Goal: Information Seeking & Learning: Find specific page/section

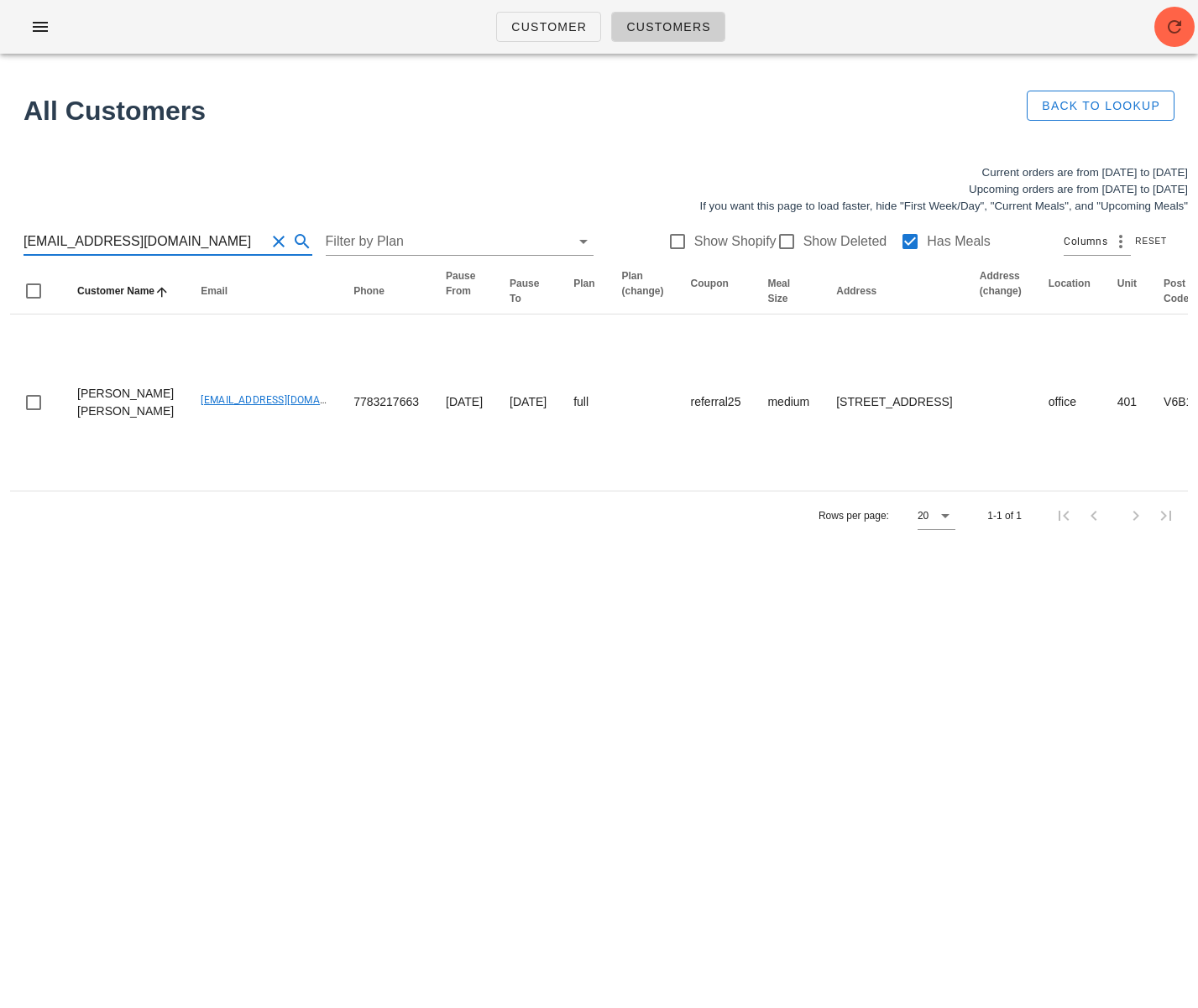
click at [0, 238] on div "Current orders are from Sunday Sep 14 to Saturday Sep 20 Upcoming orders are fr…" at bounding box center [599, 352] width 1198 height 396
drag, startPoint x: 171, startPoint y: 247, endPoint x: -45, endPoint y: 237, distance: 216.2
click at [0, 237] on html "Customer Customers All Customers Back to Lookup Current orders are from Sunday …" at bounding box center [599, 504] width 1198 height 1008
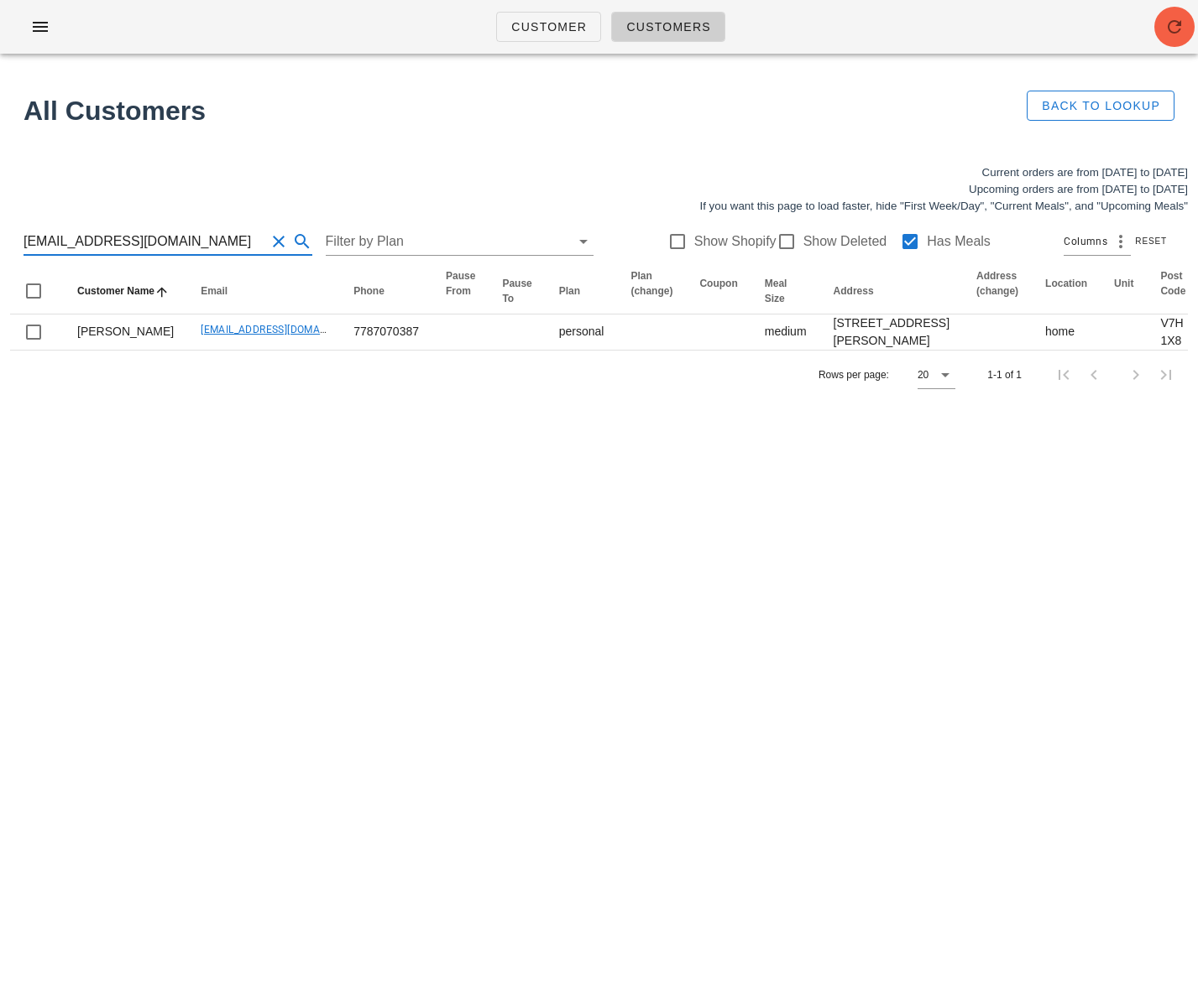
type input "[EMAIL_ADDRESS][DOMAIN_NAME]"
click at [1167, 27] on icon "button" at bounding box center [1174, 26] width 20 height 20
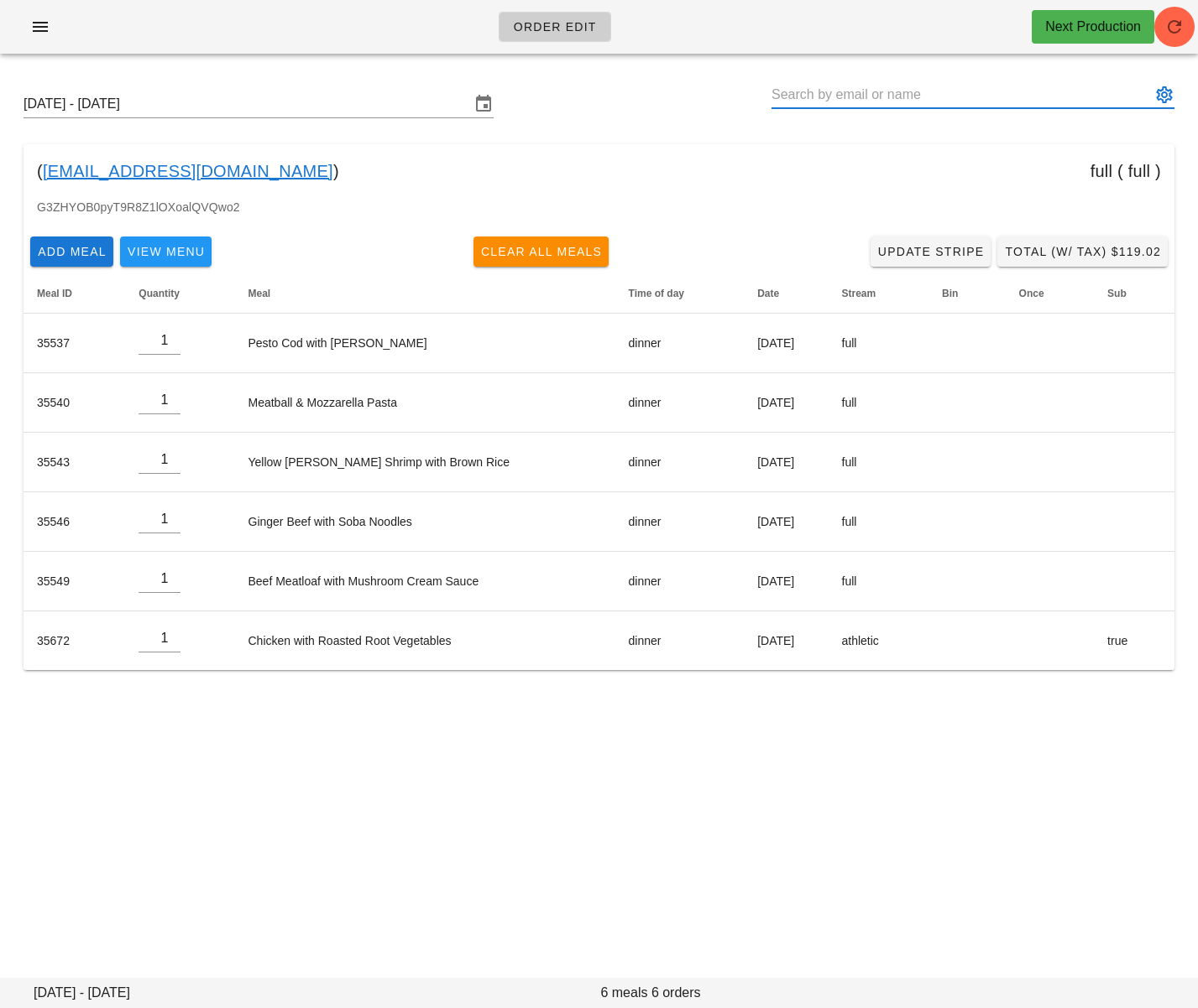
click at [846, 97] on input "text" at bounding box center [961, 94] width 379 height 26
paste input "[EMAIL_ADDRESS][DOMAIN_NAME]"
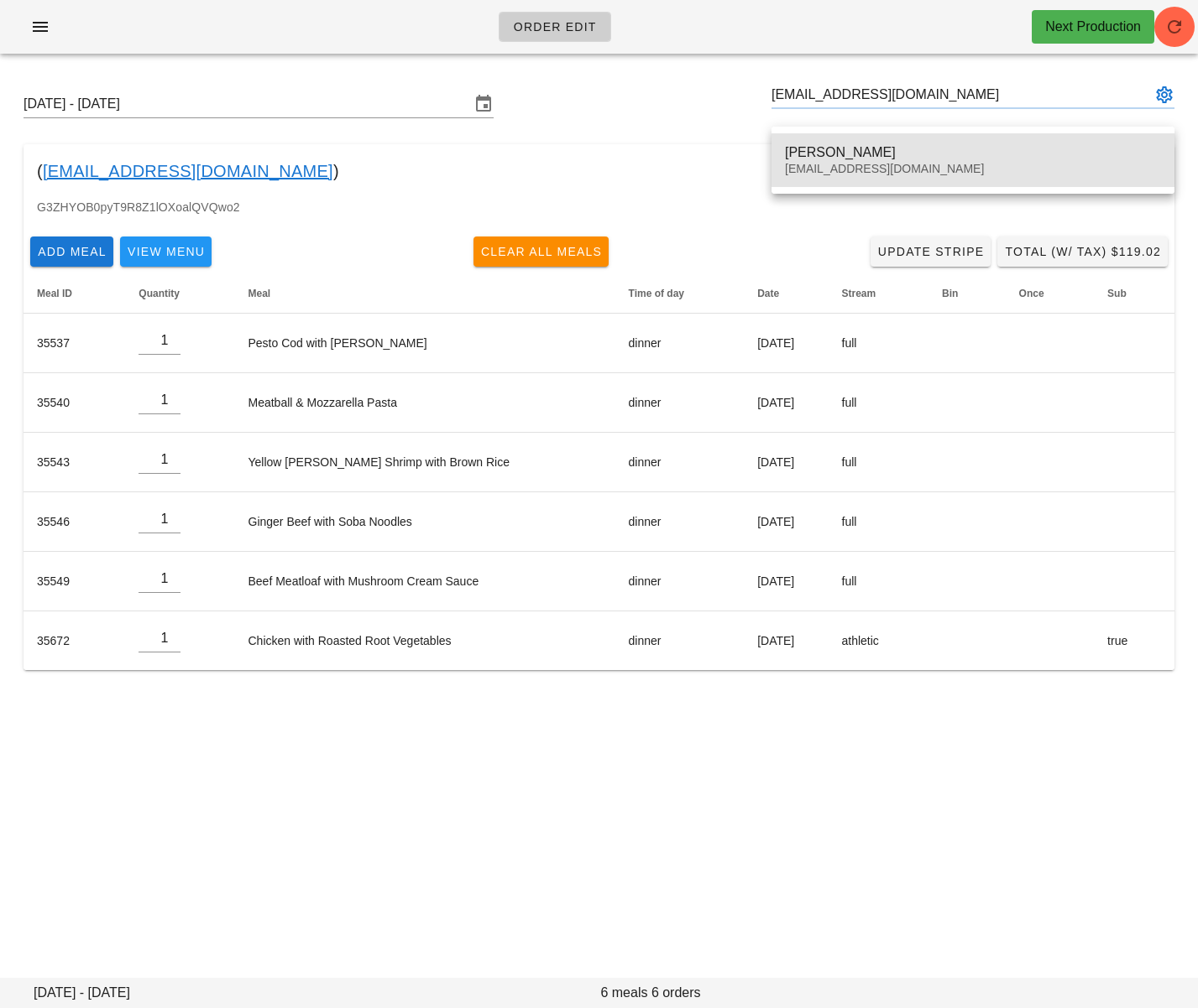
click at [838, 145] on div "[PERSON_NAME]" at bounding box center [972, 152] width 376 height 16
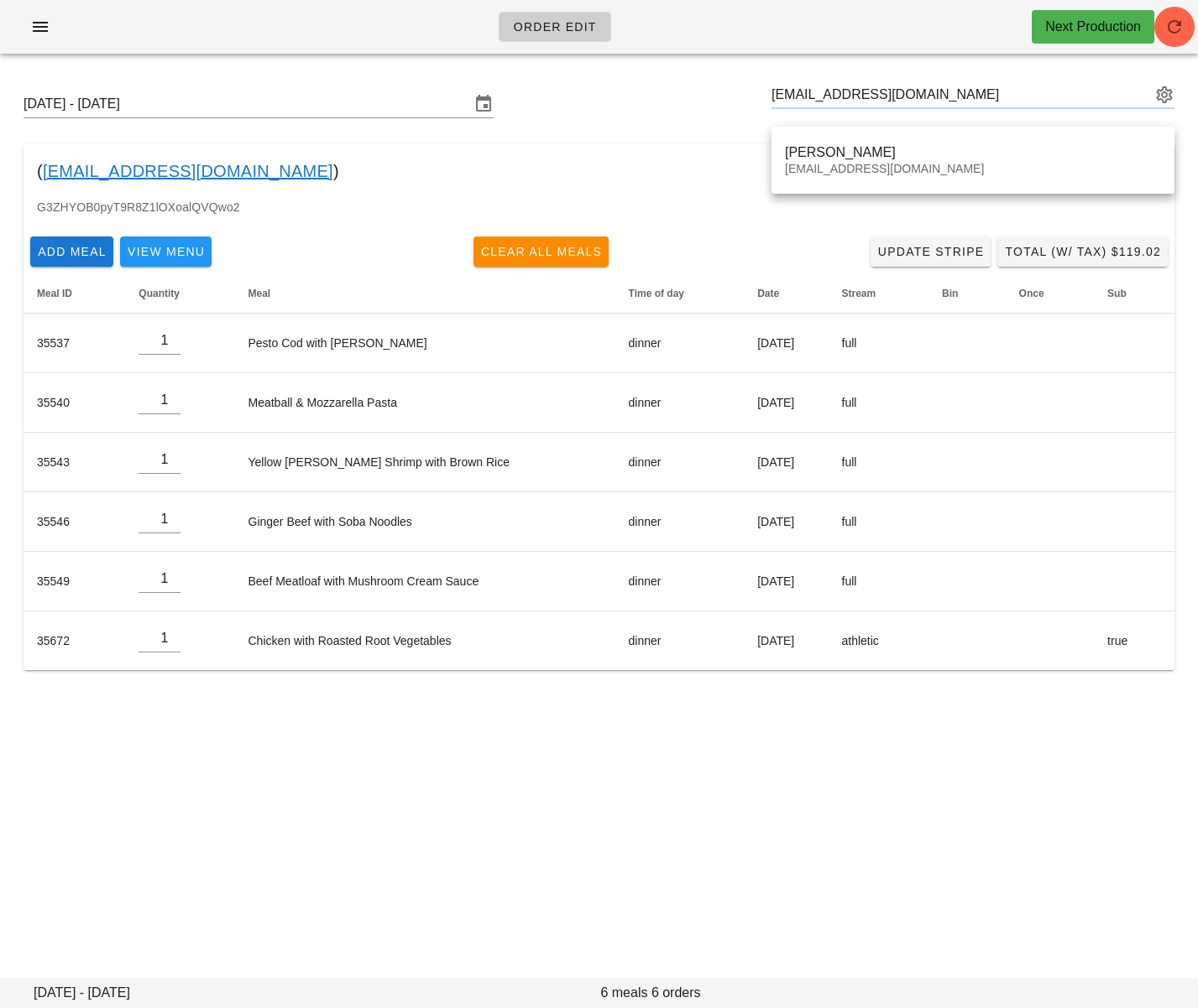
type input "[PERSON_NAME] ([EMAIL_ADDRESS][DOMAIN_NAME])"
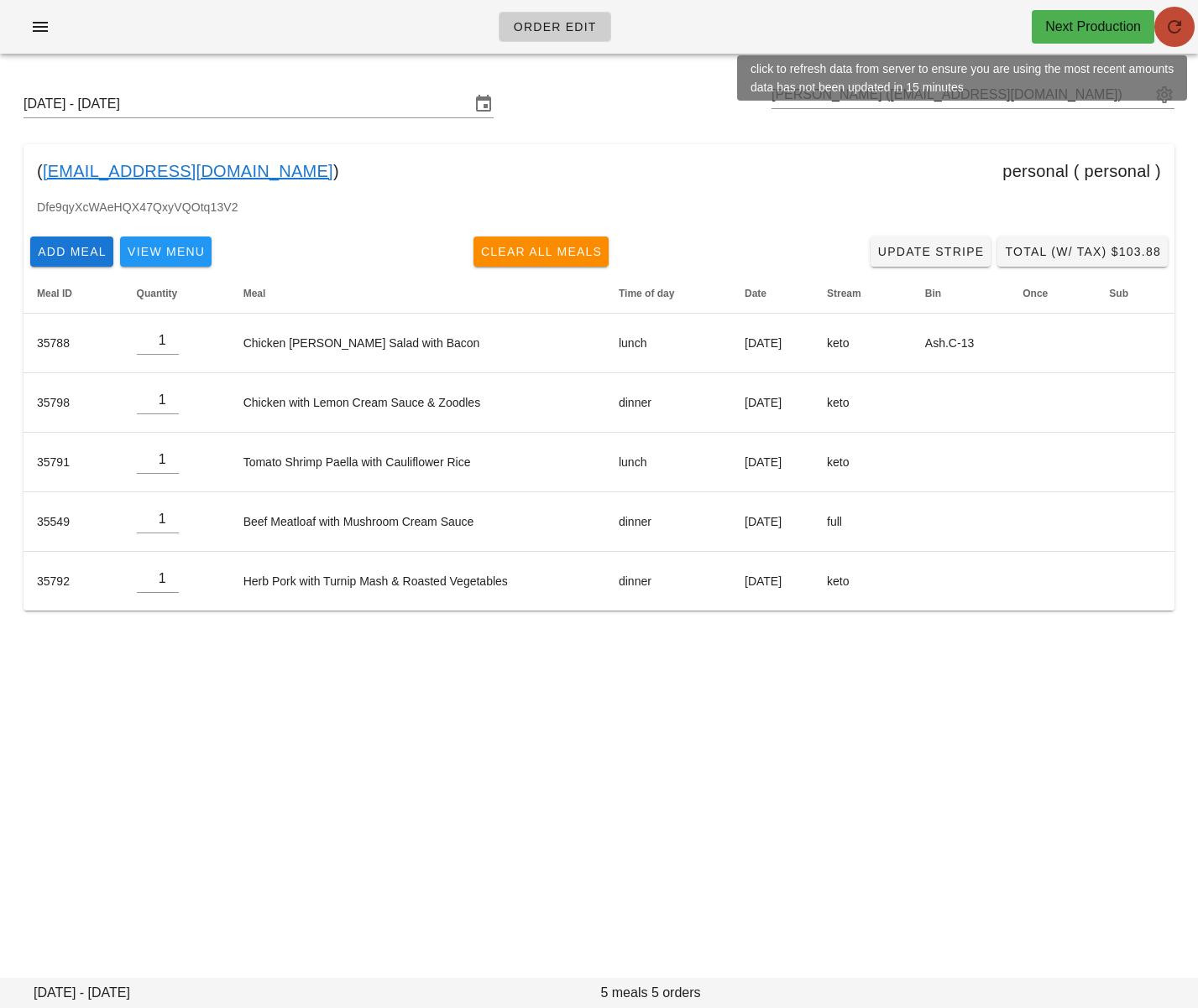
drag, startPoint x: 1176, startPoint y: 27, endPoint x: 1136, endPoint y: 69, distance: 58.0
click at [1177, 27] on icon "button" at bounding box center [1174, 26] width 20 height 20
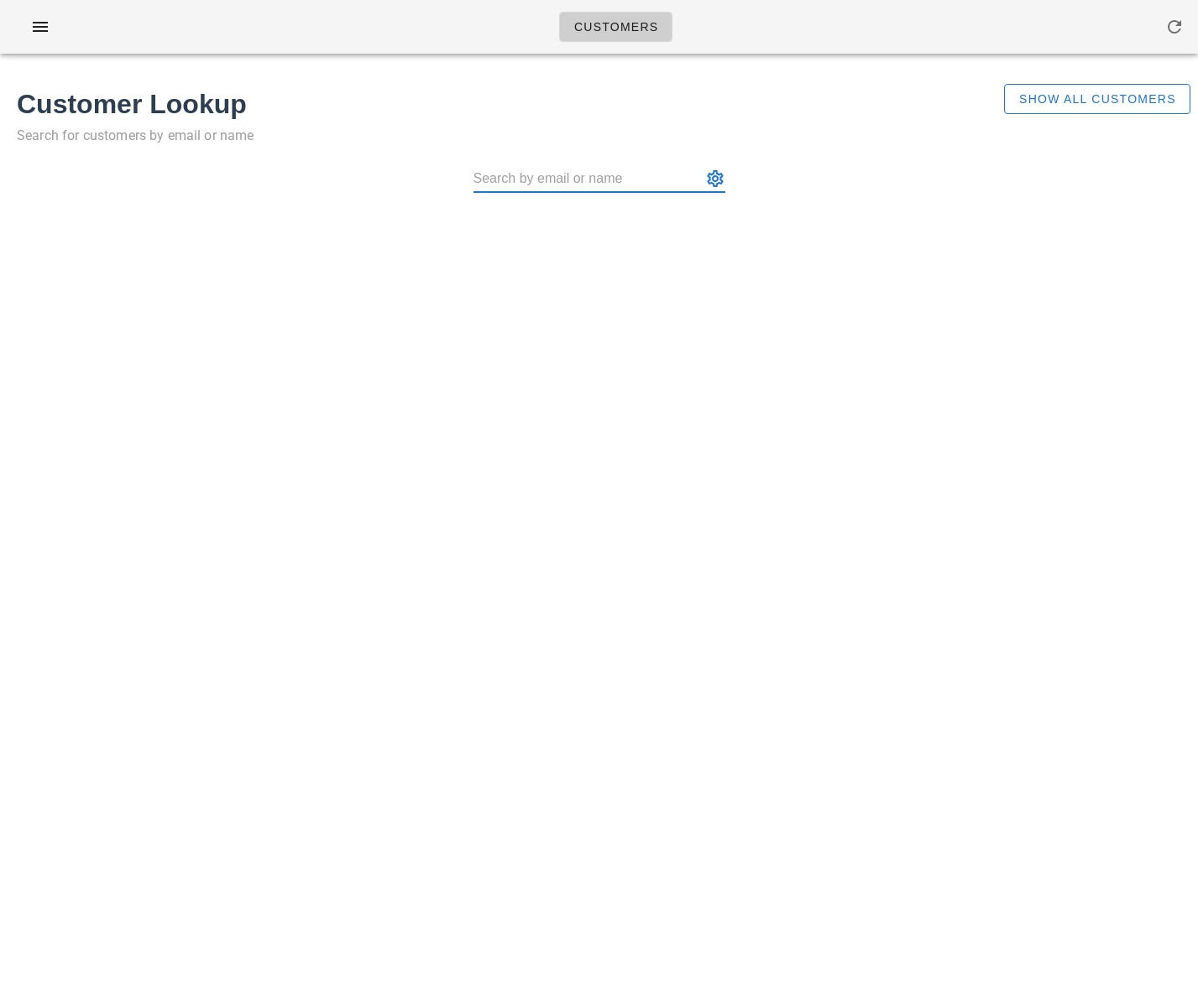
click at [542, 182] on input "text" at bounding box center [587, 179] width 228 height 26
paste input "[EMAIL_ADDRESS][DOMAIN_NAME] )"
type input "[EMAIL_ADDRESS][DOMAIN_NAME]"
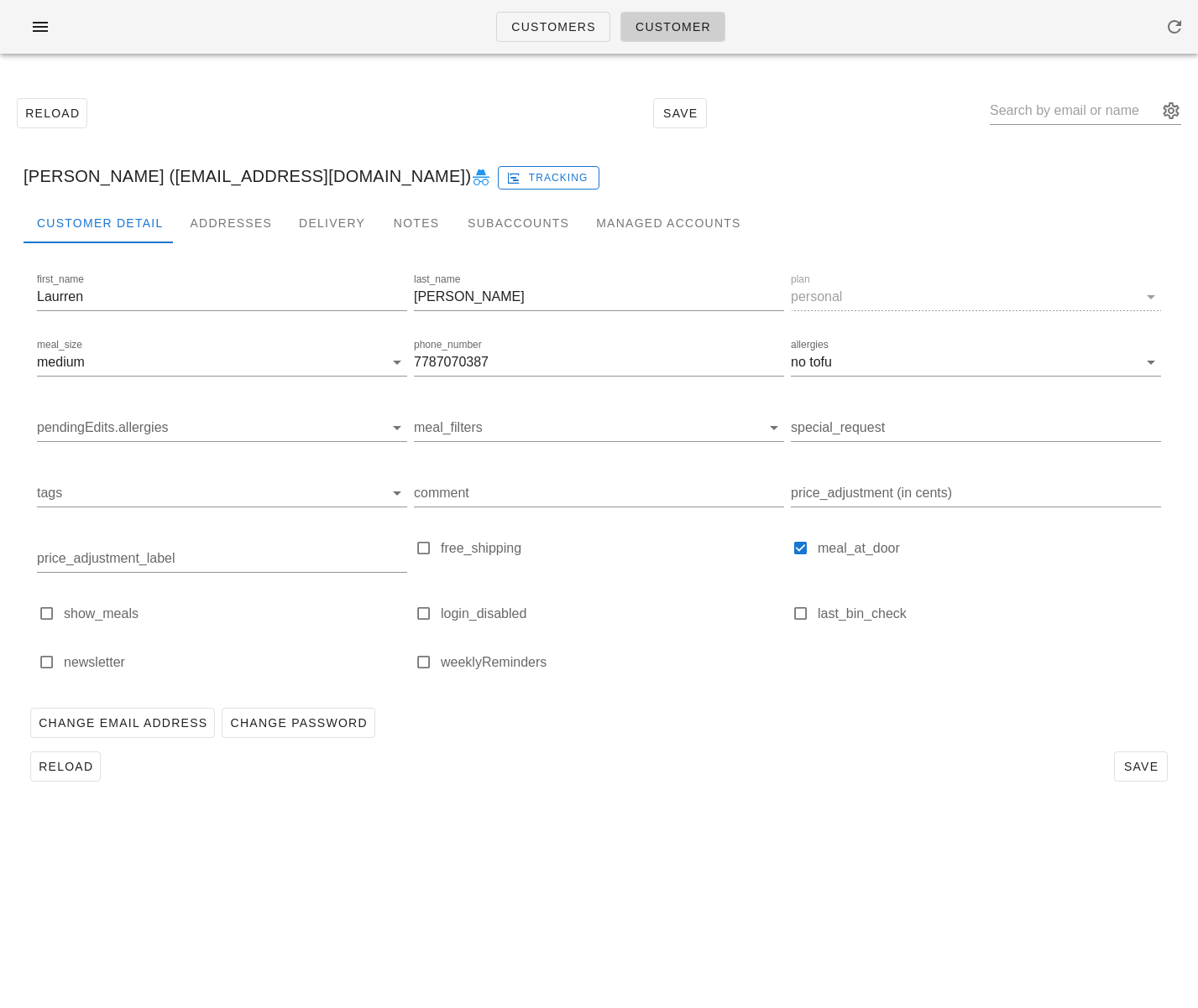
drag, startPoint x: 168, startPoint y: 178, endPoint x: 414, endPoint y: 11, distance: 297.3
click at [415, 168] on div "Laurren Iacobellis (laurrendoestherapy@gmail.com) Tracking" at bounding box center [599, 175] width 1178 height 54
copy div "laurrendoestherapy@gmail.com"
click at [531, 38] on link "Customers" at bounding box center [553, 26] width 114 height 30
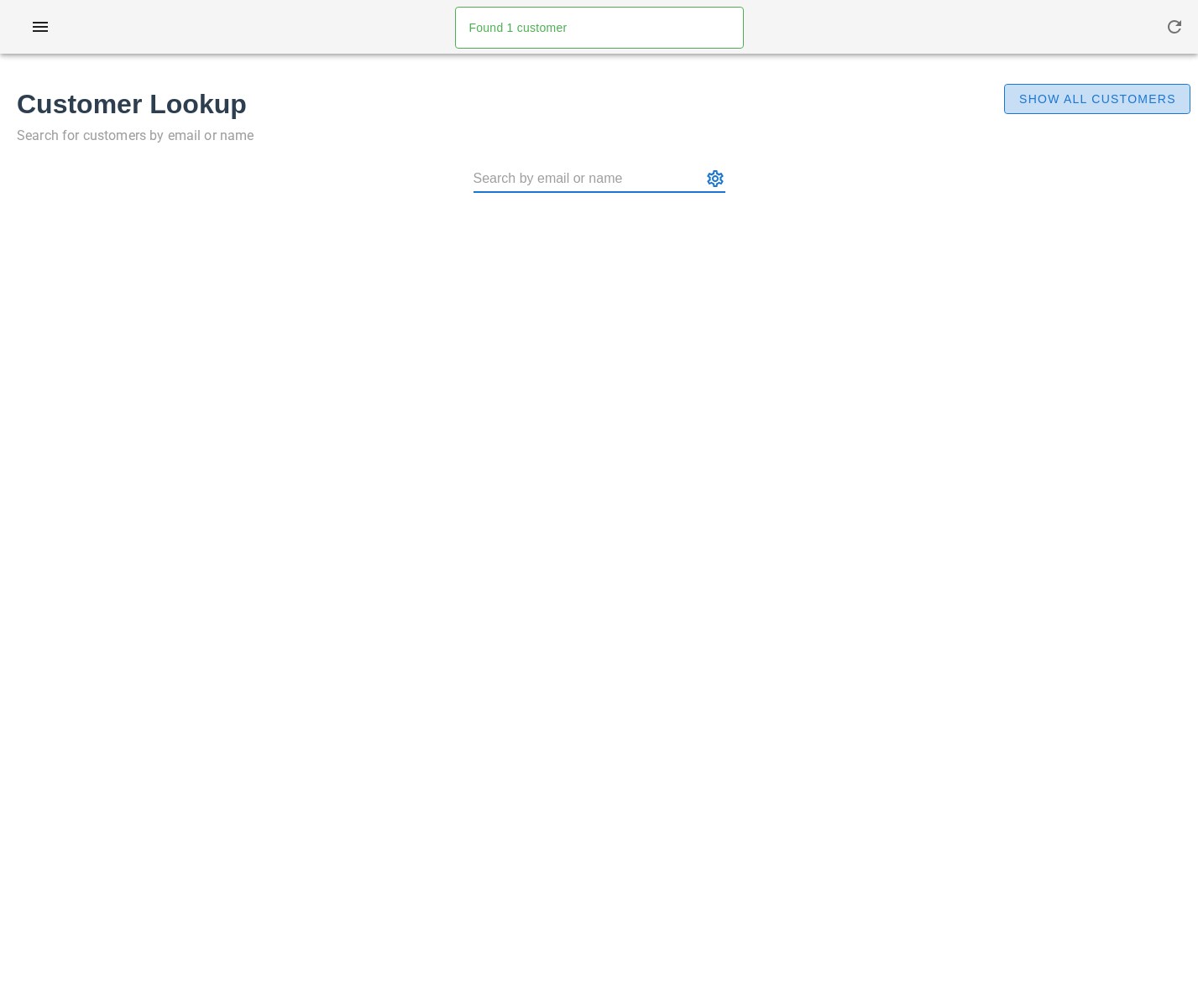
click at [1069, 94] on span "Show All Customers" at bounding box center [1097, 99] width 158 height 13
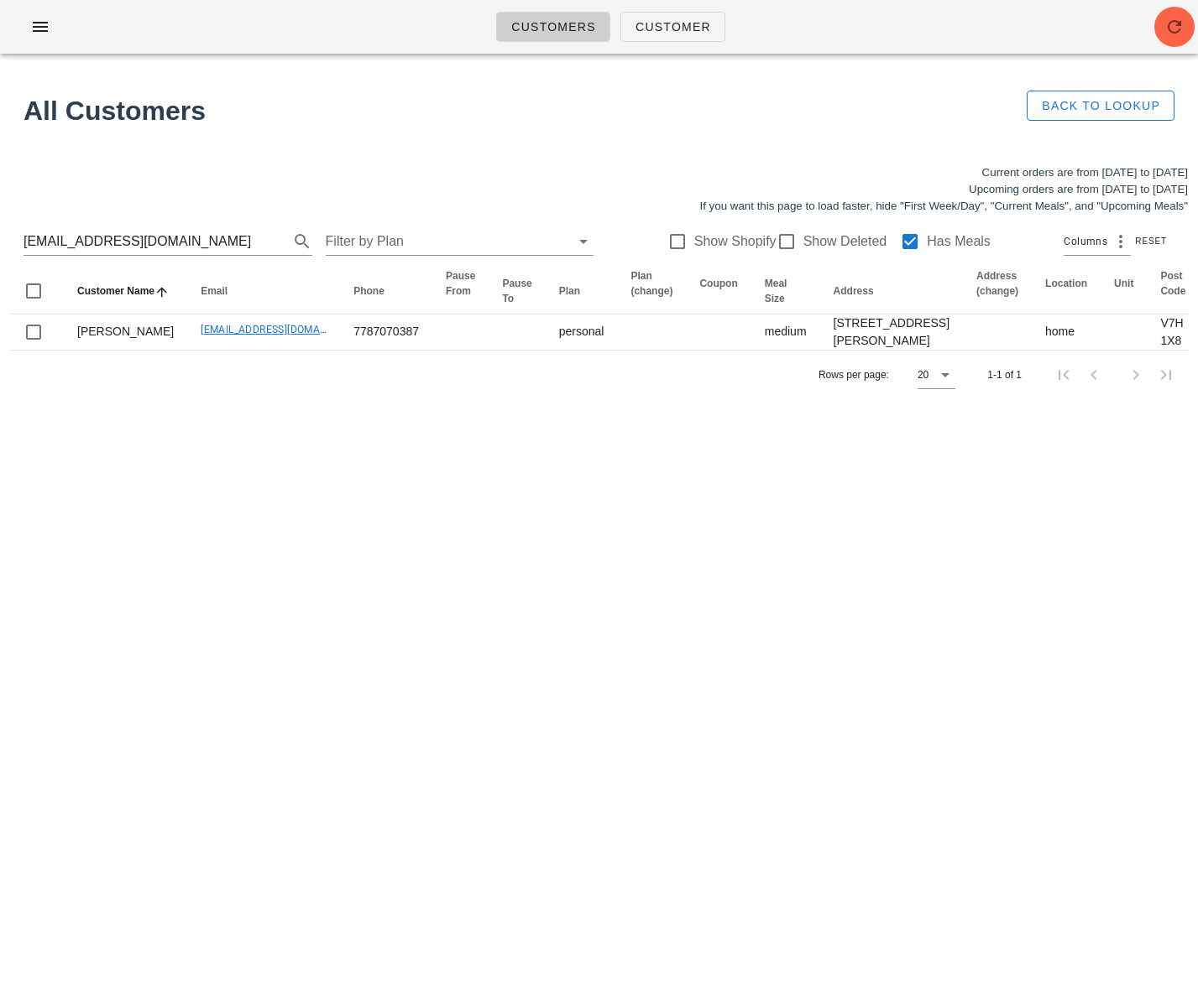
drag, startPoint x: 214, startPoint y: 241, endPoint x: -89, endPoint y: 233, distance: 303.1
click at [0, 233] on html "Customers Customer Found 1 customer All Customers Back to Lookup Current orders…" at bounding box center [599, 504] width 1198 height 1008
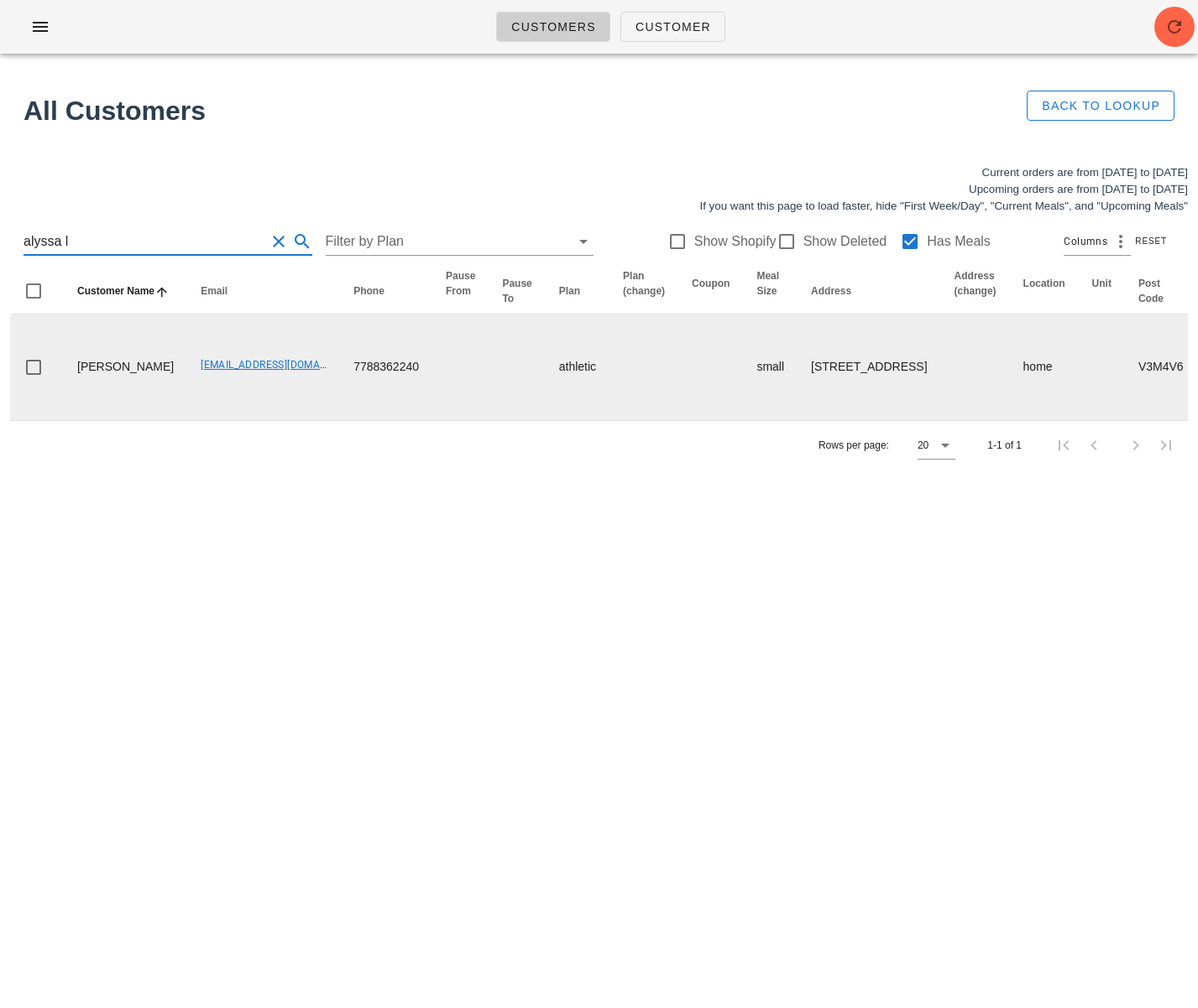
type input "alyssa l"
drag, startPoint x: 142, startPoint y: 390, endPoint x: 269, endPoint y: 388, distance: 127.0
click at [276, 391] on td "sassa_69@hotmail.com" at bounding box center [263, 367] width 153 height 106
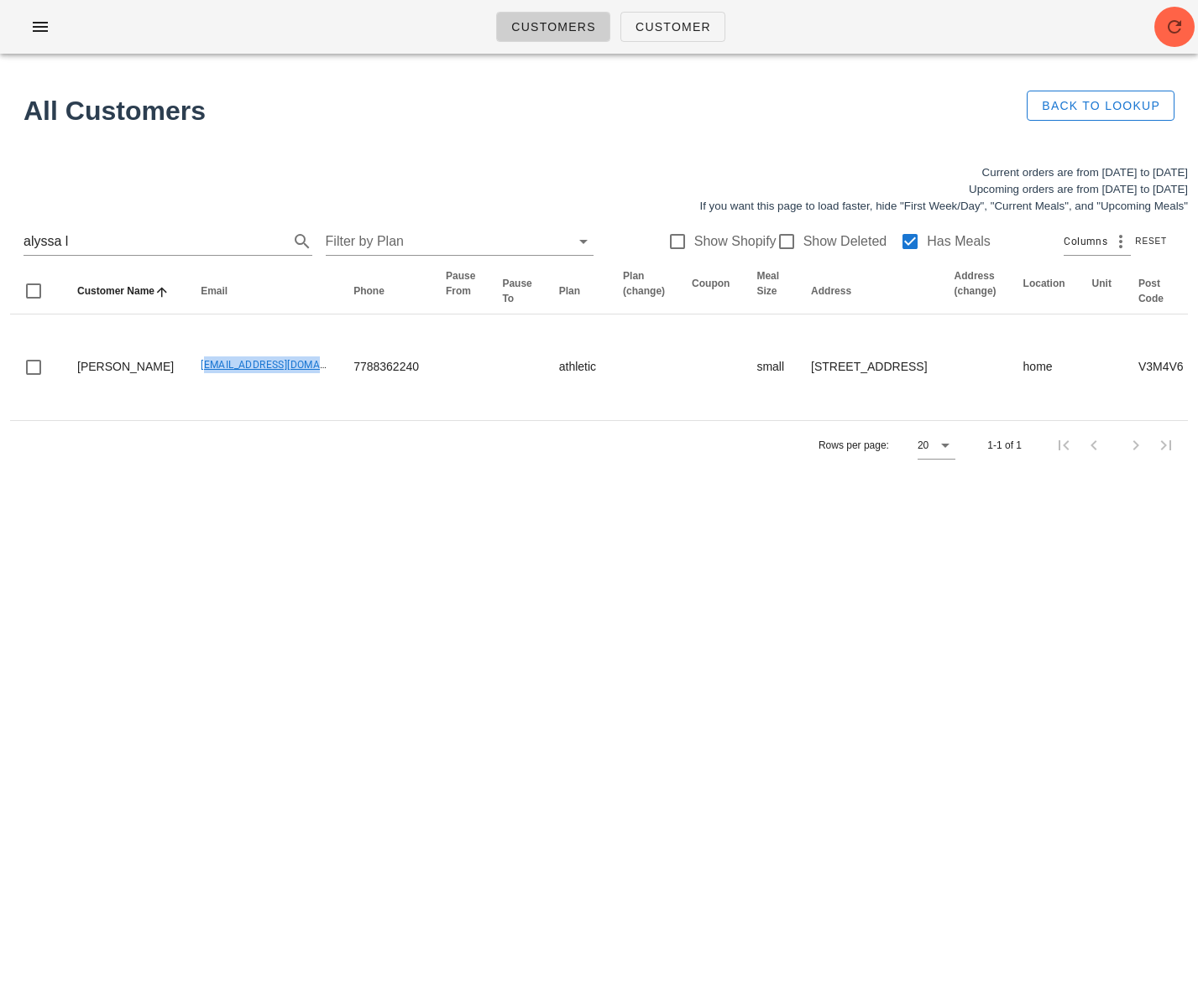
copy link "sassa_69@hotmail.com"
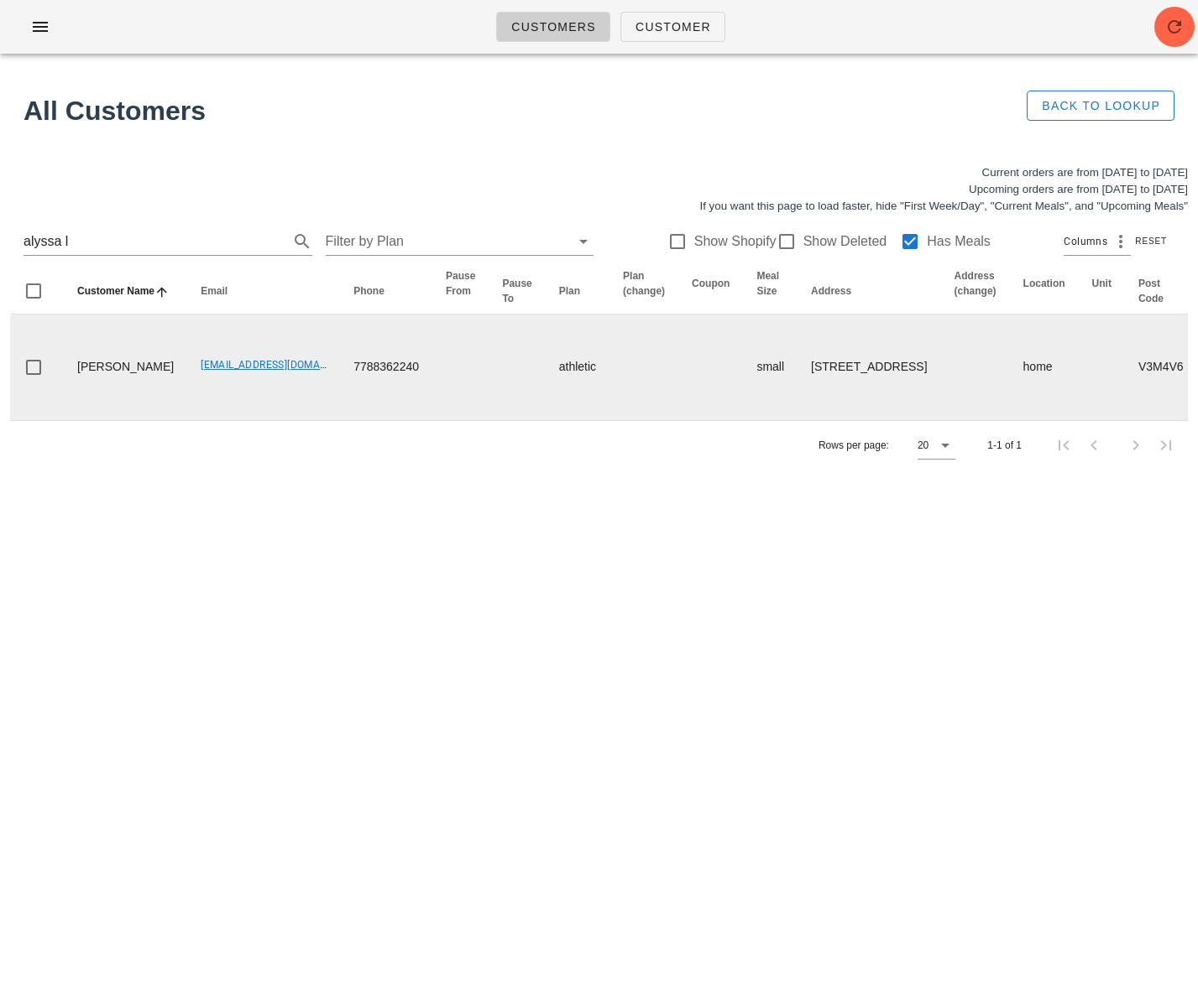
click at [114, 408] on td "Alyssa Lazzer" at bounding box center [125, 367] width 123 height 106
drag, startPoint x: 115, startPoint y: 406, endPoint x: 61, endPoint y: 383, distance: 58.7
click at [61, 383] on tr "Alyssa Lazzer sassa_69@hotmail.com 7788362240 athletic small 709 bowler street,…" at bounding box center [1168, 367] width 2317 height 106
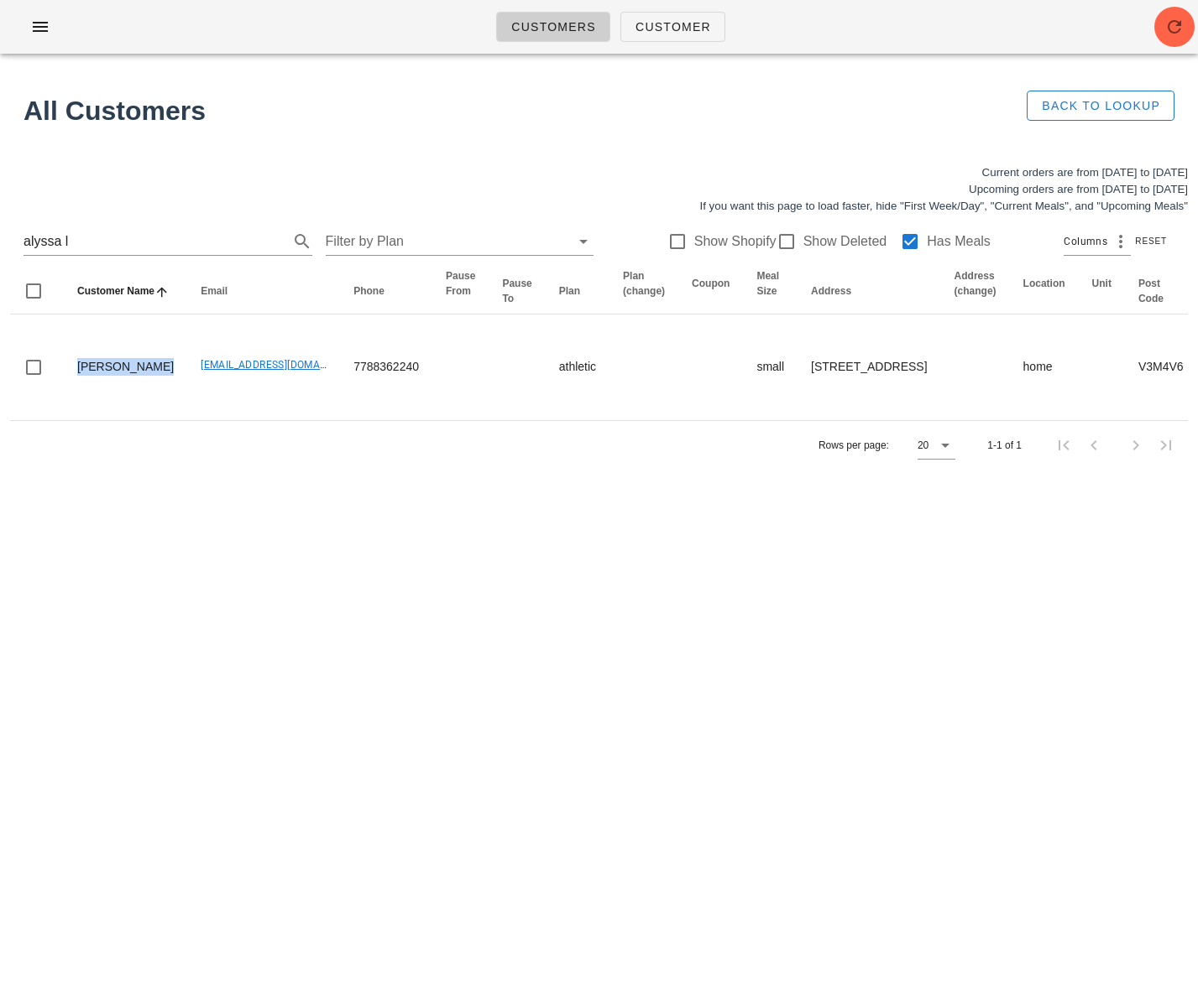
copy td "Alyssa Lazzer"
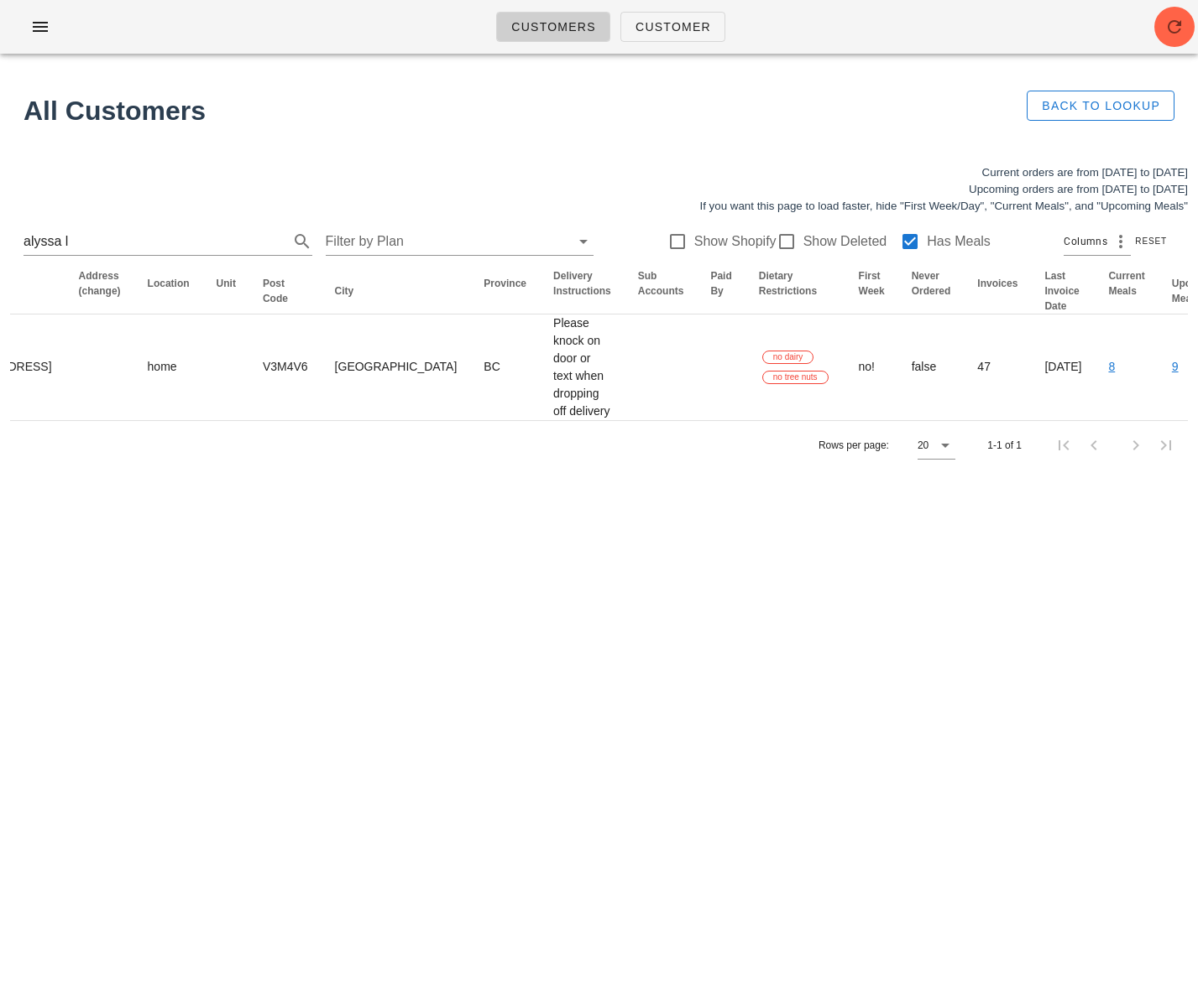
drag, startPoint x: 723, startPoint y: 611, endPoint x: 777, endPoint y: 471, distance: 150.1
click at [725, 598] on div "Customers Customer Found 1 customer All Customers Back to Lookup Current orders…" at bounding box center [599, 504] width 1198 height 1008
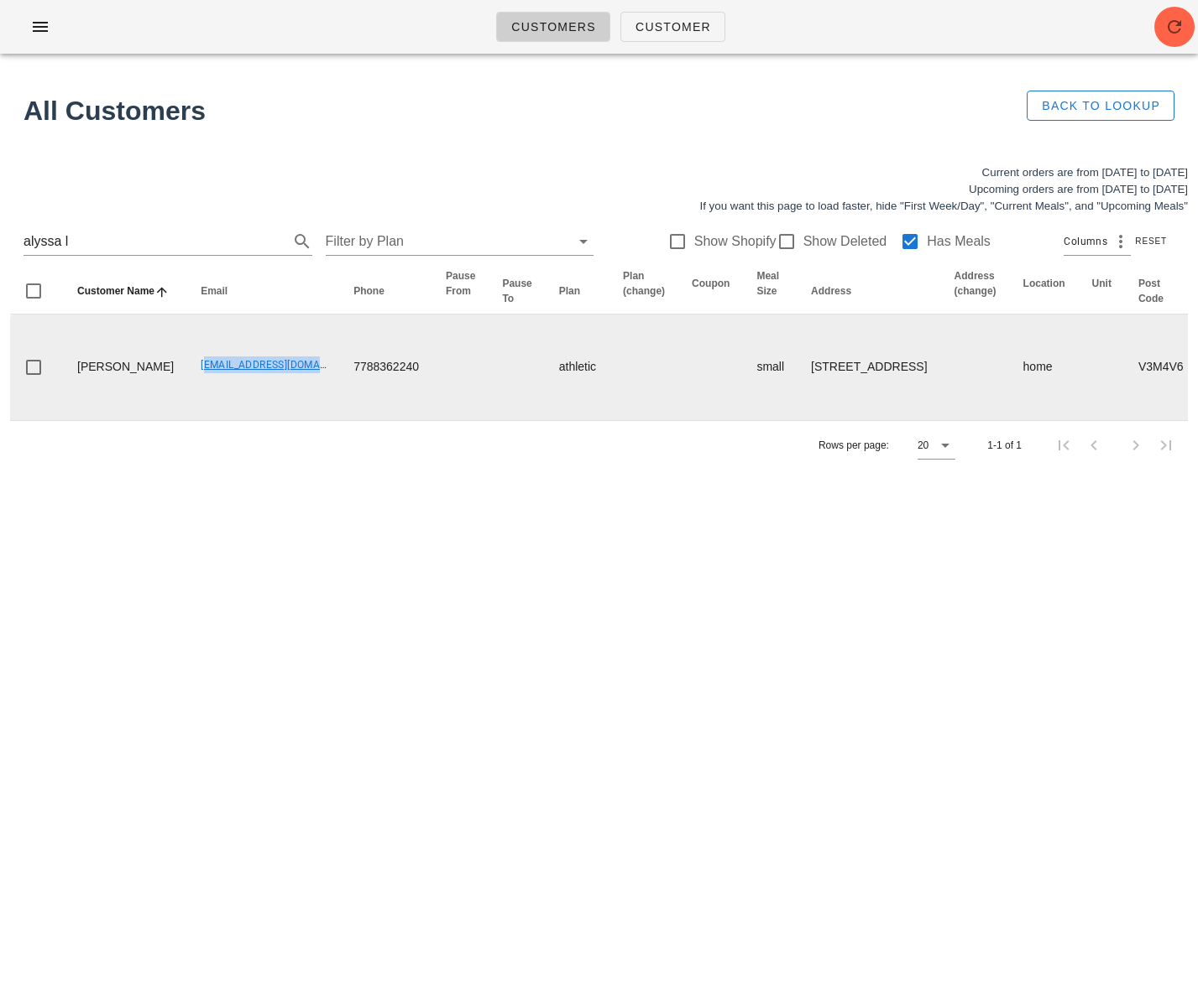
drag, startPoint x: 153, startPoint y: 383, endPoint x: 187, endPoint y: 387, distance: 34.2
click at [275, 390] on td "sassa_69@hotmail.com" at bounding box center [263, 367] width 153 height 106
copy link "sassa_69@hotmail.com"
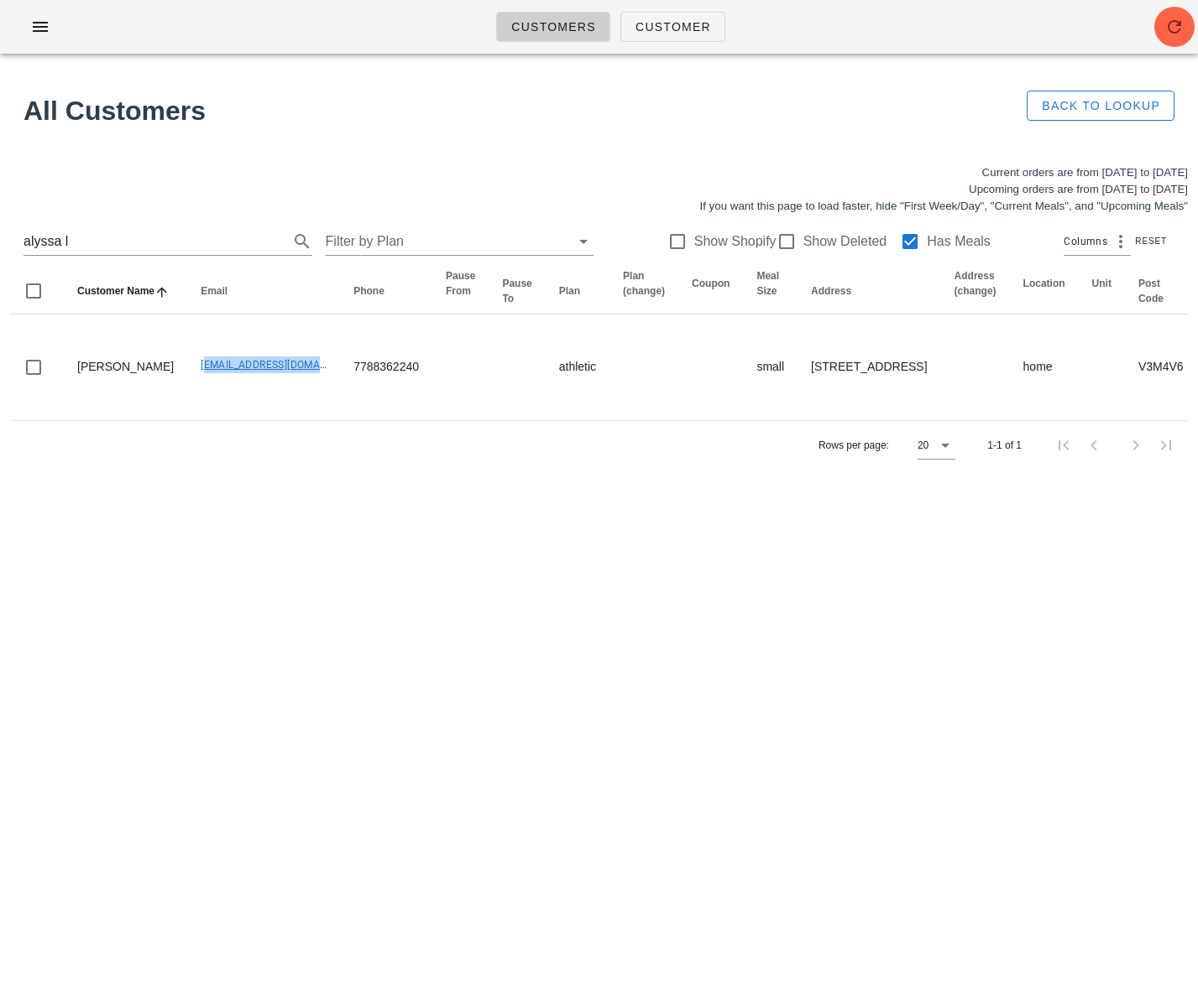
copy link "sassa_69@hotmail.com"
drag, startPoint x: 145, startPoint y: 391, endPoint x: 352, endPoint y: 182, distance: 294.2
click at [264, 390] on td "sassa_69@hotmail.com" at bounding box center [263, 367] width 153 height 106
copy link "sassa_69@hotmail.com"
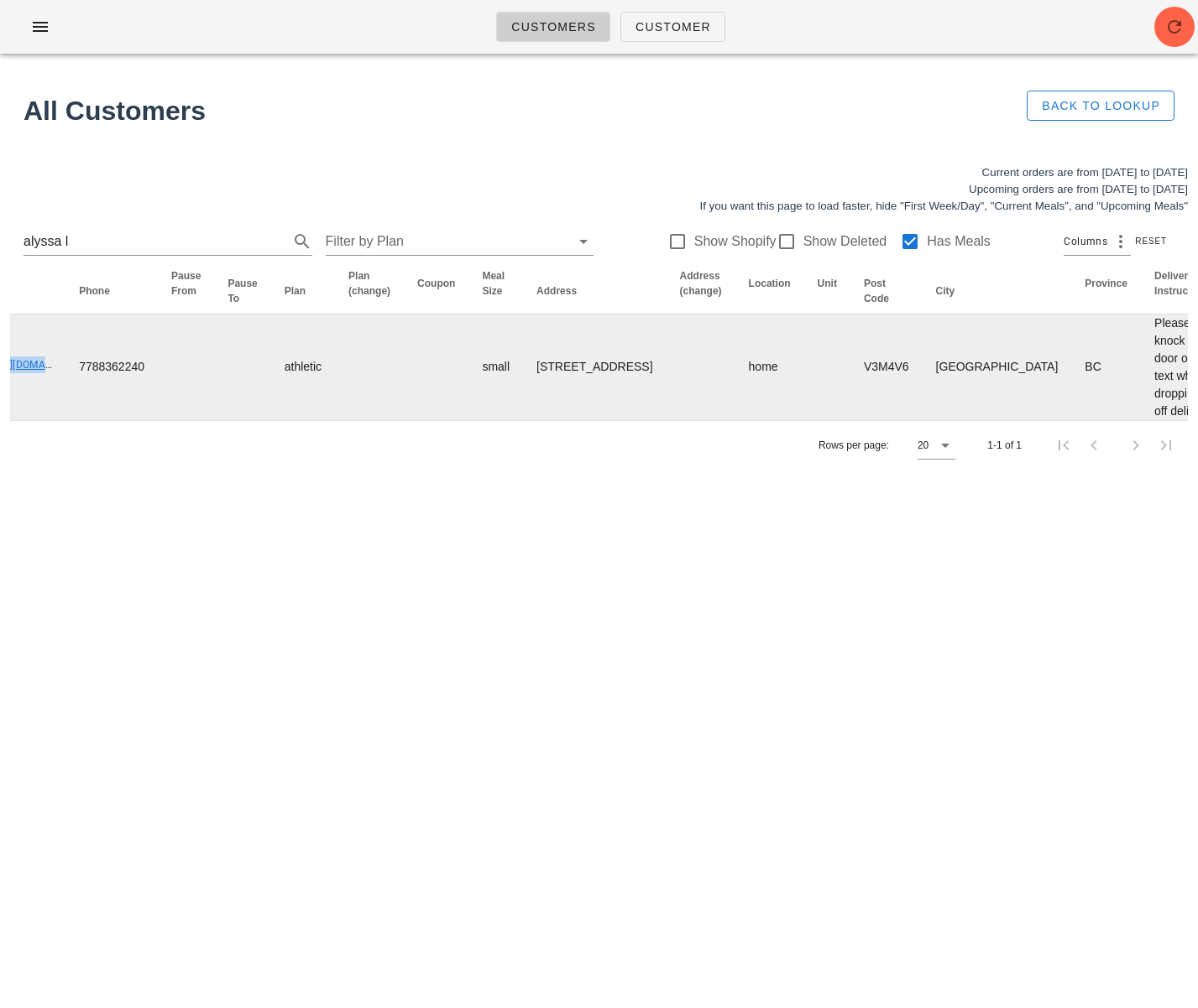
scroll to position [0, 938]
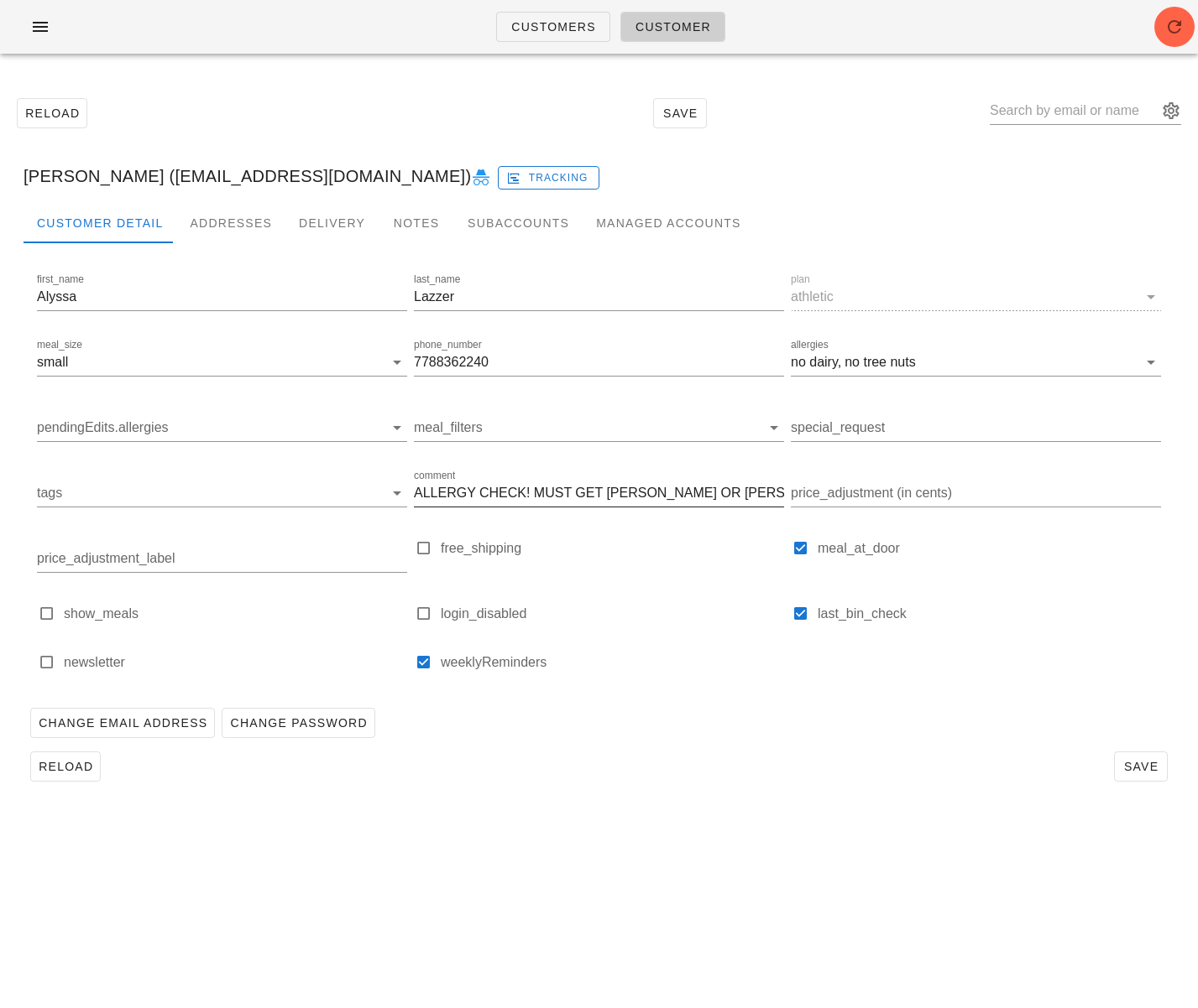
click at [490, 498] on input "ALLERGY CHECK! MUST GET SAM OR DOMINIC'S APPROVAL THAT IT IS DONE. No tree nuts…" at bounding box center [599, 493] width 370 height 26
click at [489, 498] on input "ALLERGY CHECK! MUST GET SAM OR DOMINIC'S APPROVAL THAT IT IS DONE. No tree nuts…" at bounding box center [599, 493] width 370 height 26
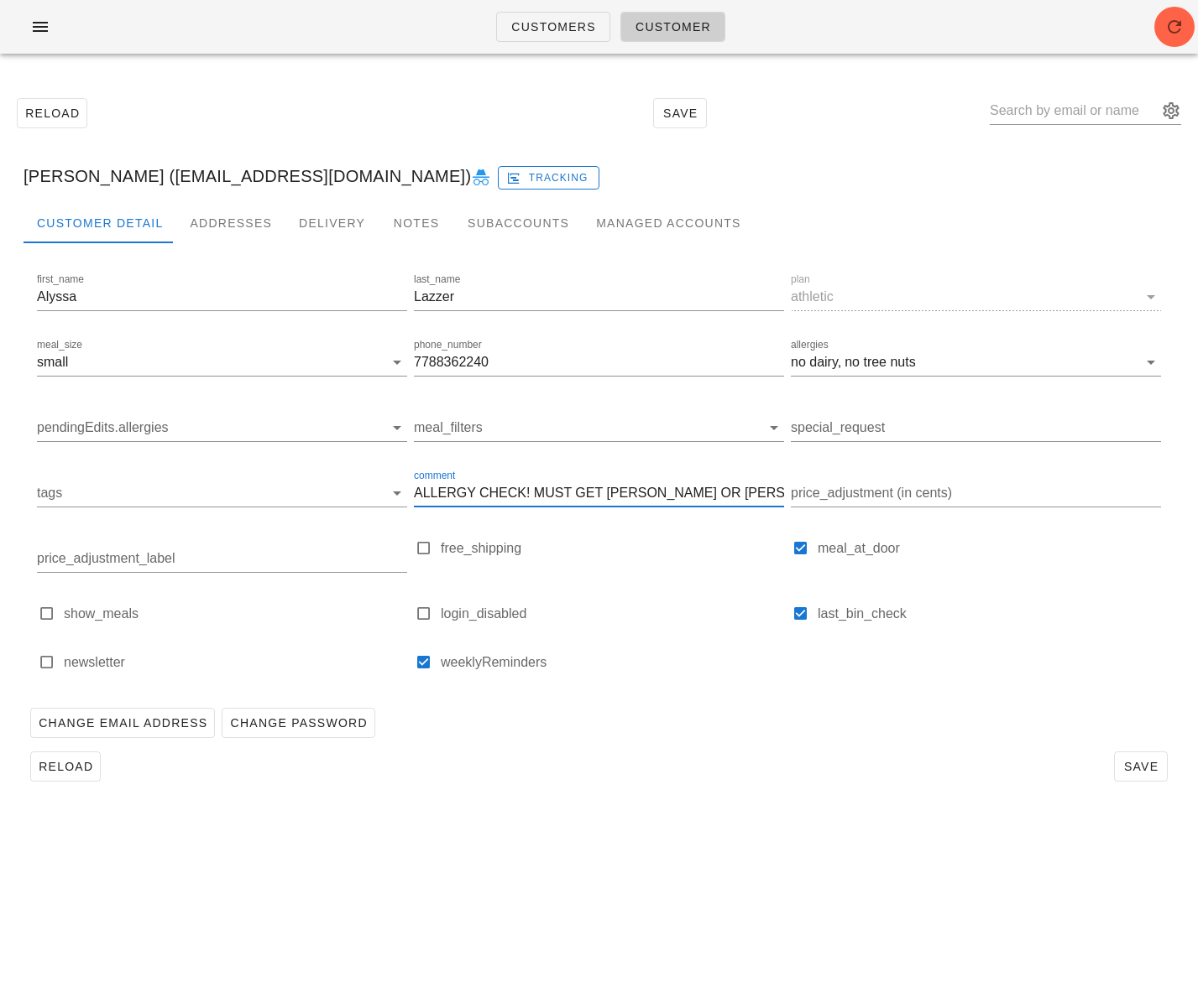
click at [146, 177] on div "Alyssa Lazzer (sassa_69@hotmail.com) Tracking" at bounding box center [599, 175] width 1178 height 54
drag, startPoint x: 138, startPoint y: 178, endPoint x: 309, endPoint y: 174, distance: 171.0
click at [309, 174] on div "Alyssa Lazzer (sassa_69@hotmail.com) Tracking" at bounding box center [599, 175] width 1178 height 54
copy div "[EMAIL_ADDRESS][DOMAIN_NAME]"
click at [128, 182] on div "Alyssa Lazzer (sassa_69@hotmail.com) Tracking" at bounding box center [599, 175] width 1178 height 54
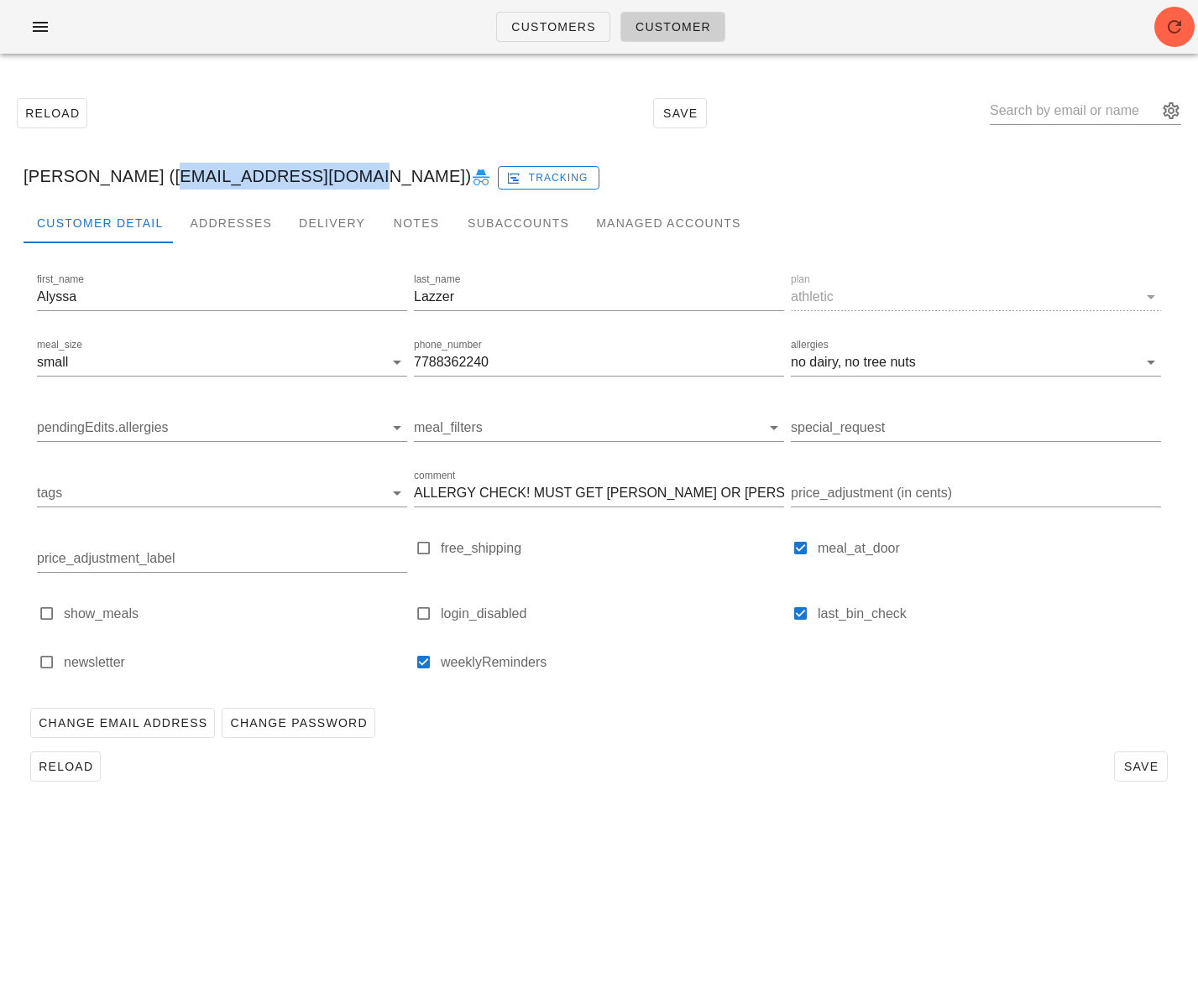
drag, startPoint x: 137, startPoint y: 177, endPoint x: 312, endPoint y: 176, distance: 175.0
click at [312, 176] on div "Alyssa Lazzer (sassa_69@hotmail.com) Tracking" at bounding box center [599, 175] width 1178 height 54
copy div "[EMAIL_ADDRESS][DOMAIN_NAME]"
drag, startPoint x: 391, startPoint y: 107, endPoint x: 224, endPoint y: 85, distance: 168.4
click at [391, 107] on div "Reload Save" at bounding box center [599, 114] width 1178 height 72
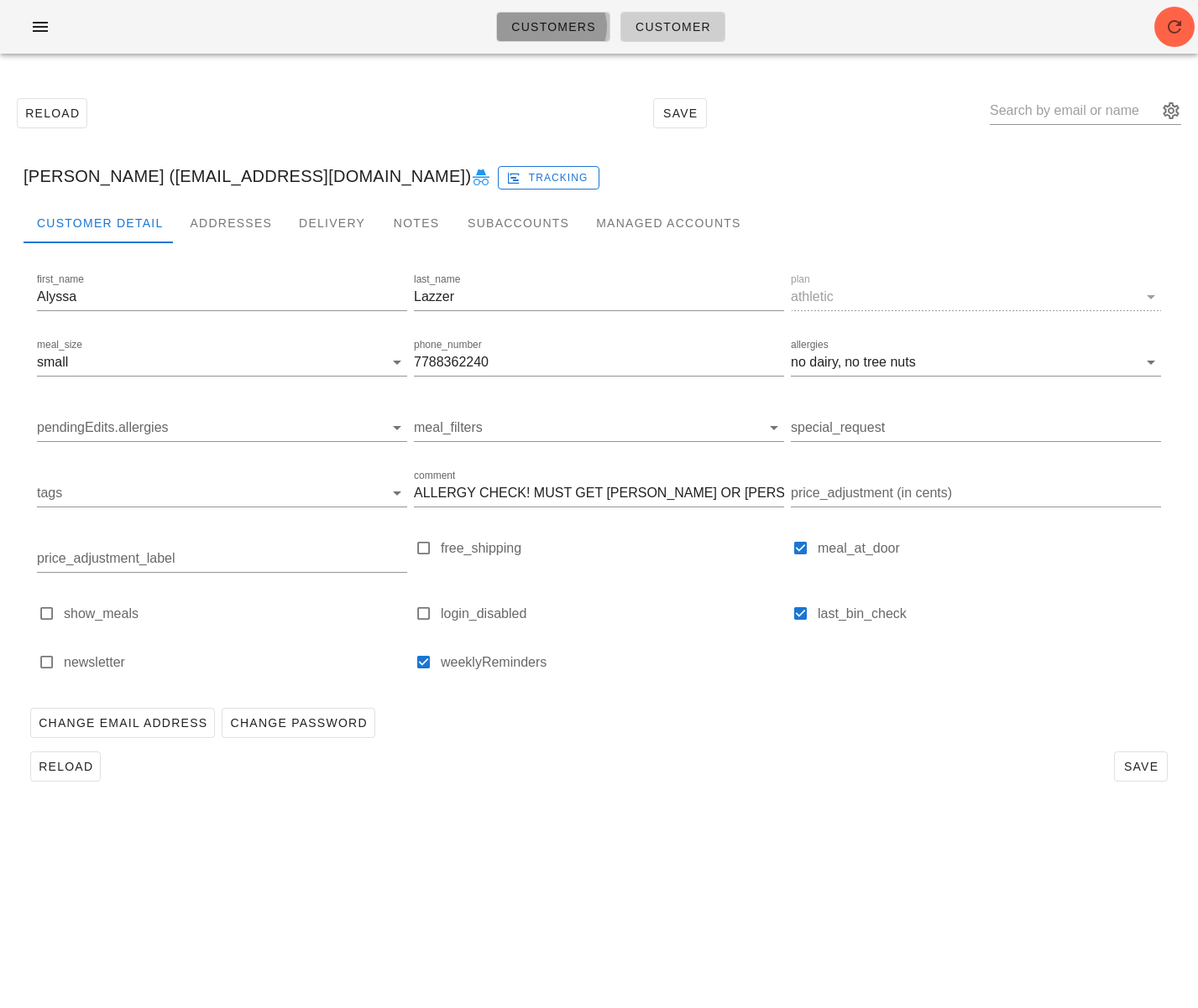
click at [553, 25] on span "Customers" at bounding box center [553, 26] width 86 height 13
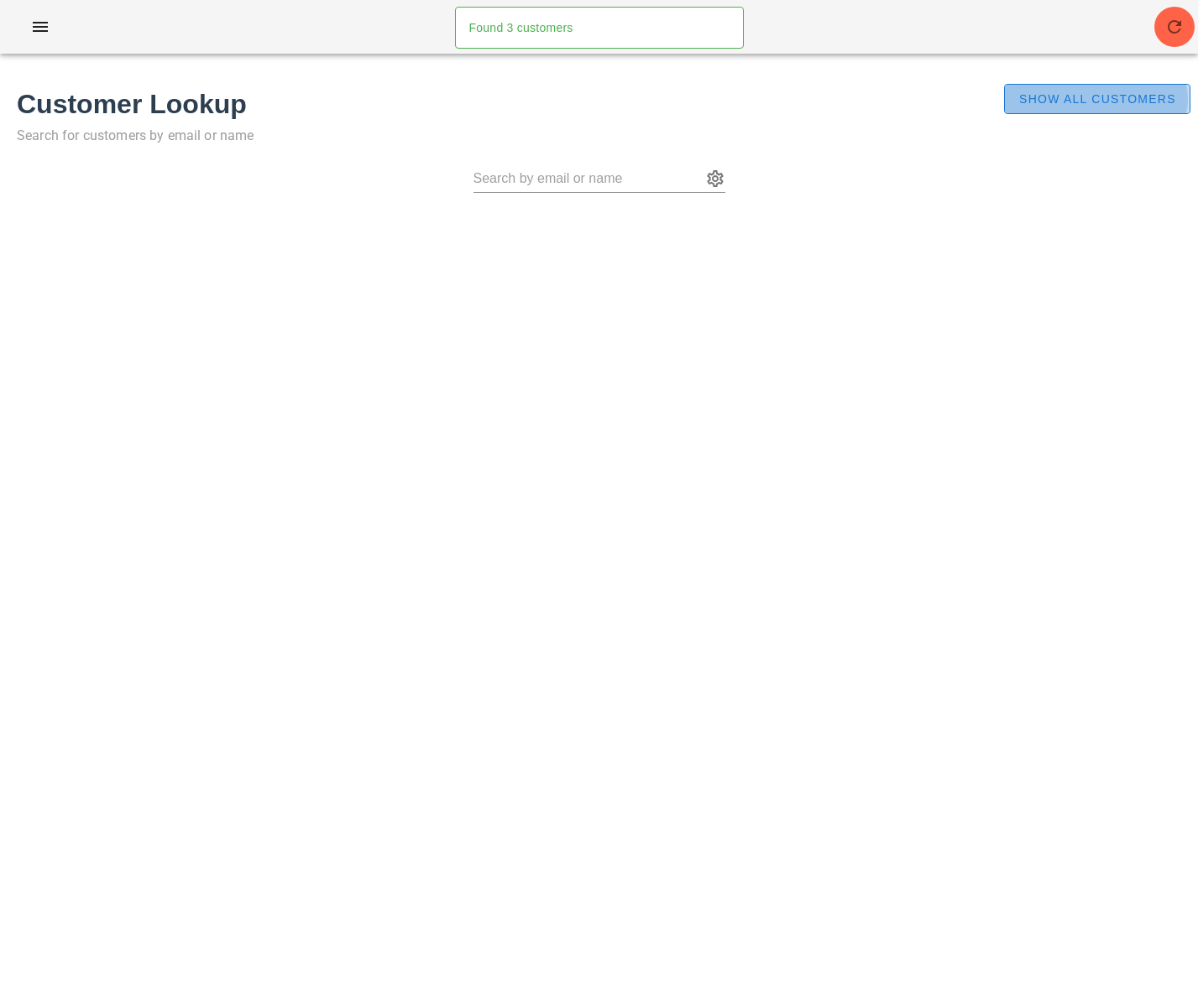
click at [1020, 105] on span "Show All Customers" at bounding box center [1097, 99] width 158 height 13
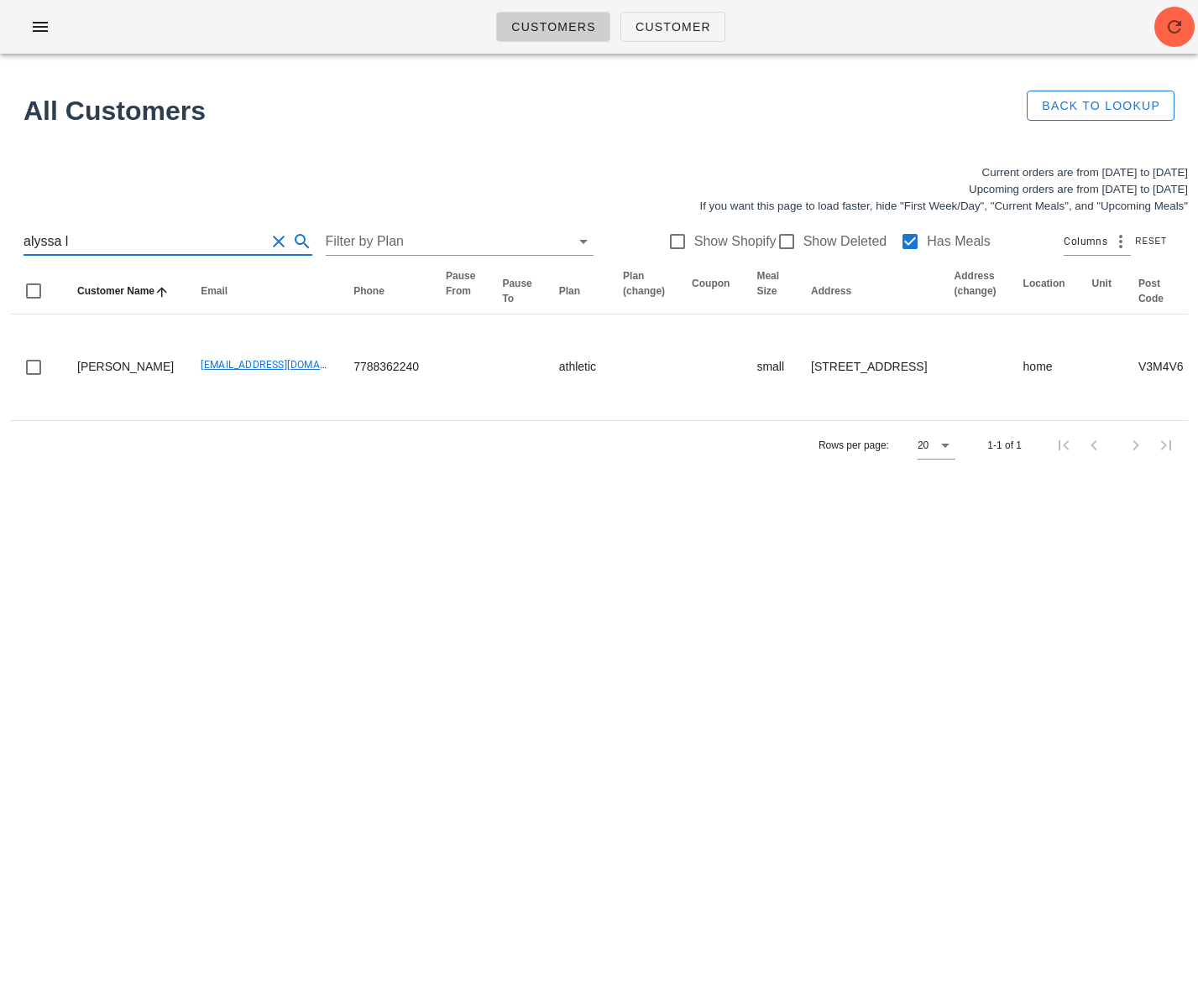
drag, startPoint x: 56, startPoint y: 243, endPoint x: -18, endPoint y: 239, distance: 74.1
click at [0, 239] on html "Customers Customer Found 3 customers All Customers Back to Lookup Current order…" at bounding box center [599, 504] width 1198 height 1008
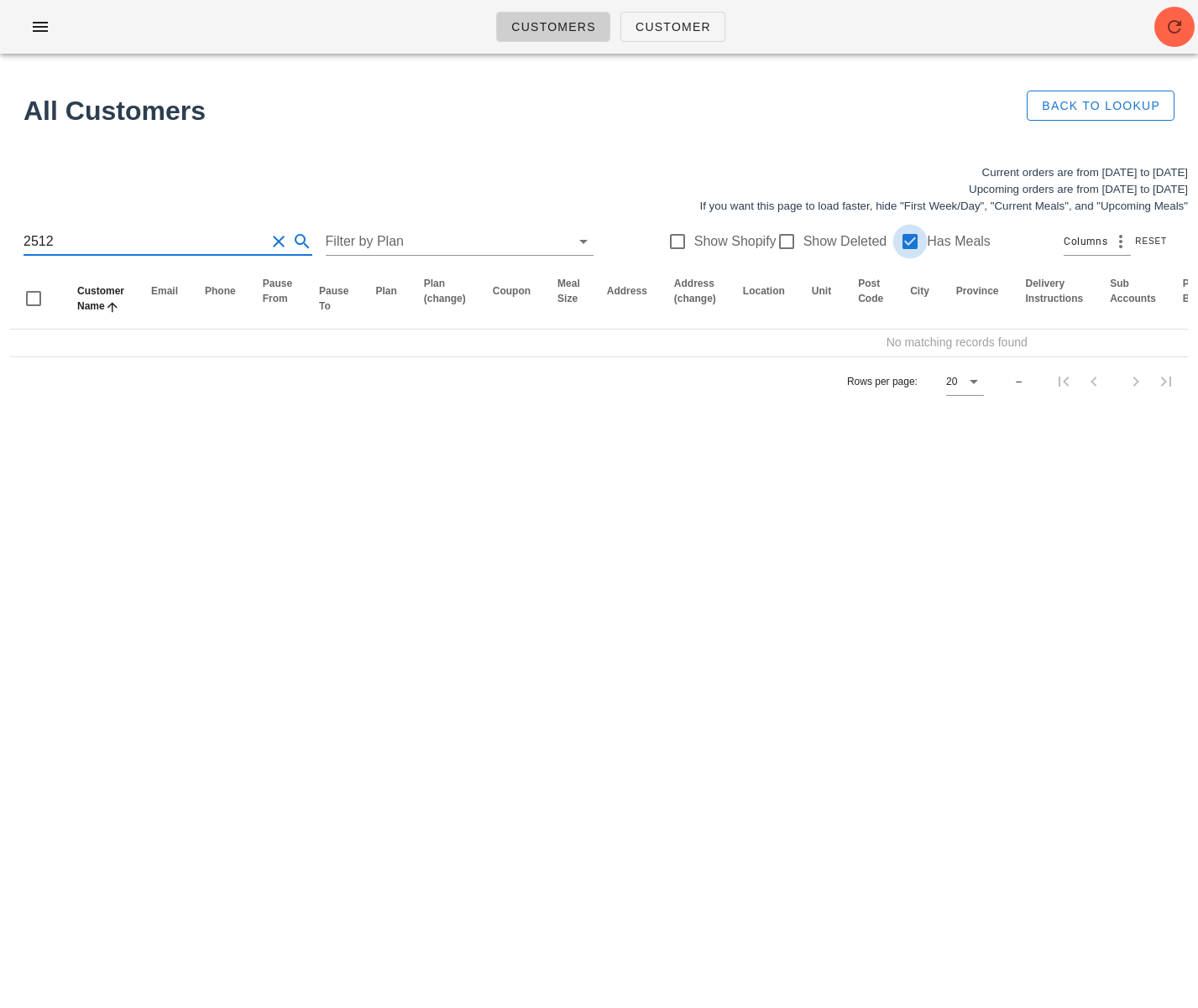
type input "2512"
click at [902, 242] on div at bounding box center [910, 241] width 28 height 28
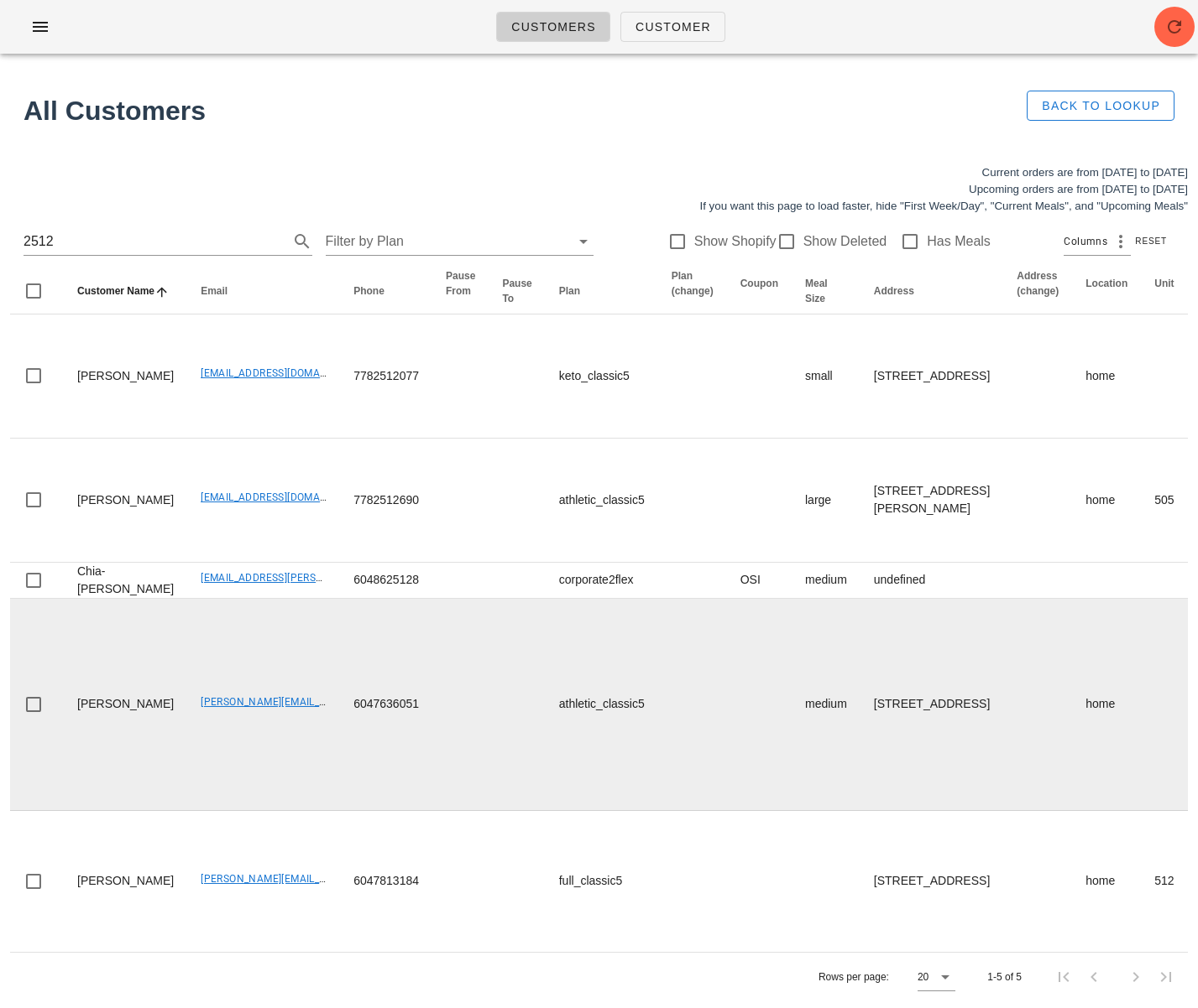
scroll to position [1, 0]
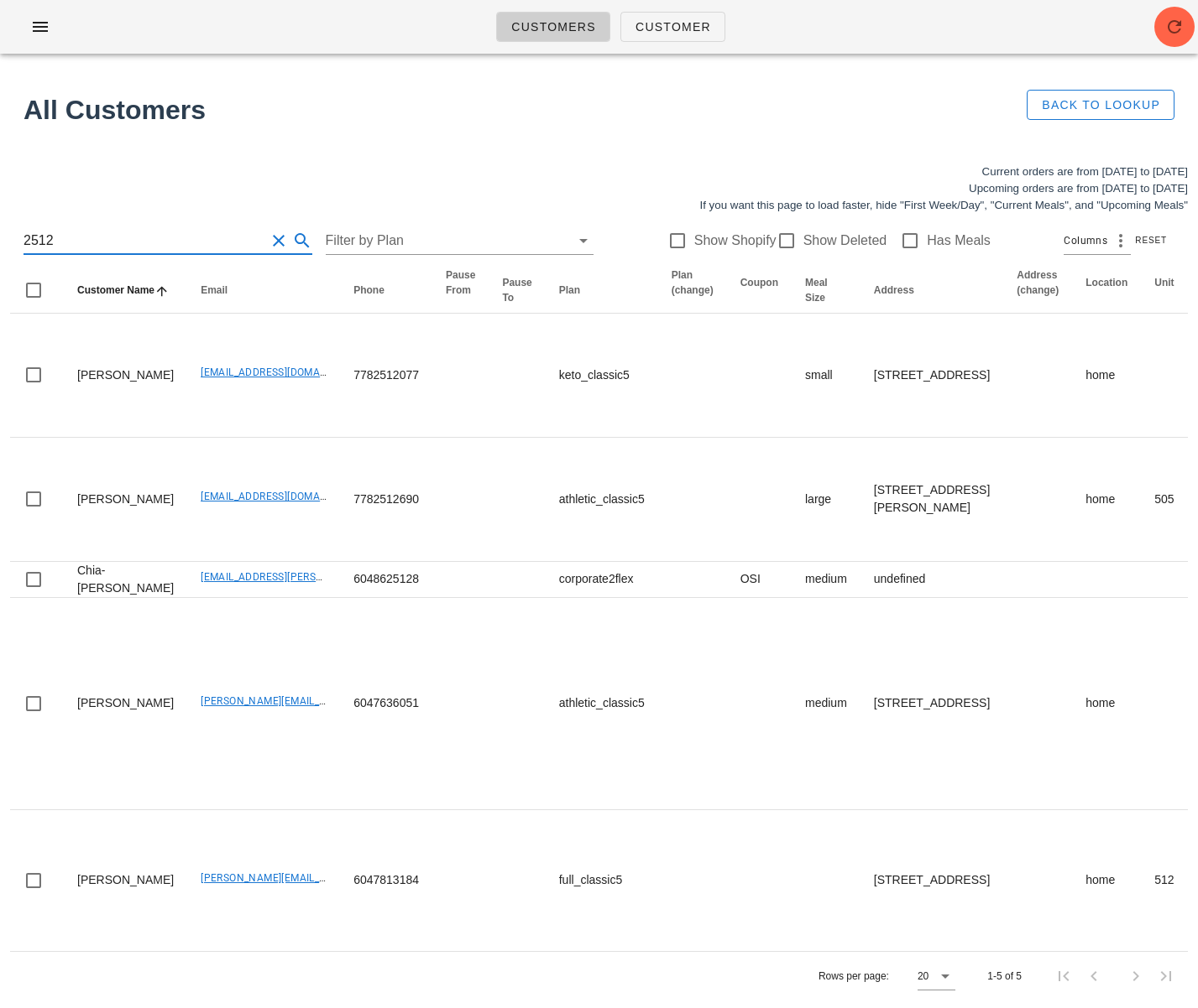
drag, startPoint x: 190, startPoint y: 241, endPoint x: -79, endPoint y: 234, distance: 269.1
click at [0, 234] on html "Customers Customer Found 3 customers All Customers Back to Lookup Current order…" at bounding box center [599, 505] width 1198 height 1012
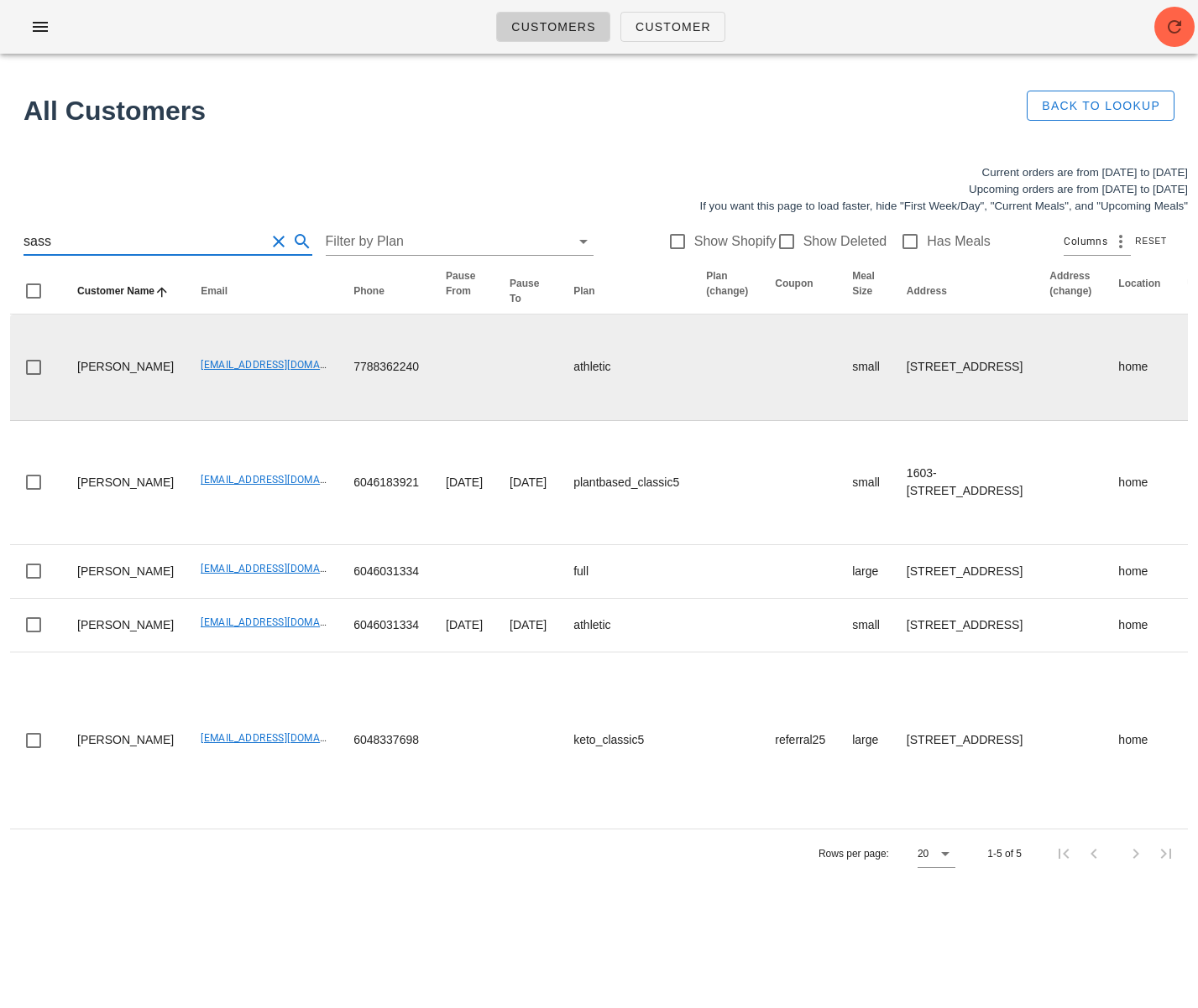
type input "sass"
drag, startPoint x: 157, startPoint y: 390, endPoint x: 145, endPoint y: 397, distance: 13.9
click at [247, 387] on td "[EMAIL_ADDRESS][DOMAIN_NAME]" at bounding box center [263, 367] width 153 height 107
drag, startPoint x: 143, startPoint y: 397, endPoint x: 123, endPoint y: 388, distance: 21.9
click at [140, 396] on td "[PERSON_NAME]" at bounding box center [125, 367] width 123 height 107
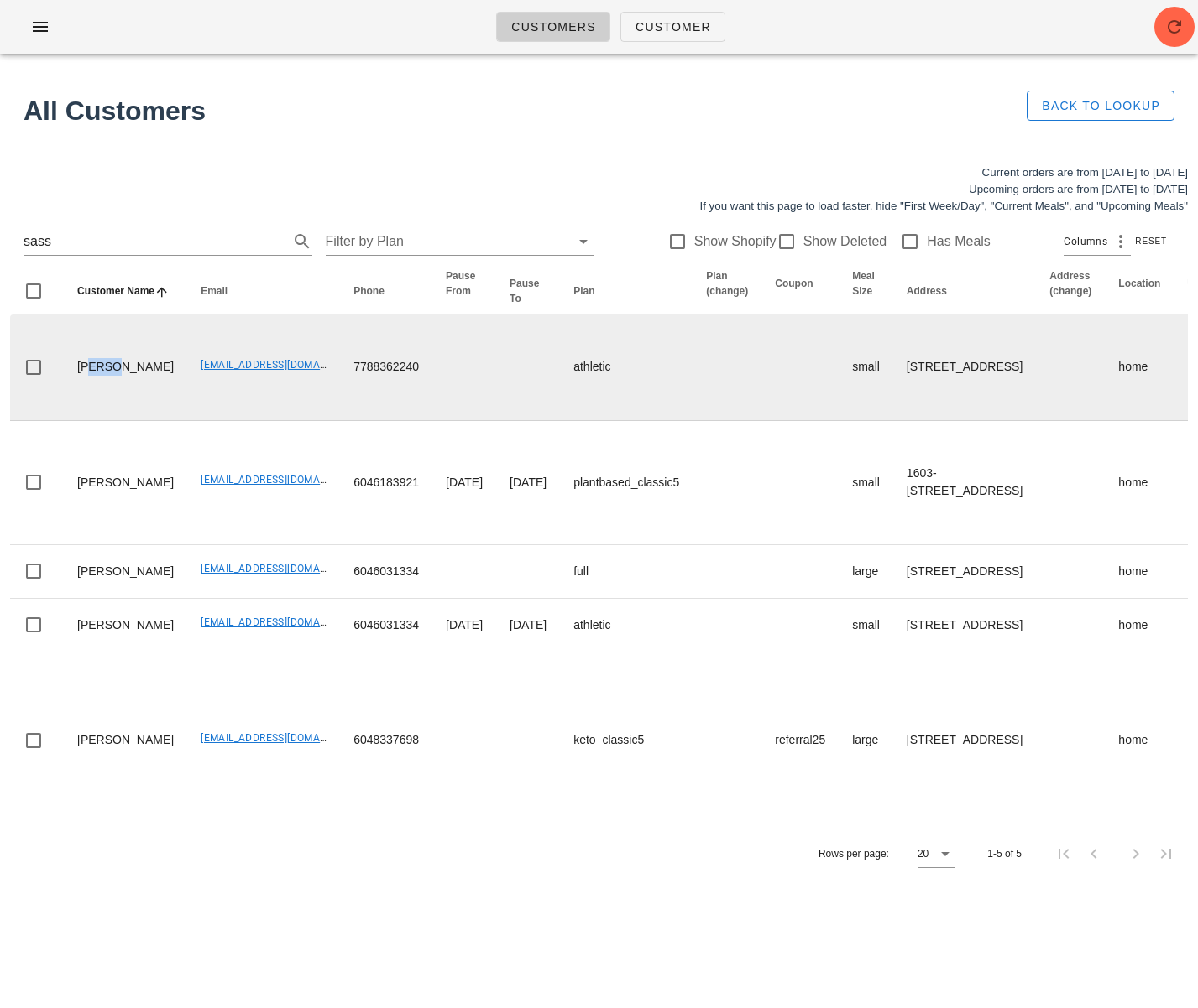
drag, startPoint x: 114, startPoint y: 383, endPoint x: 78, endPoint y: 409, distance: 44.4
click at [90, 386] on td "[PERSON_NAME]" at bounding box center [125, 367] width 123 height 107
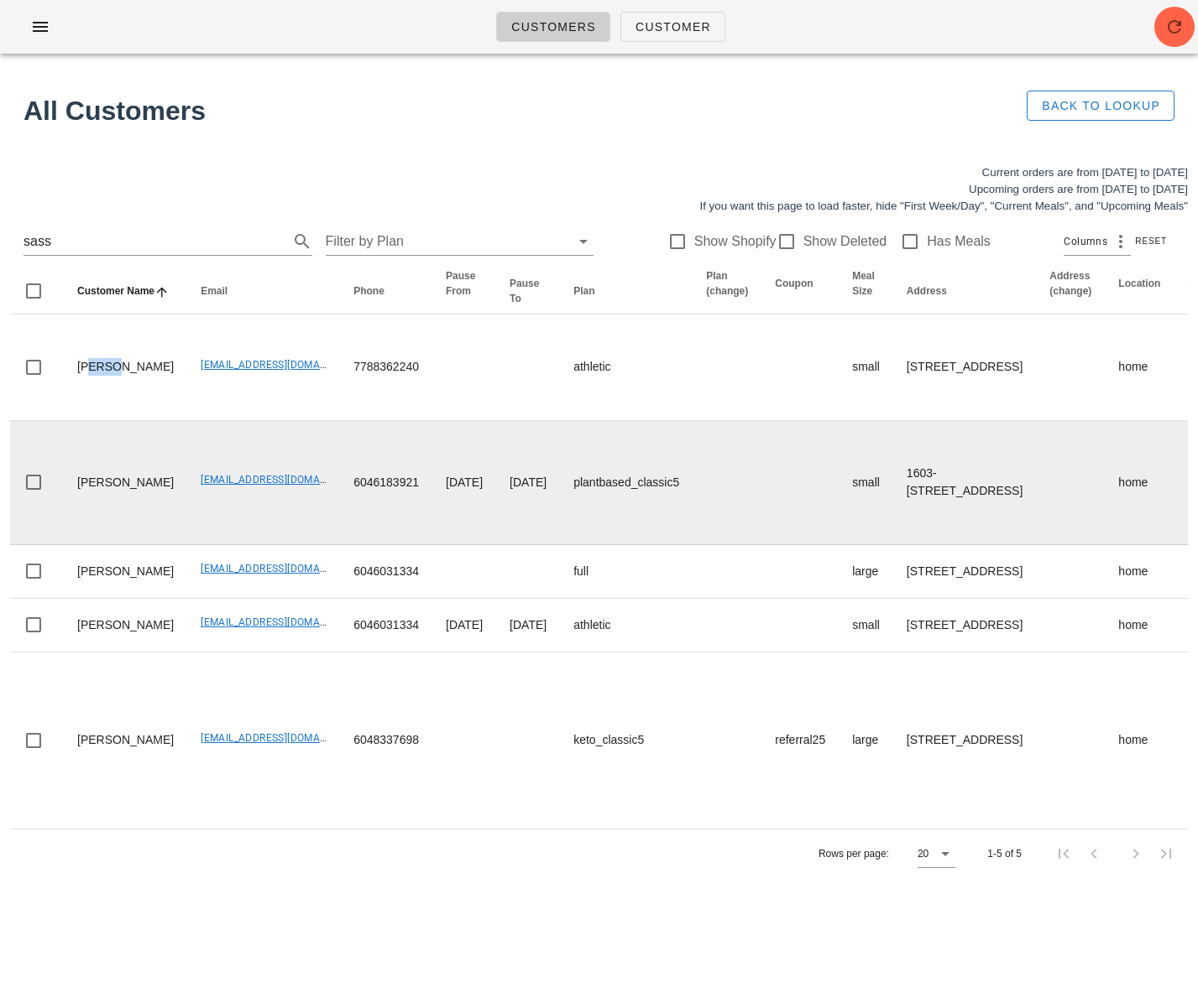
copy td "yssa"
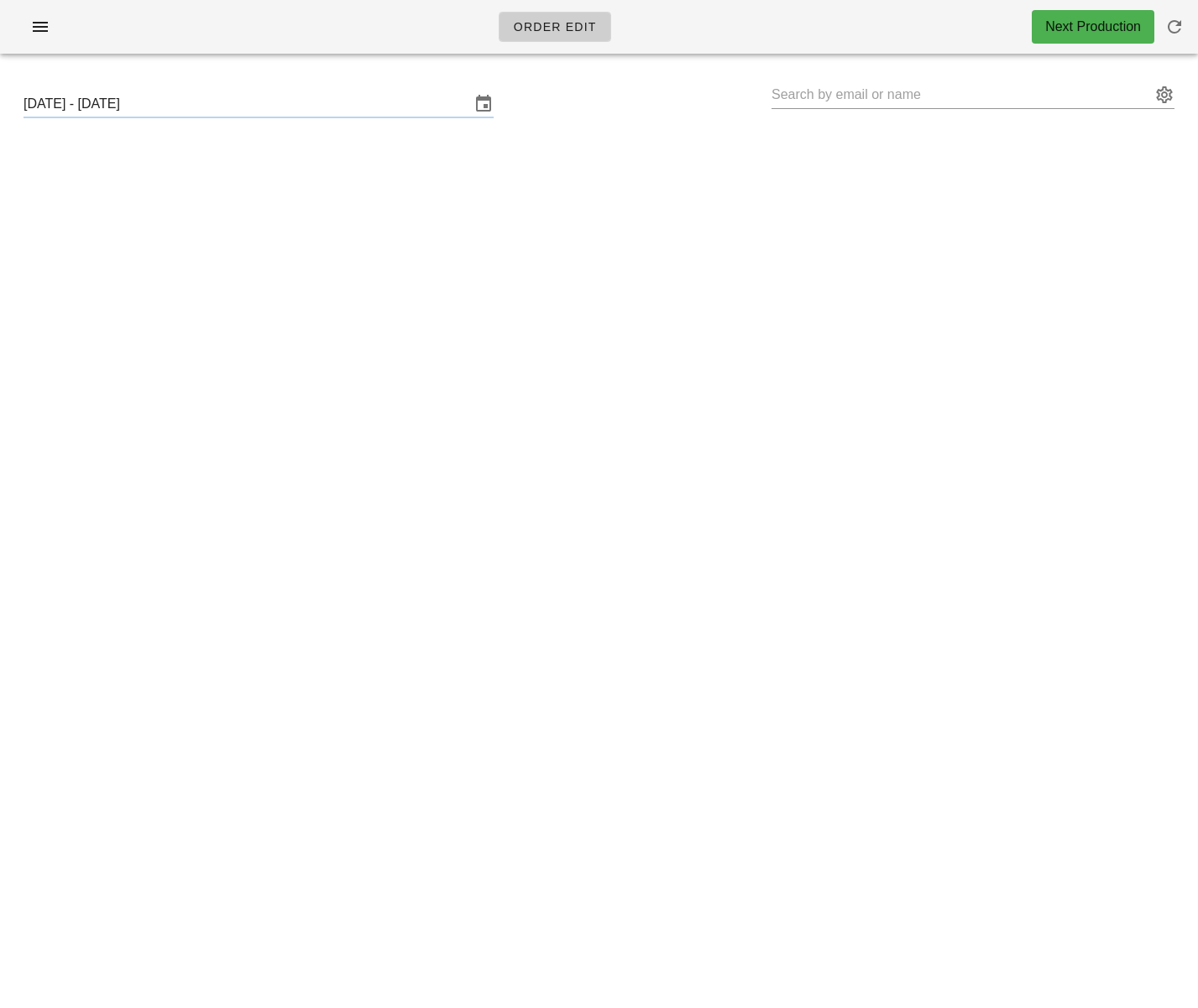
type input "[PERSON_NAME] ([EMAIL_ADDRESS][DOMAIN_NAME])"
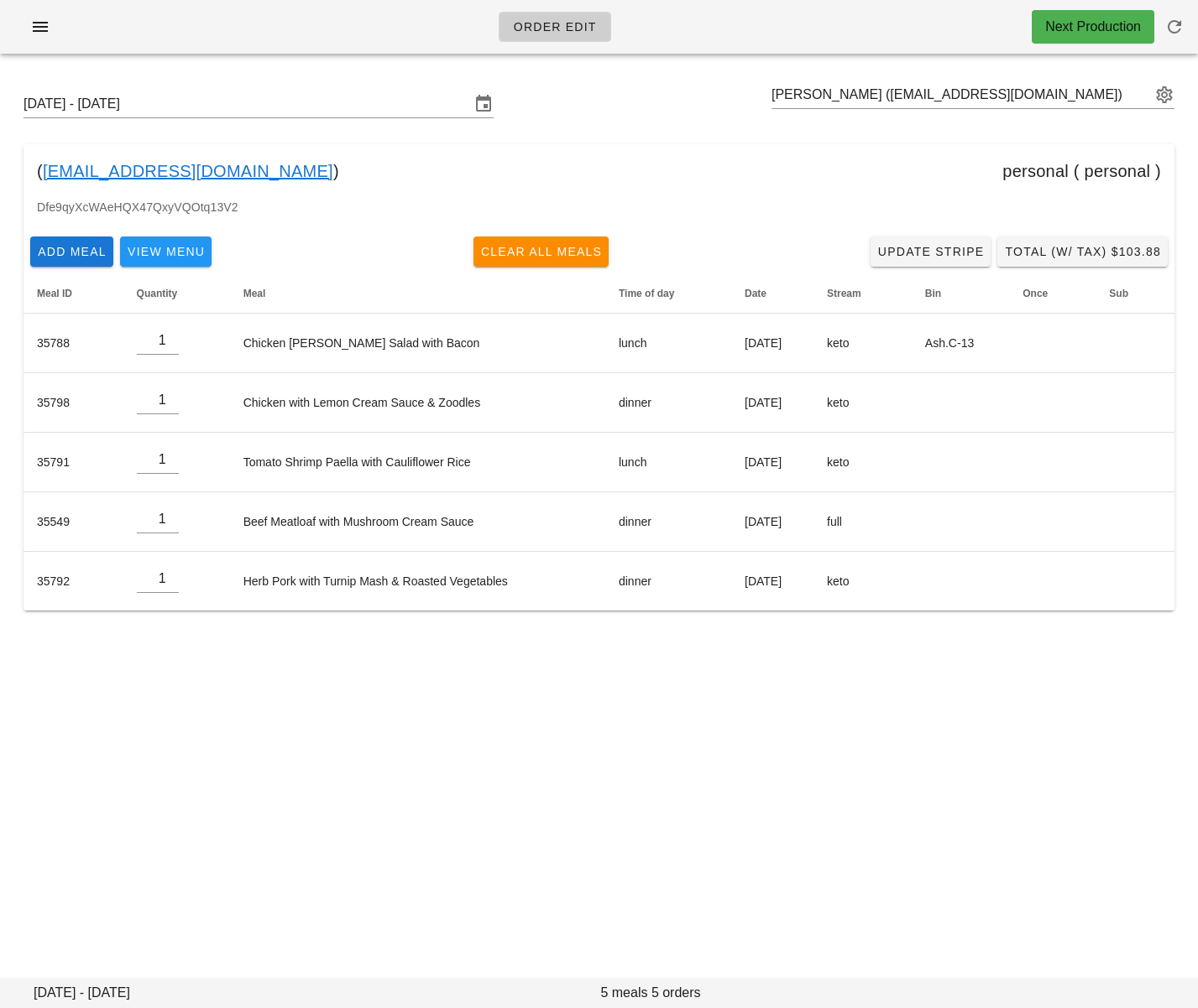
drag, startPoint x: 368, startPoint y: 772, endPoint x: 361, endPoint y: 765, distance: 9.9
click at [367, 771] on div "Order Edit Next Production [DATE] - [DATE] [PERSON_NAME] ([EMAIL_ADDRESS][DOMAI…" at bounding box center [599, 504] width 1198 height 1008
drag, startPoint x: 391, startPoint y: 164, endPoint x: 160, endPoint y: 9, distance: 278.2
click at [391, 163] on div "( [EMAIL_ADDRESS][DOMAIN_NAME] ) personal ( personal )" at bounding box center [599, 171] width 1150 height 54
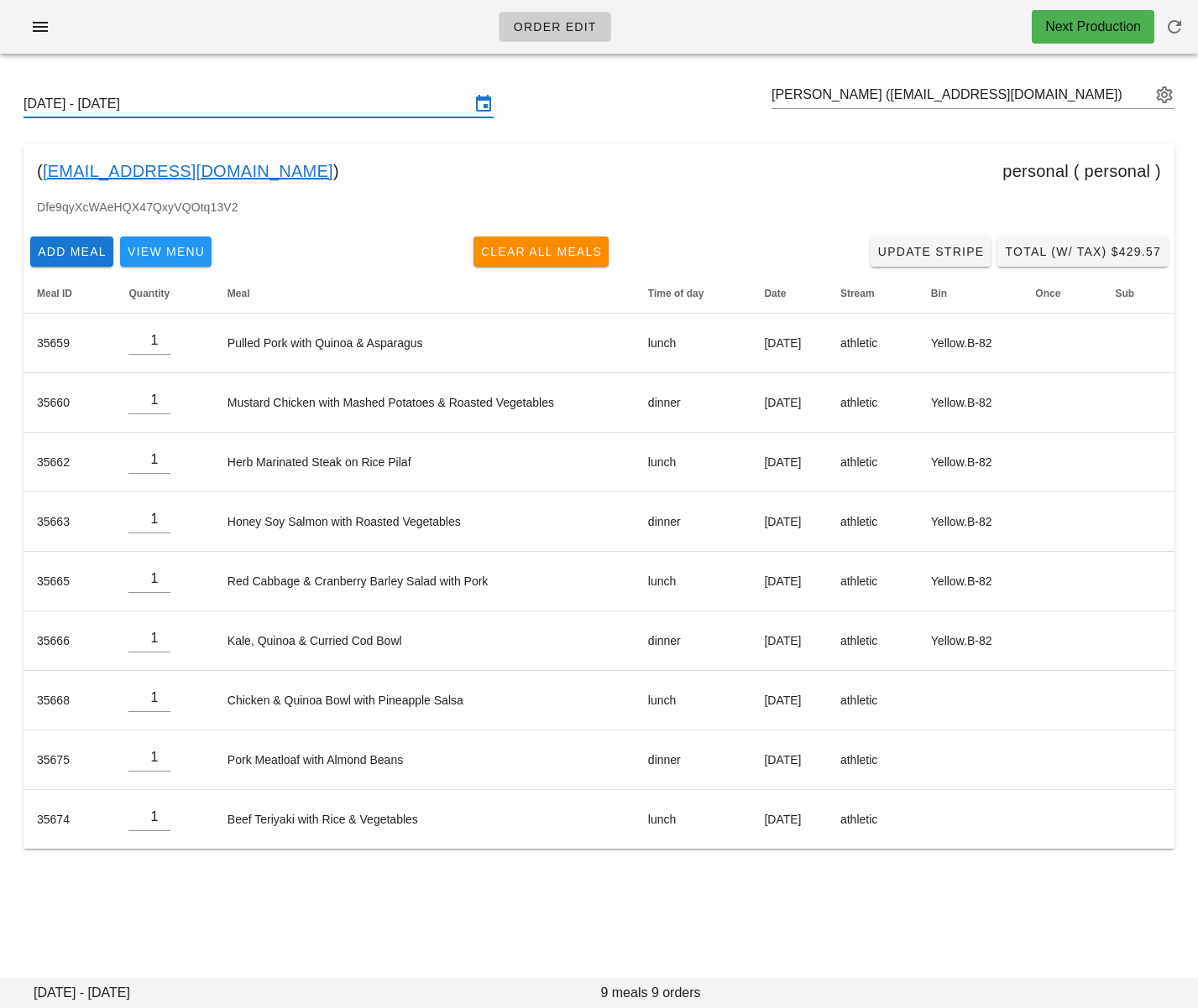
click at [375, 112] on input "Sunday September 21 - Saturday September 27" at bounding box center [247, 104] width 446 height 26
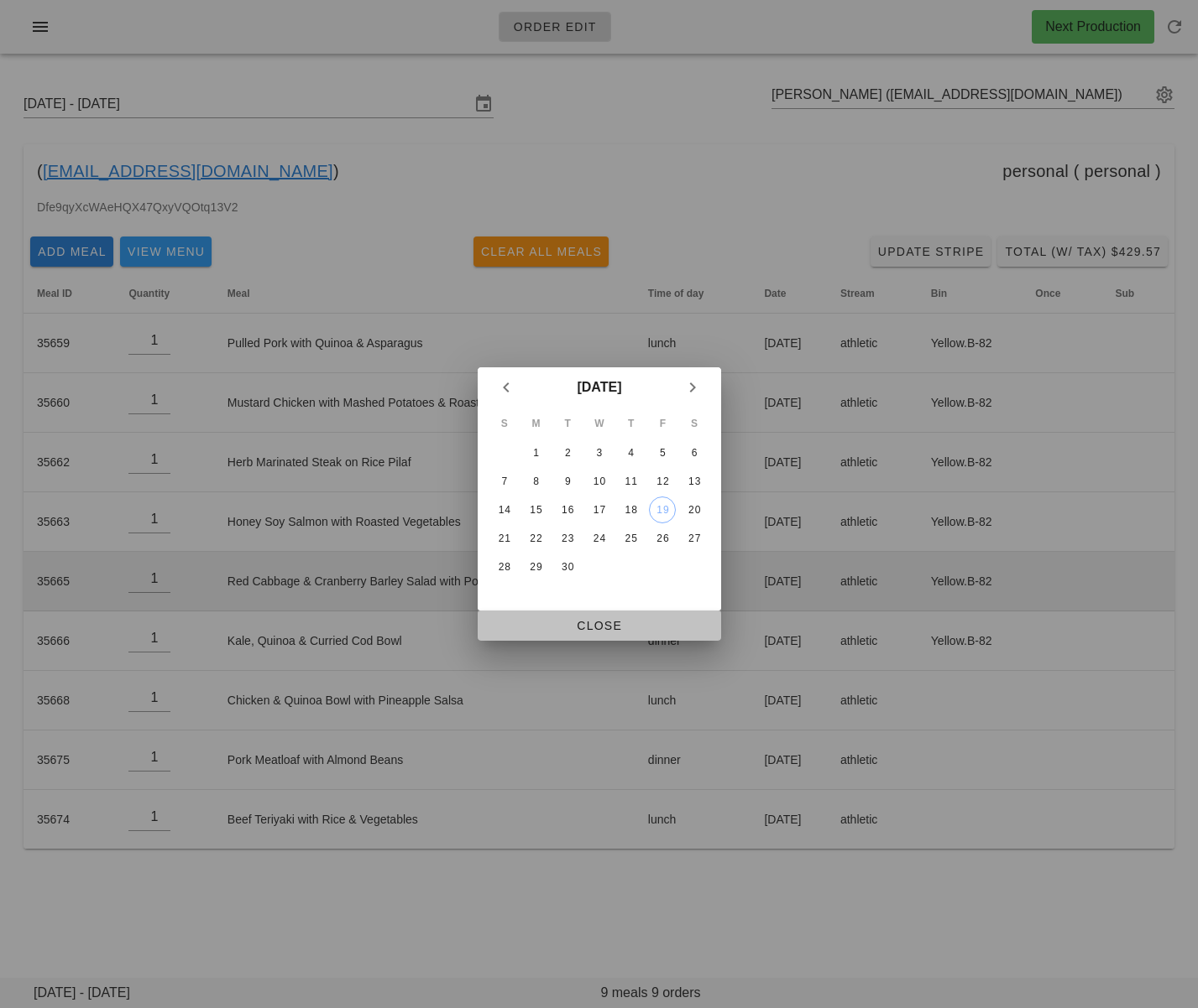
drag, startPoint x: 655, startPoint y: 622, endPoint x: 680, endPoint y: 595, distance: 36.8
click at [655, 621] on span "Close" at bounding box center [599, 626] width 217 height 13
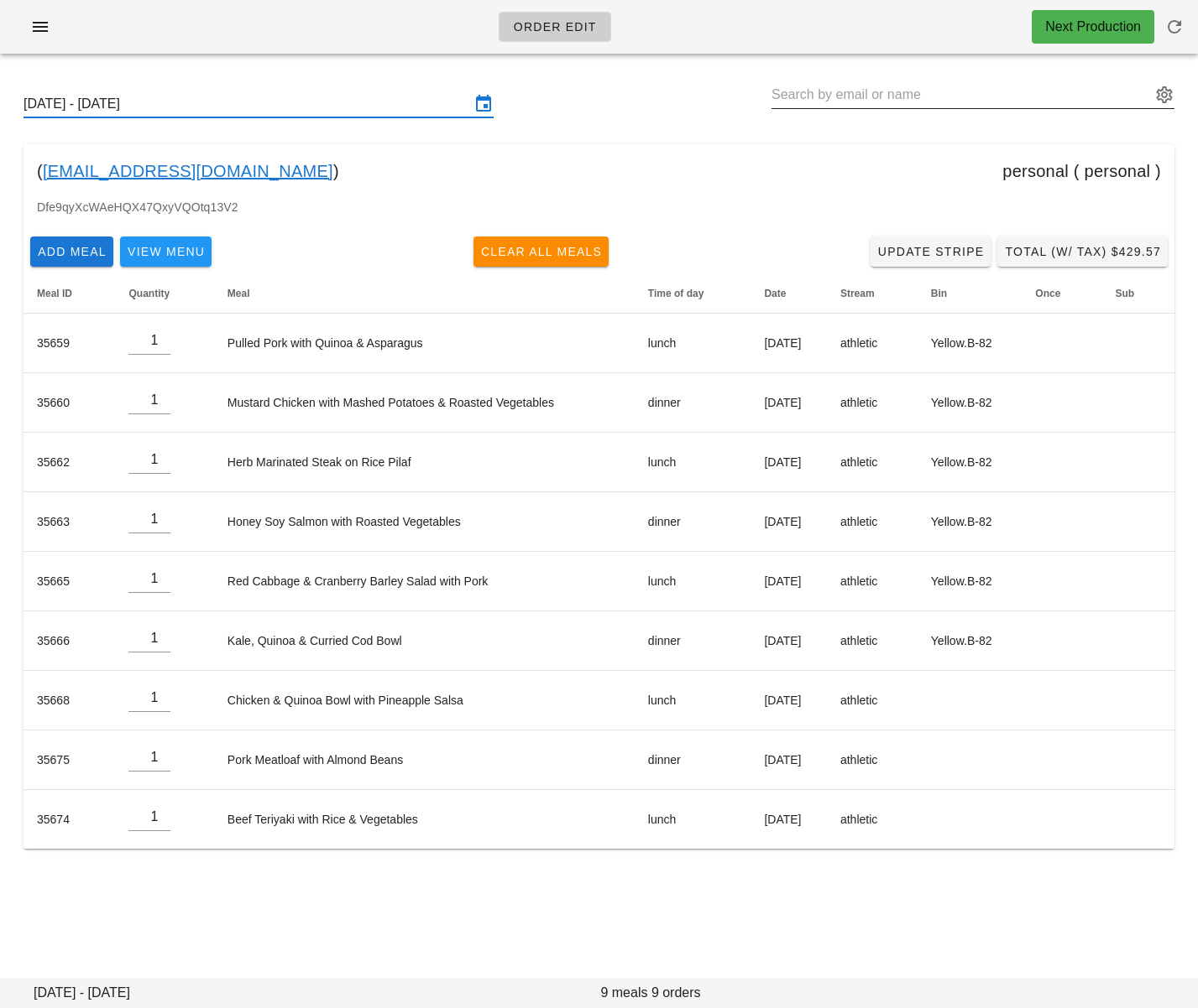
drag, startPoint x: 912, startPoint y: 98, endPoint x: 900, endPoint y: 96, distance: 12.2
click at [912, 98] on input "text" at bounding box center [961, 94] width 379 height 26
drag, startPoint x: 294, startPoint y: 179, endPoint x: 44, endPoint y: 179, distance: 250.0
click at [43, 179] on div "( laurrendoestherapy@gmail.com ) personal ( personal )" at bounding box center [599, 171] width 1150 height 54
copy div "laurrendoestherapy@gmail.com )"
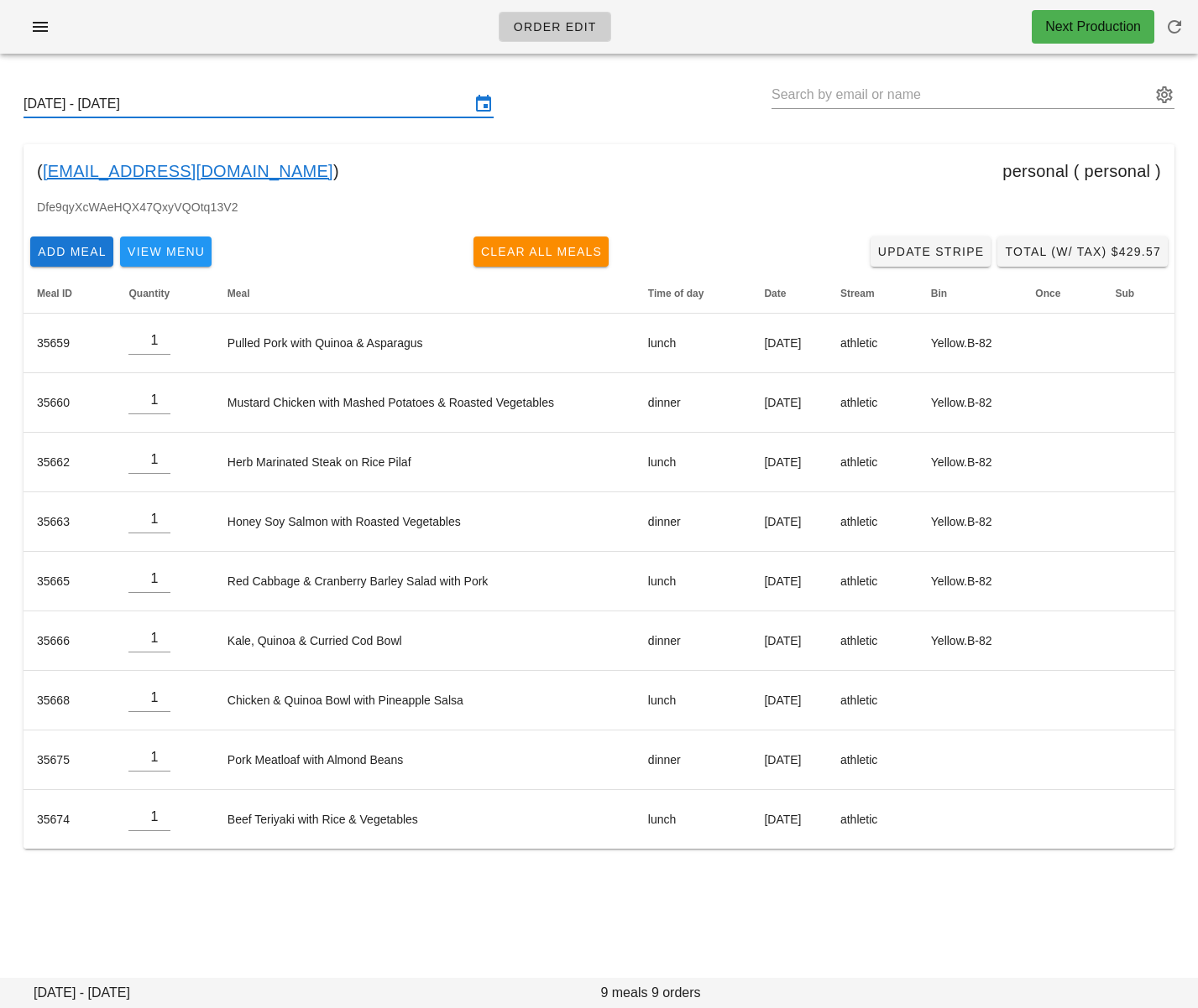
click at [308, 99] on input "Sunday September 21 - Saturday September 27" at bounding box center [247, 104] width 446 height 26
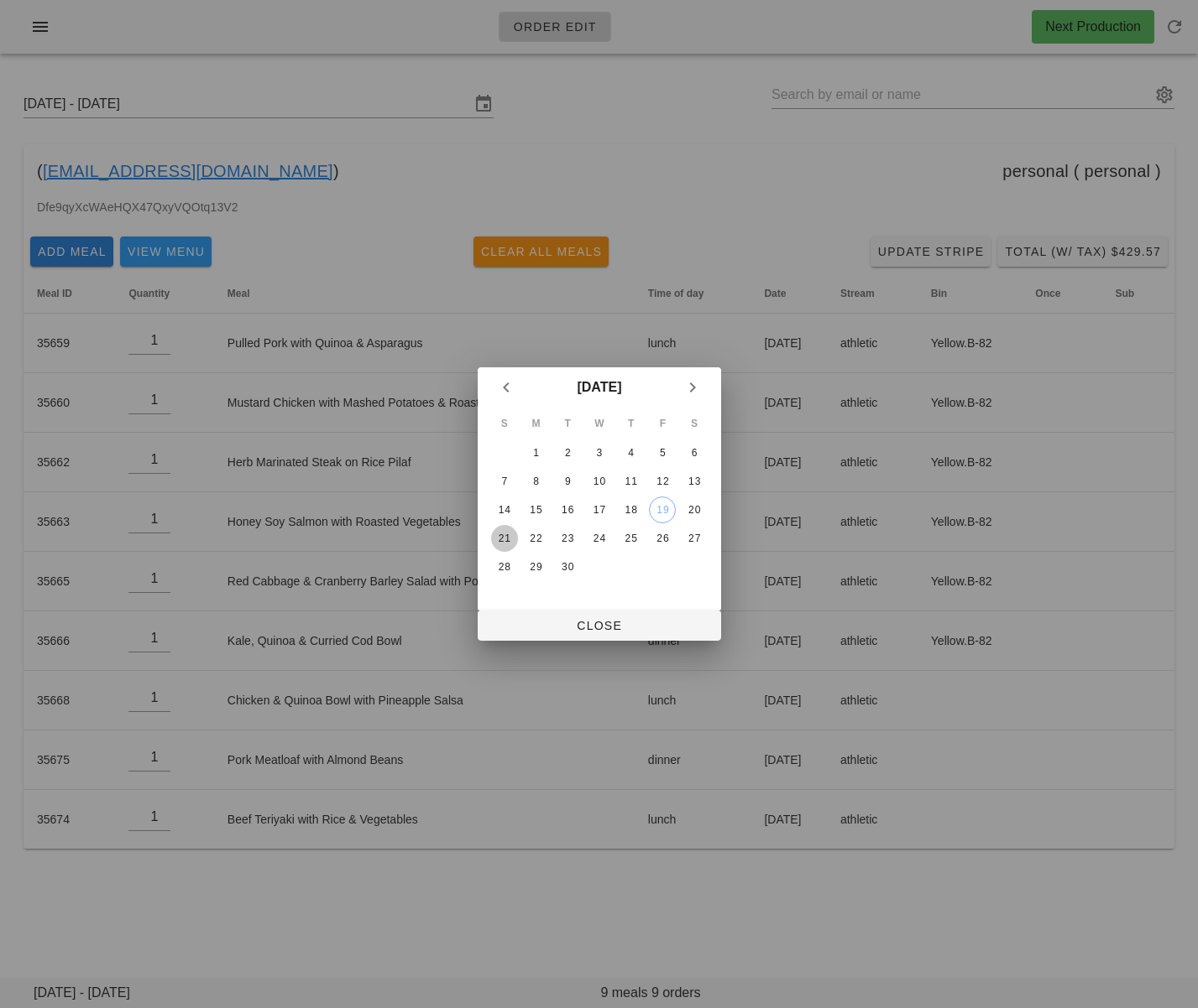
drag, startPoint x: 502, startPoint y: 539, endPoint x: 546, endPoint y: 601, distance: 76.0
click at [502, 538] on div "21" at bounding box center [503, 538] width 26 height 11
drag, startPoint x: 563, startPoint y: 622, endPoint x: 592, endPoint y: 585, distance: 47.0
click at [563, 622] on span "Close" at bounding box center [599, 626] width 217 height 13
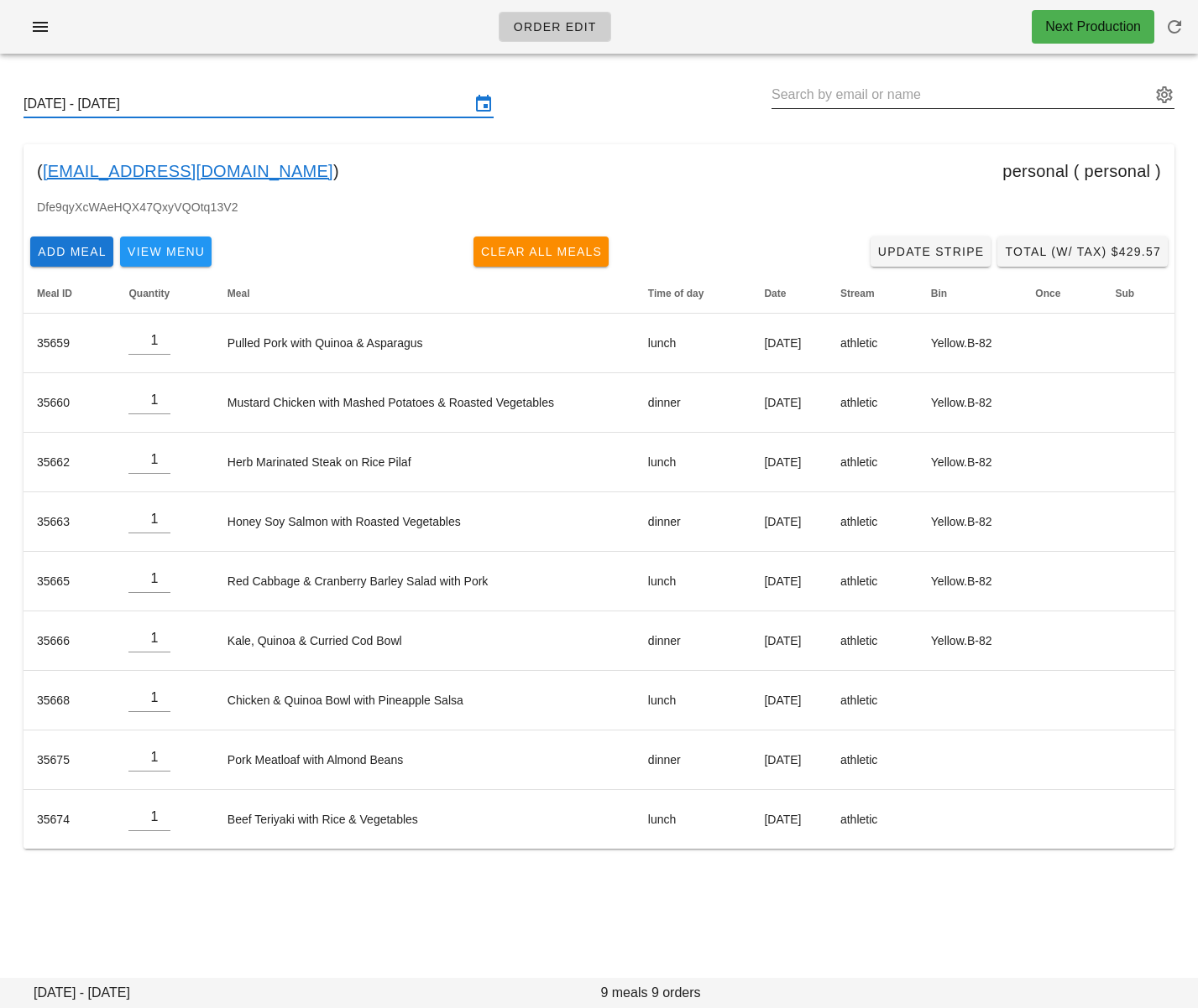
click at [831, 79] on div "Sunday September 21 - Saturday September 27" at bounding box center [599, 104] width 1178 height 54
click at [829, 95] on input "text" at bounding box center [961, 94] width 379 height 26
paste input "laurrendoestherapy@gmail.com"
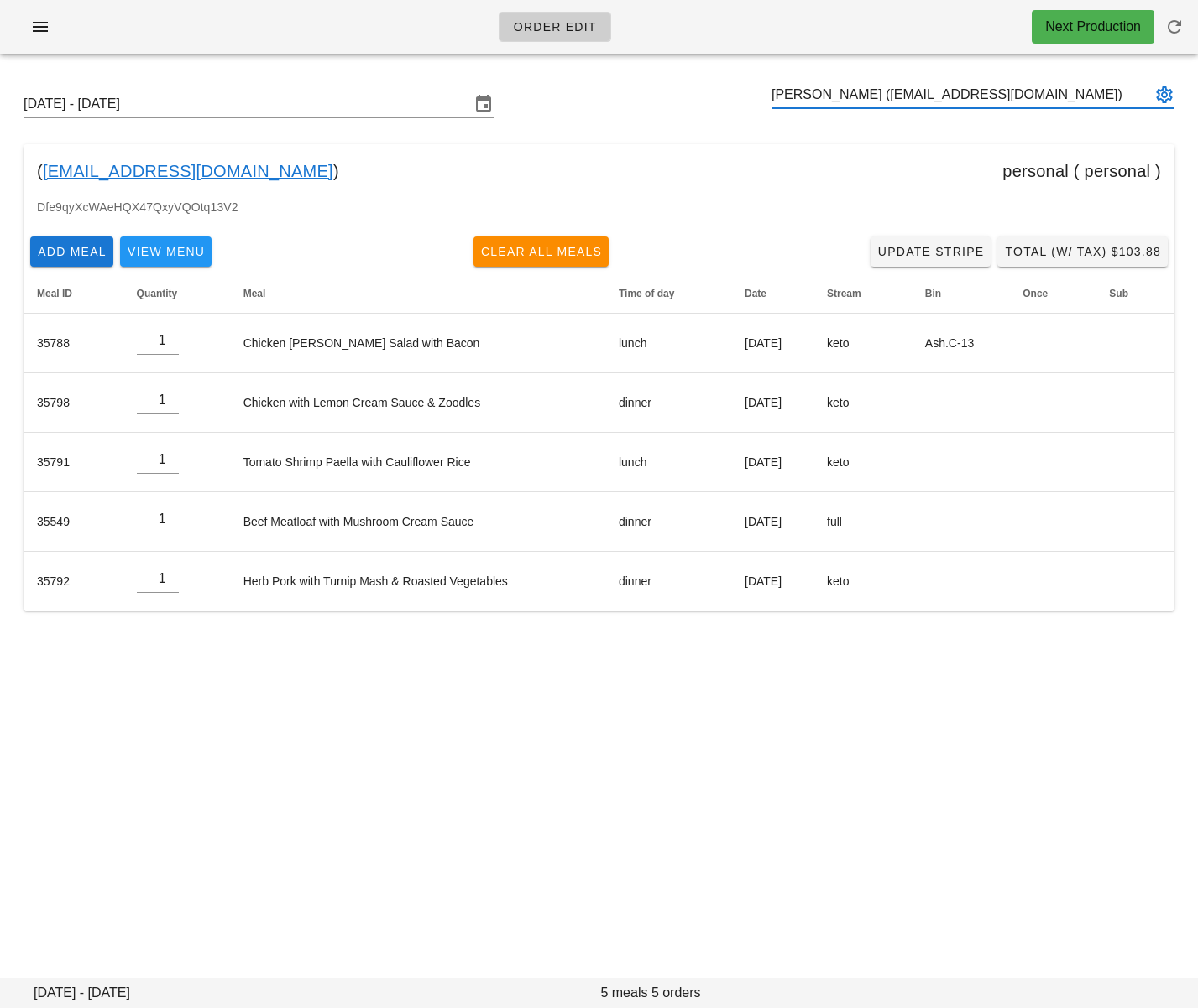
type input "Laurren Iacobellis (laurrendoestherapy@gmail.com)"
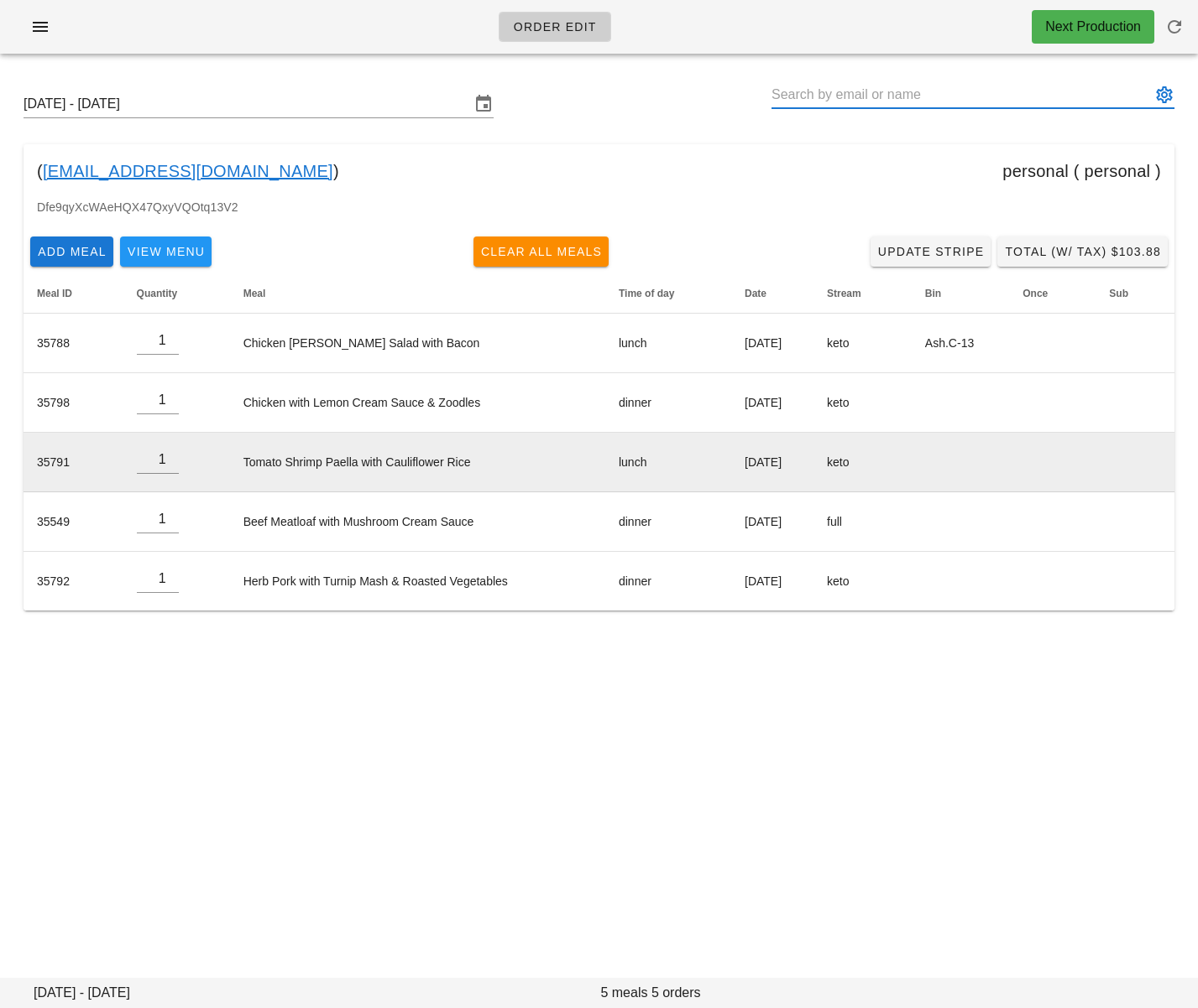
drag, startPoint x: 664, startPoint y: 693, endPoint x: 686, endPoint y: 470, distance: 224.1
click at [664, 692] on div "Order Edit Next Production Sunday September 21 - Saturday September 27 ( laurre…" at bounding box center [599, 504] width 1198 height 1008
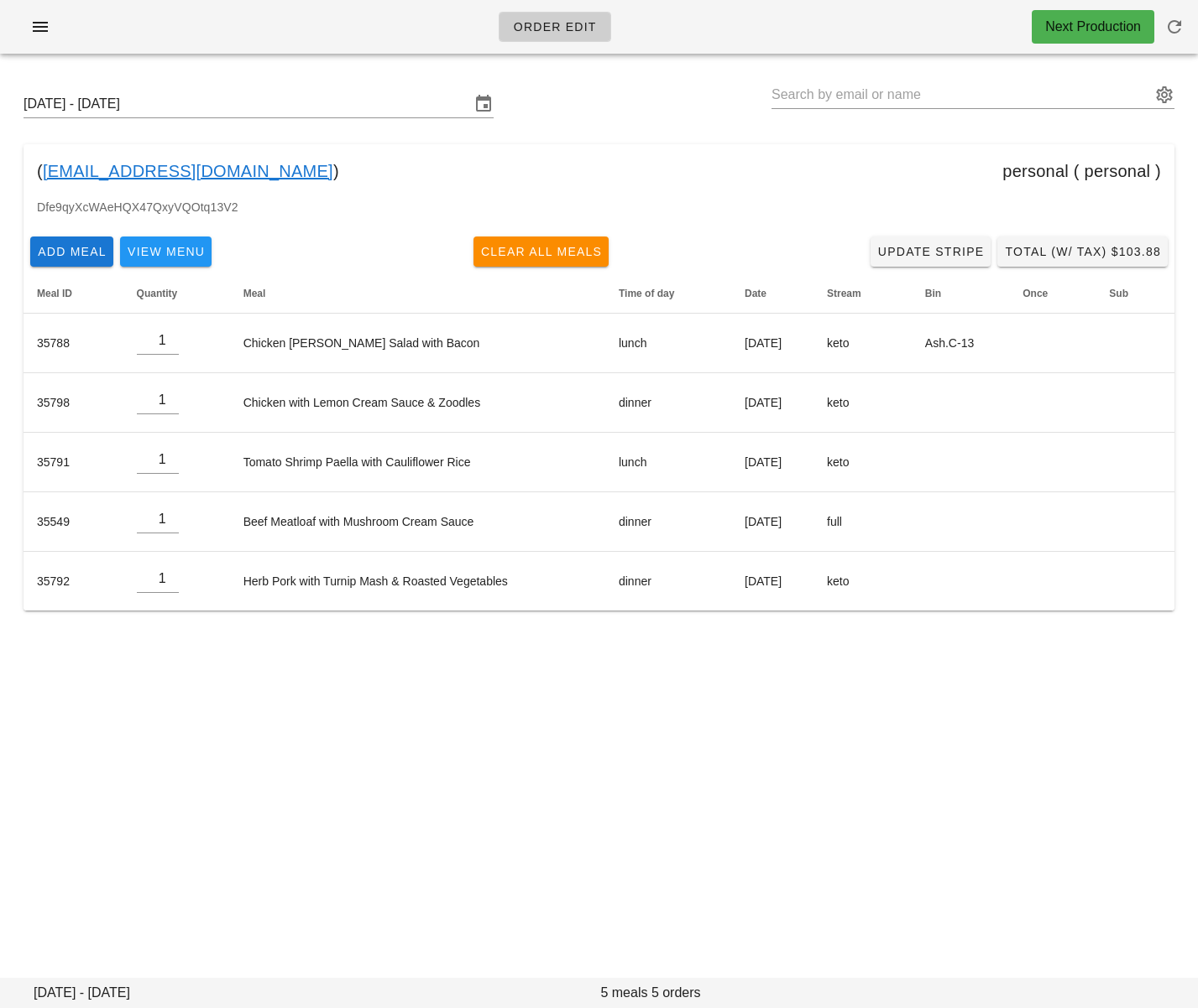
drag, startPoint x: 324, startPoint y: 173, endPoint x: 298, endPoint y: 78, distance: 98.5
click at [42, 171] on div "( laurrendoestherapy@gmail.com ) personal ( personal )" at bounding box center [599, 171] width 1150 height 54
copy div "laurrendoestherapy@gmail.com )"
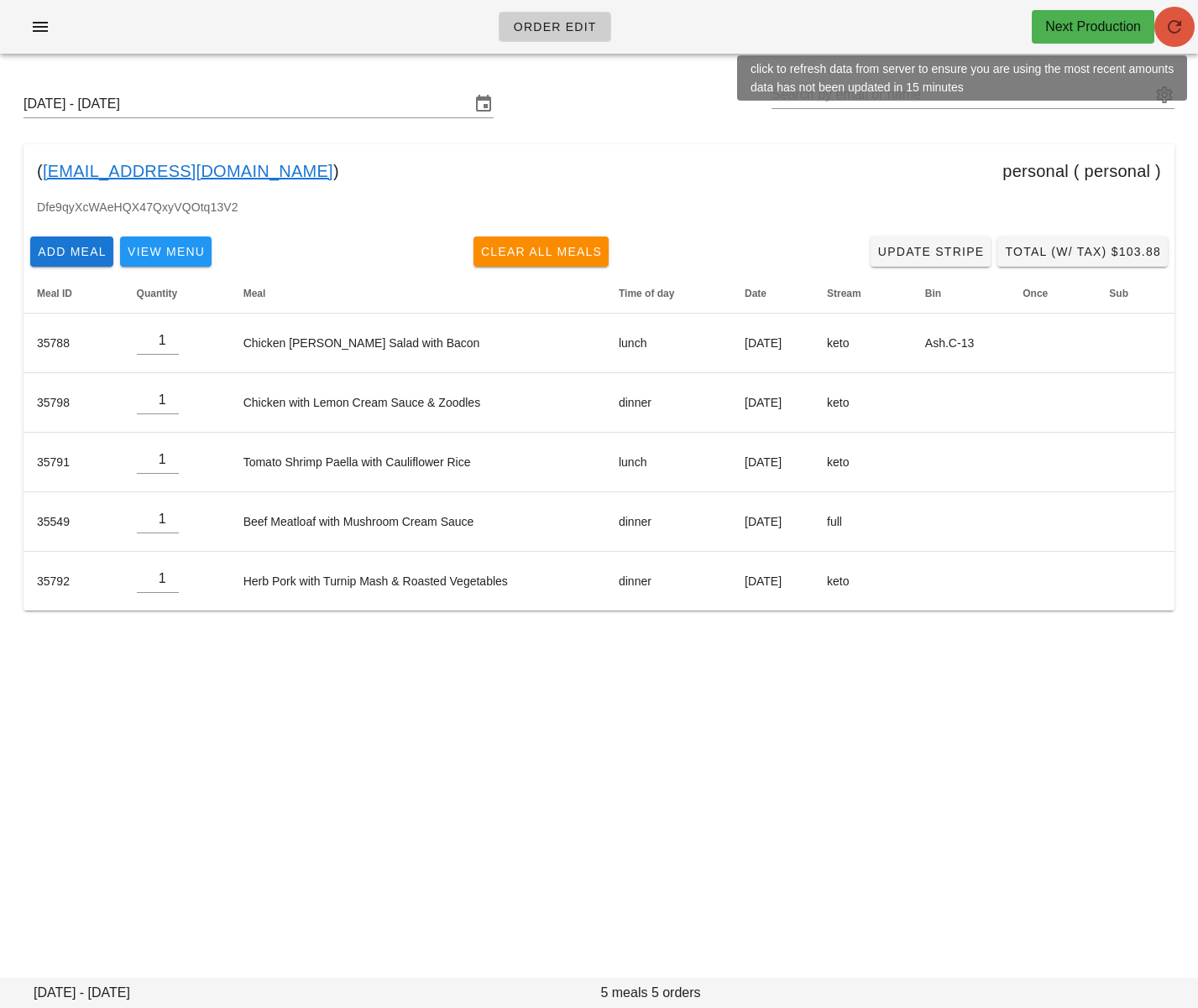
click at [1172, 32] on icon "button" at bounding box center [1174, 26] width 20 height 20
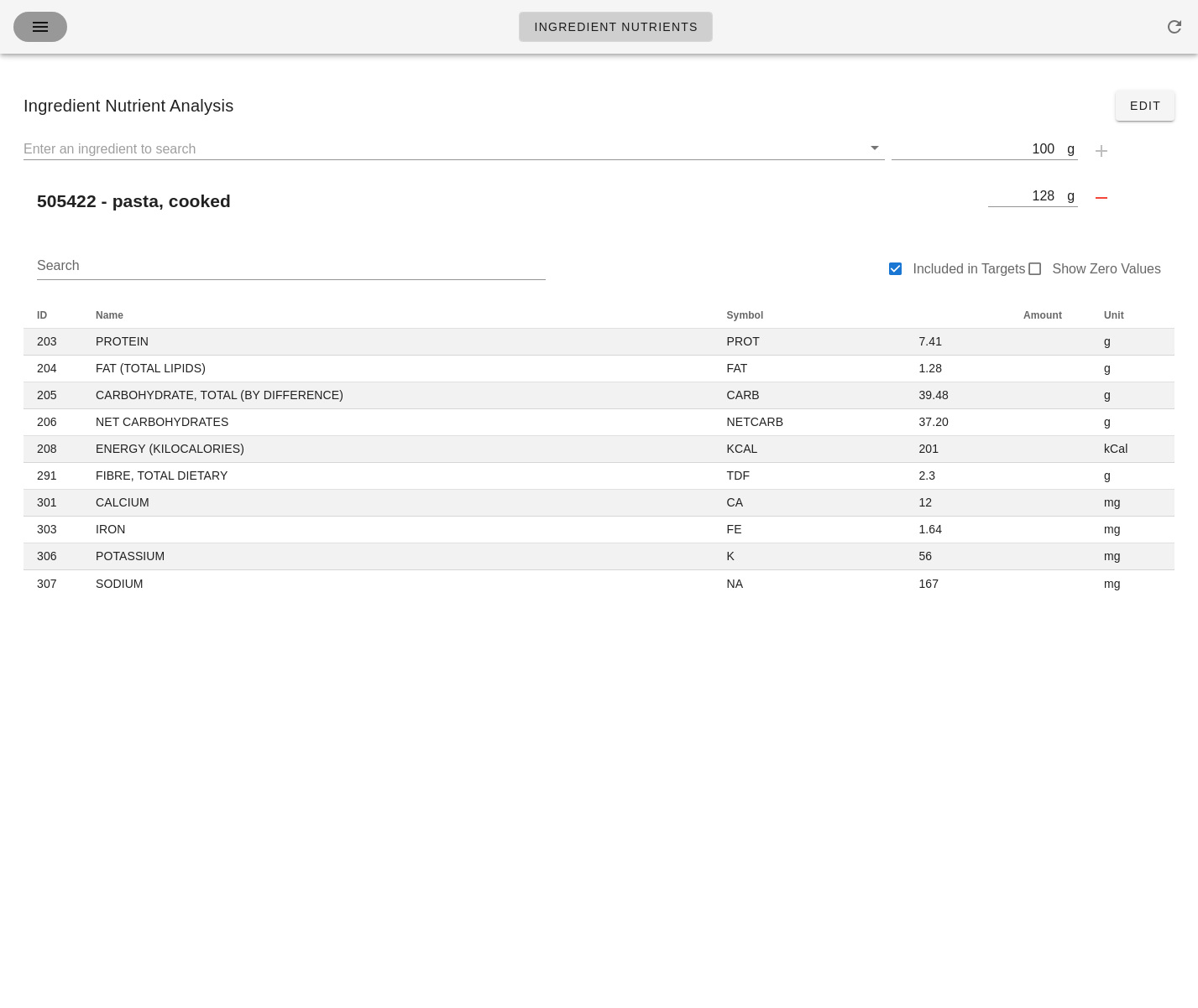
drag, startPoint x: 38, startPoint y: 26, endPoint x: 53, endPoint y: 42, distance: 21.9
click at [39, 26] on icon "button" at bounding box center [40, 26] width 20 height 20
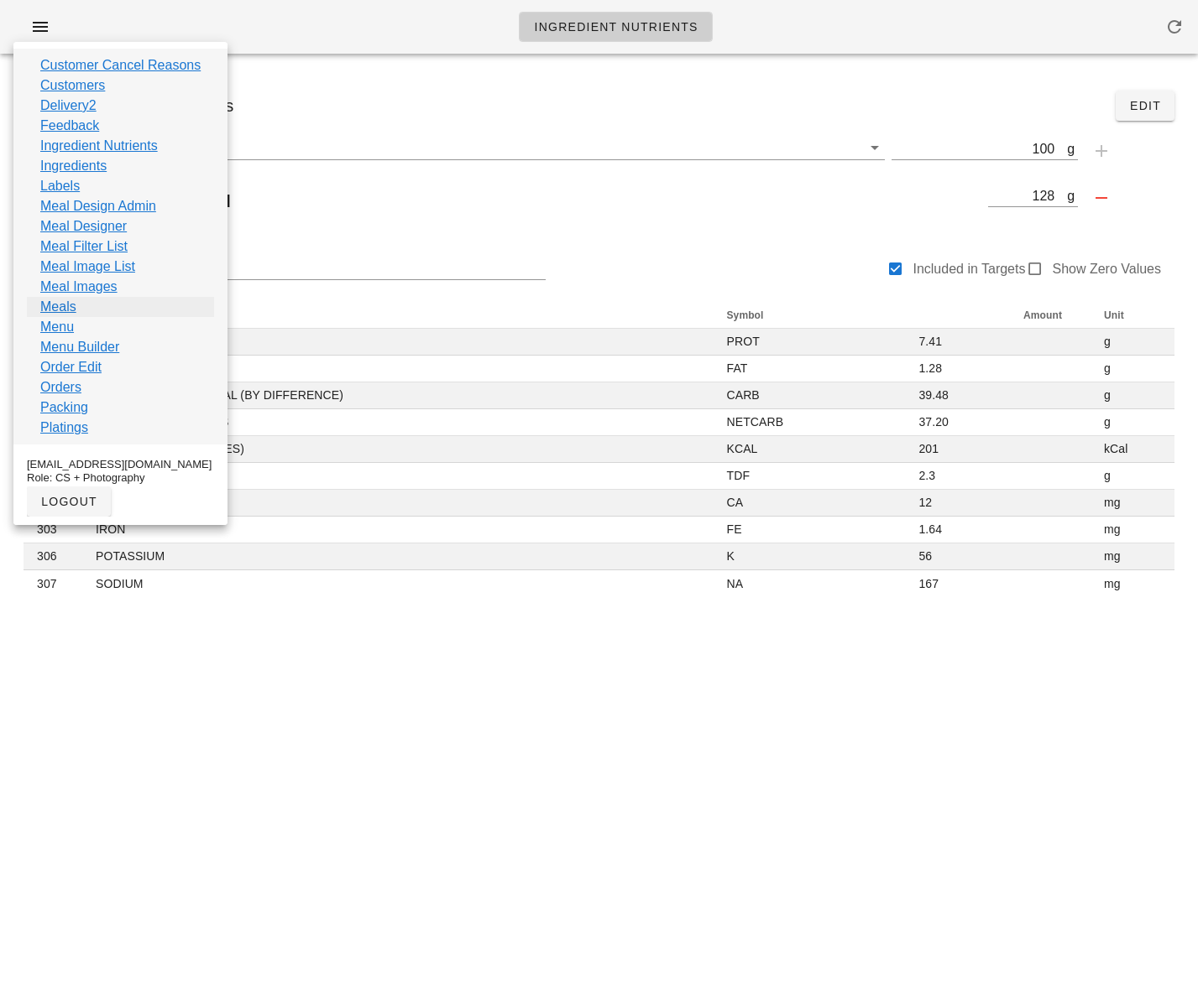
click at [59, 305] on link "Meals" at bounding box center [58, 307] width 36 height 20
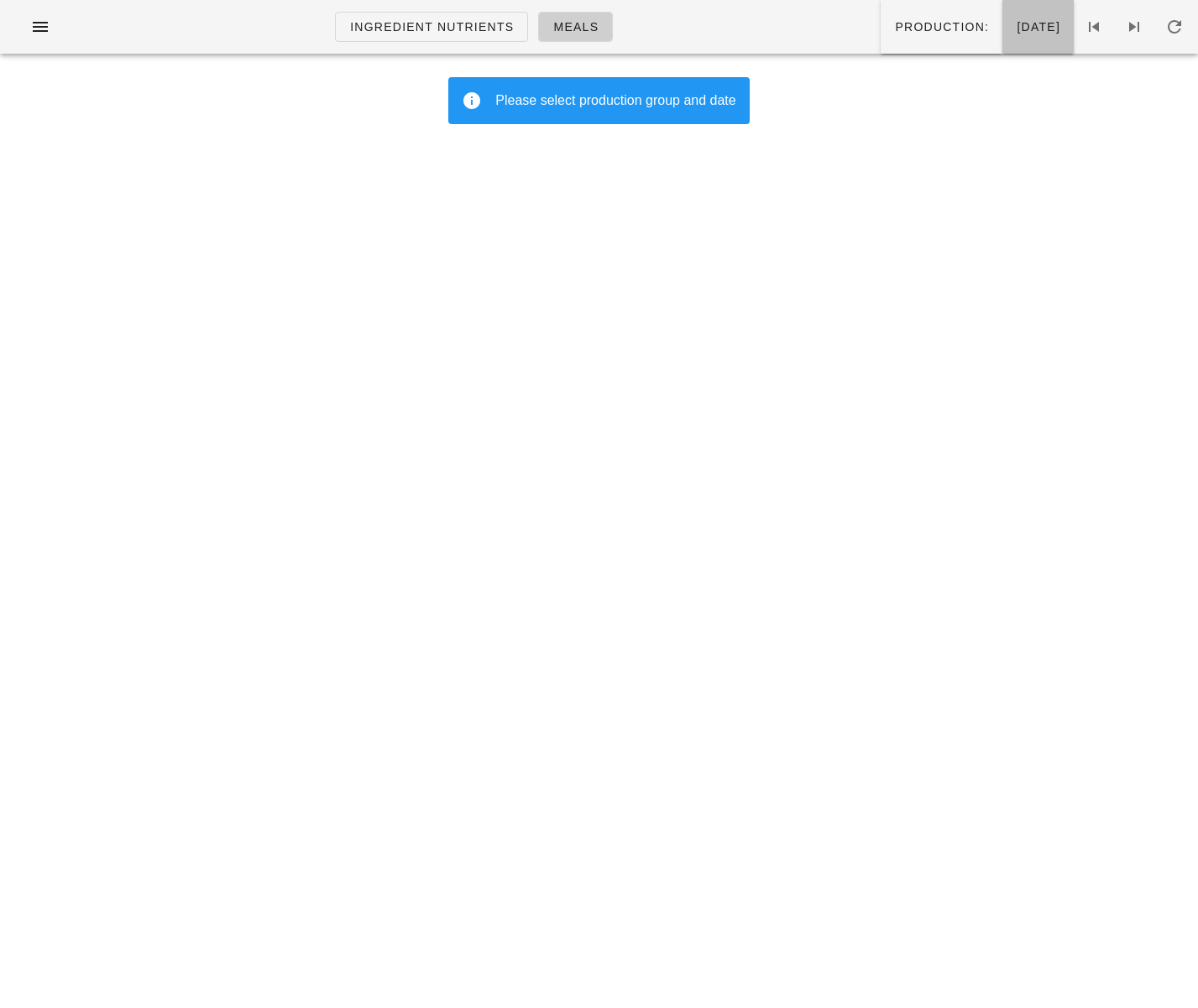
click at [1002, 40] on button "[DATE]" at bounding box center [1038, 26] width 71 height 54
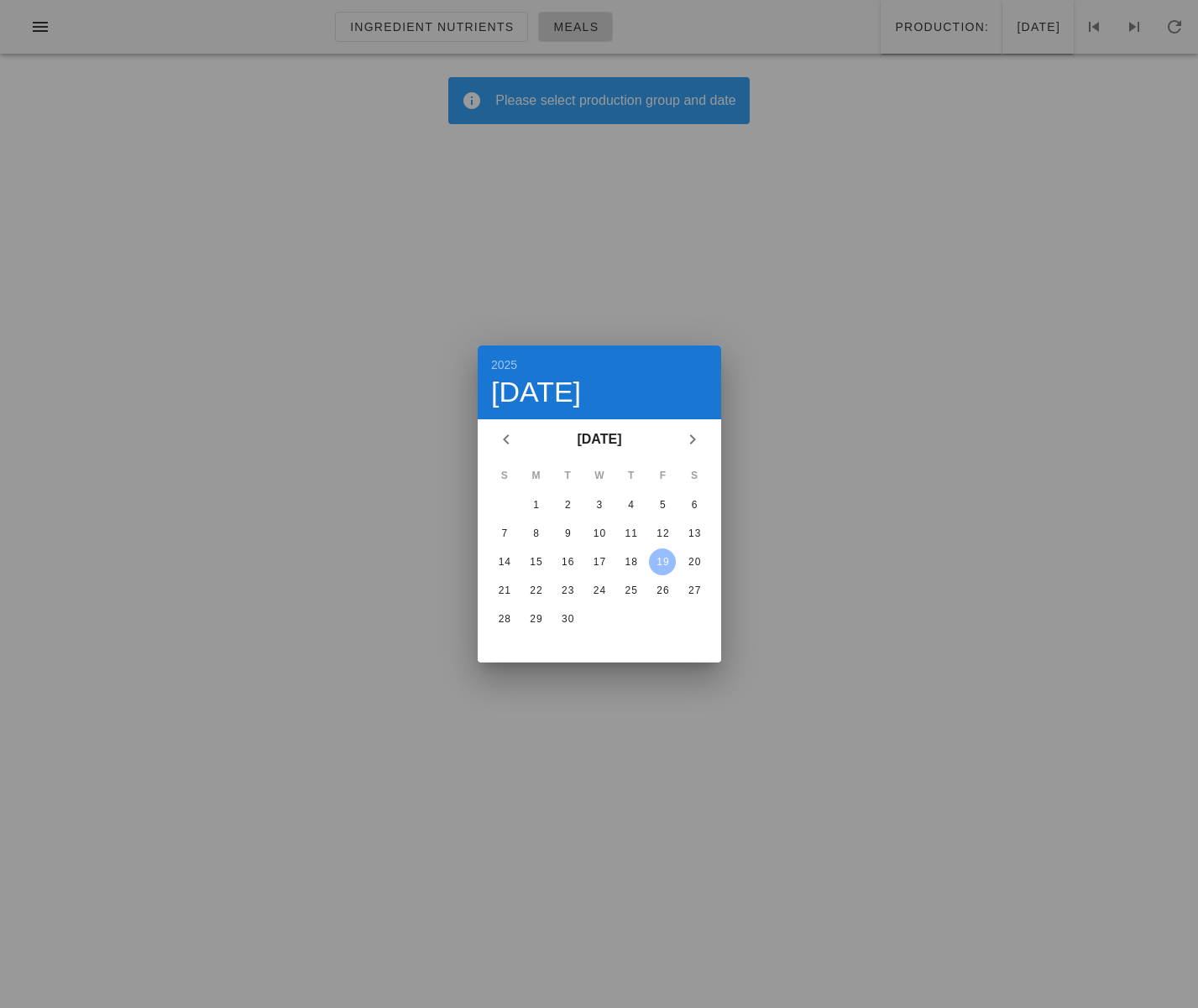
click at [672, 560] on div "19" at bounding box center [662, 561] width 26 height 11
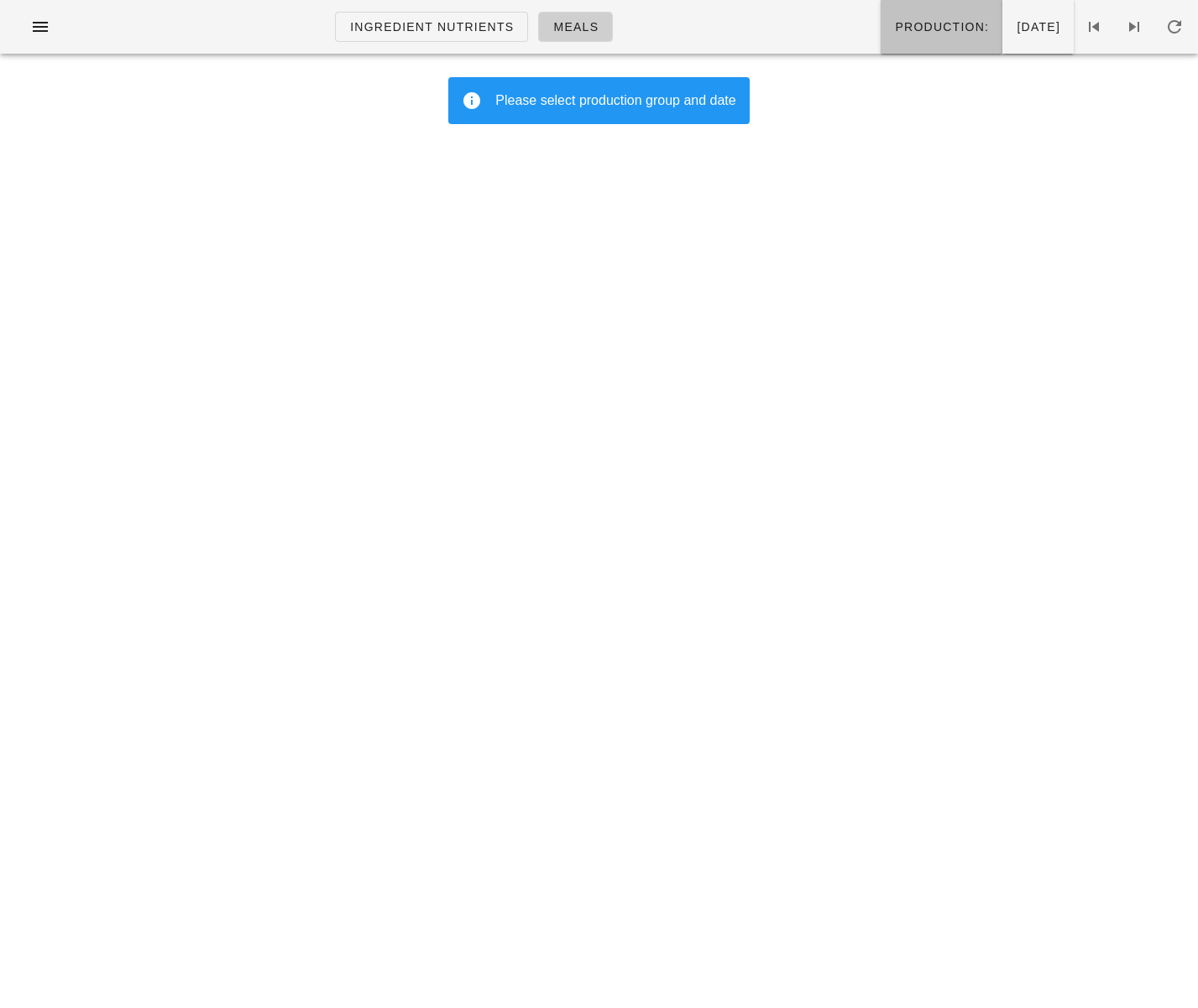
click at [900, 22] on span "Production:" at bounding box center [941, 26] width 95 height 13
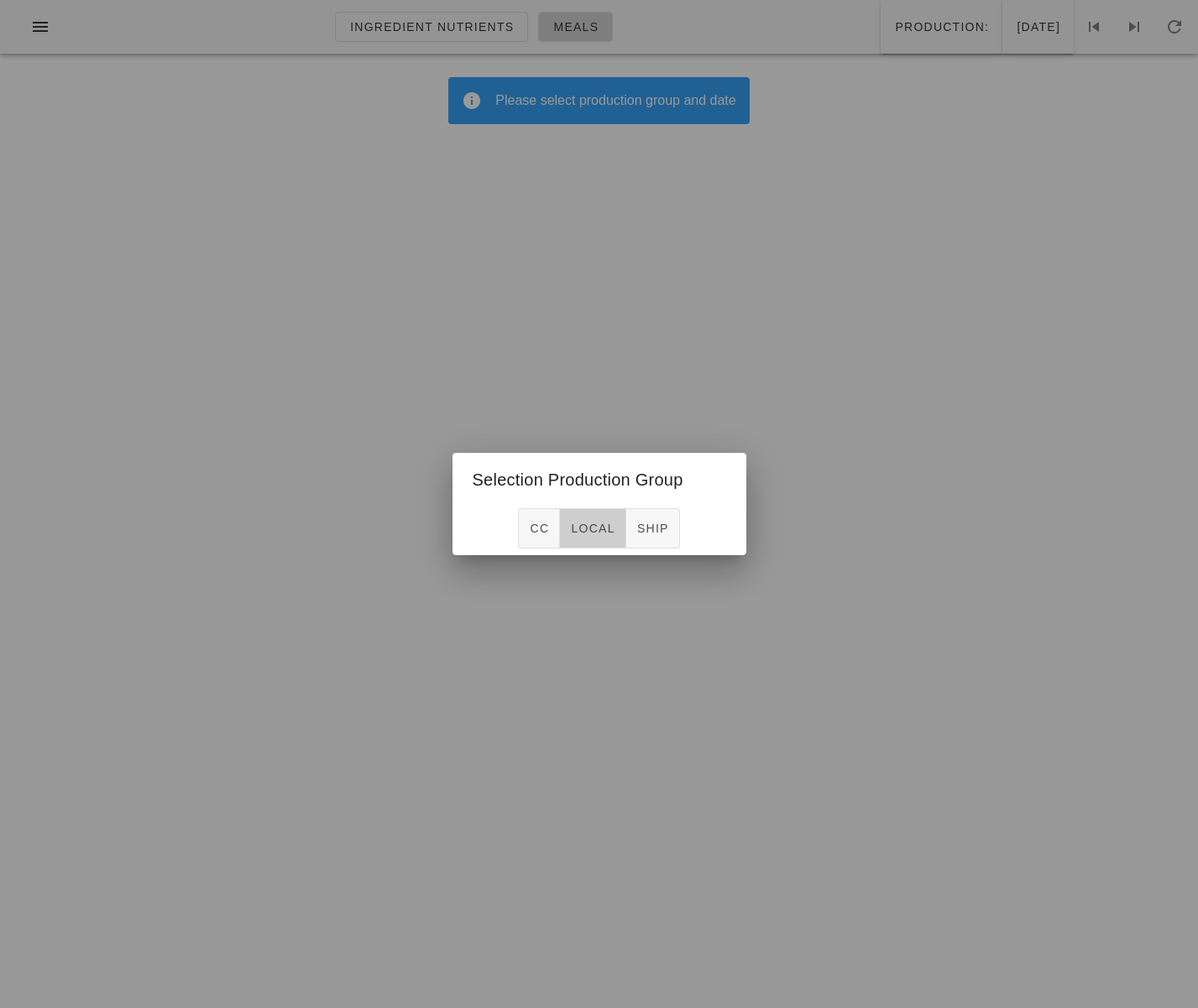
click at [580, 533] on span "local" at bounding box center [592, 528] width 44 height 13
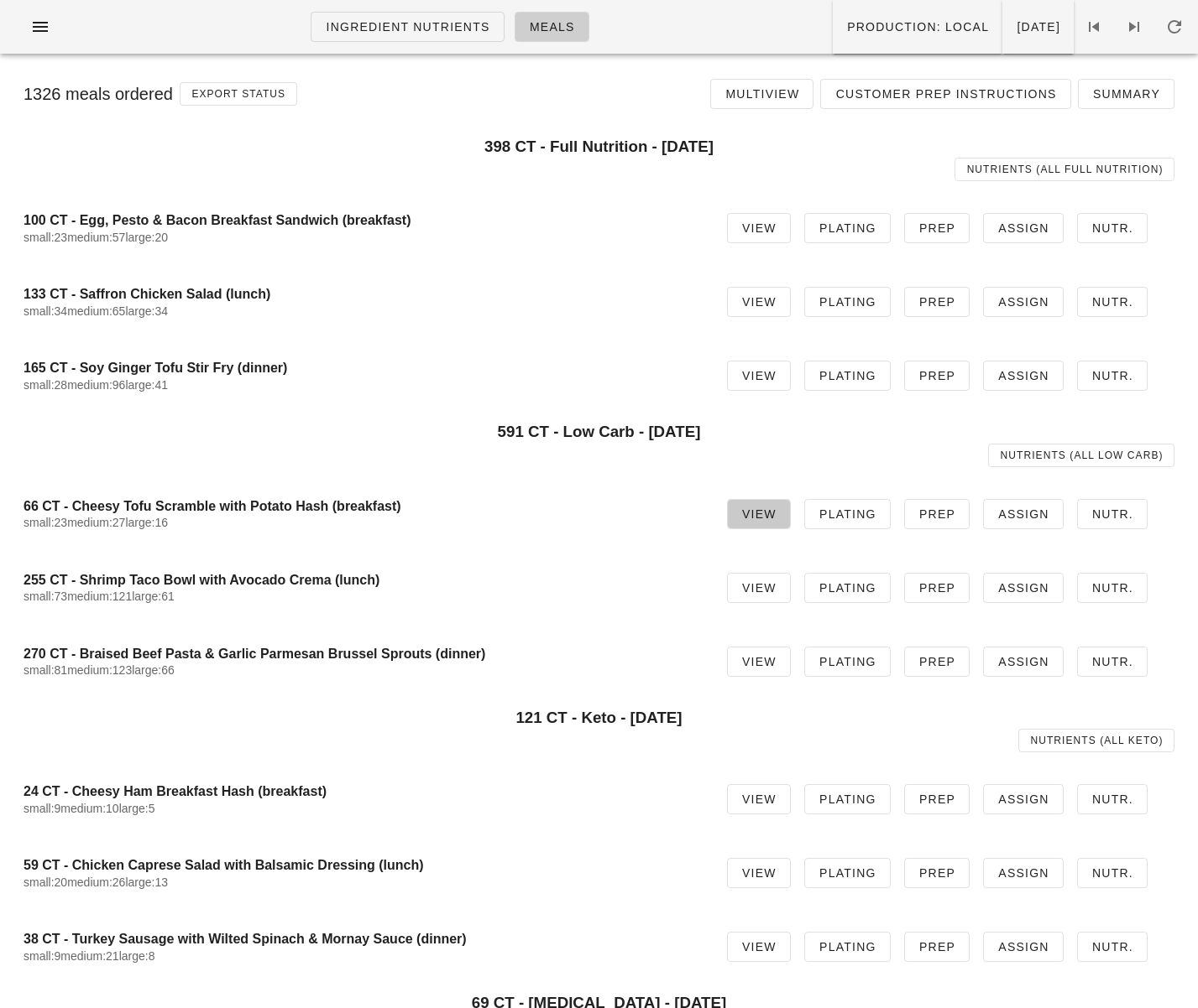
click at [764, 511] on span "View" at bounding box center [759, 514] width 35 height 13
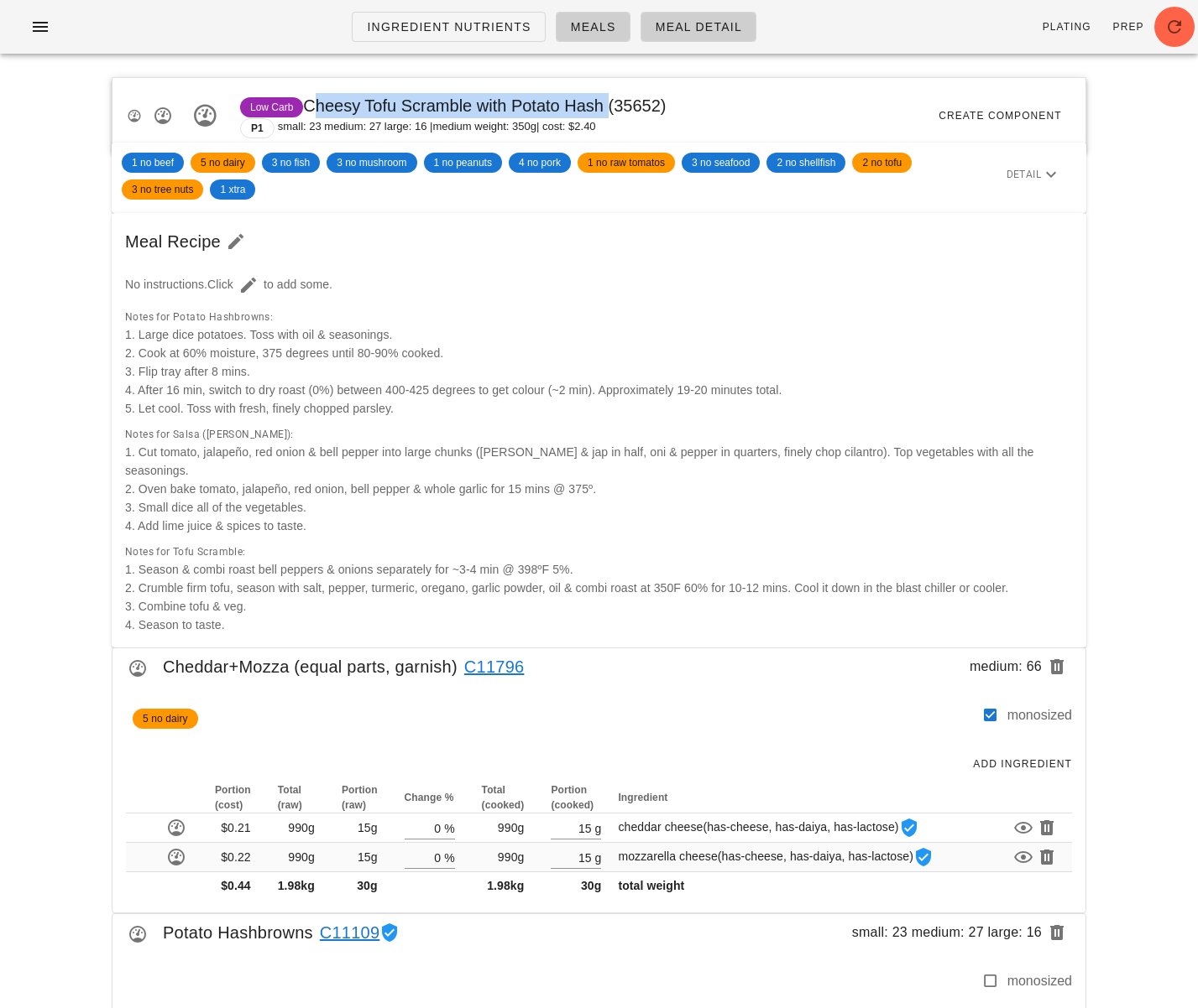
drag, startPoint x: 309, startPoint y: 106, endPoint x: 604, endPoint y: 108, distance: 295.0
click at [604, 108] on span "Low Carb Cheesy Tofu Scramble with Potato Hash (35652)" at bounding box center [452, 105] width 426 height 19
click at [742, 110] on div "Low Carb Cheesy Tofu Scramble with Potato Hash (35652) P1 small: 23 medium: 27 …" at bounding box center [599, 116] width 972 height 76
drag, startPoint x: 307, startPoint y: 110, endPoint x: 599, endPoint y: 114, distance: 292.0
click at [599, 114] on span "Low Carb Cheesy Tofu Scramble with Potato Hash (35652)" at bounding box center [452, 105] width 426 height 19
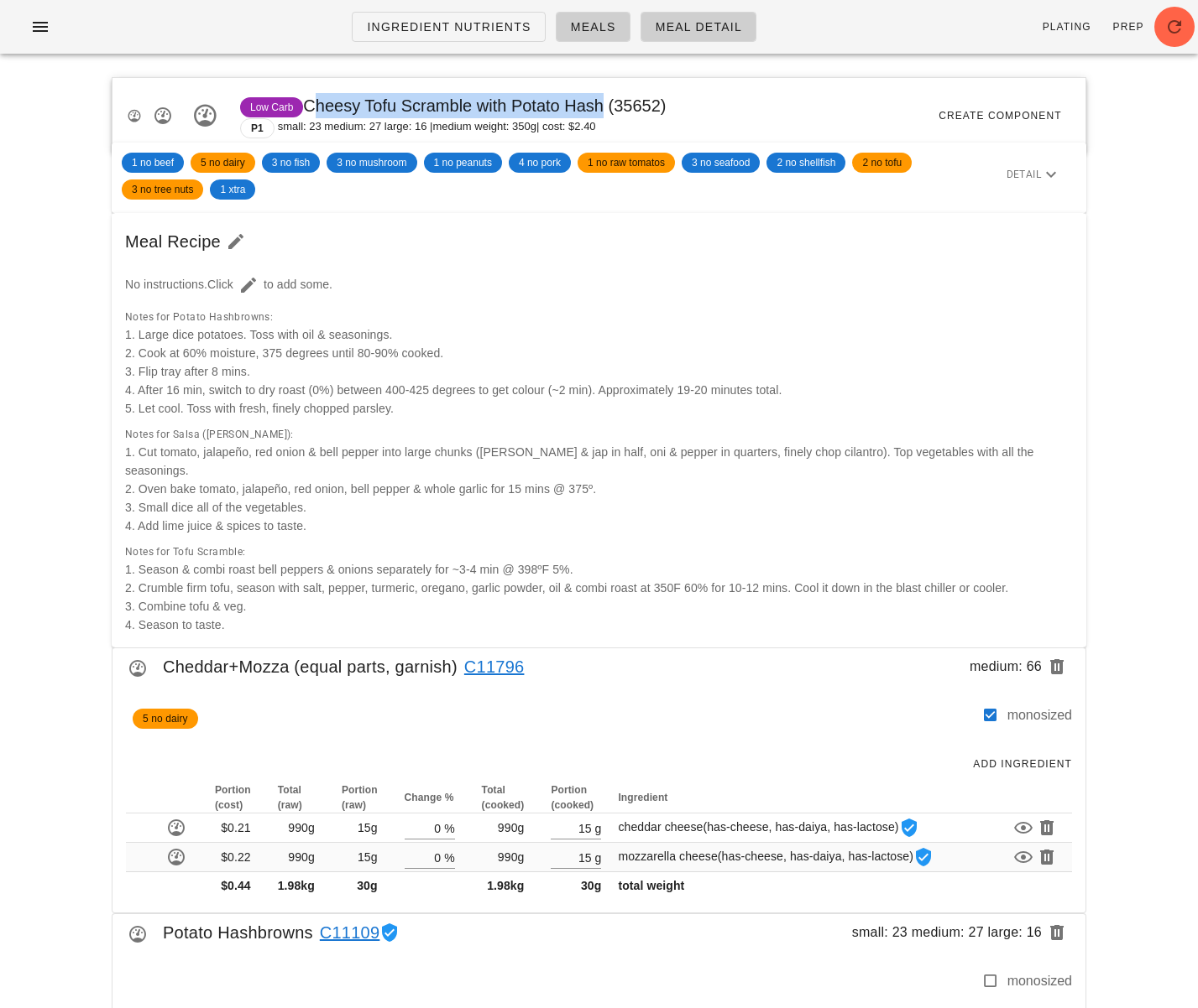
copy span "Cheesy Tofu Scramble with Potato Has"
drag, startPoint x: 603, startPoint y: 107, endPoint x: 309, endPoint y: 107, distance: 294.0
click at [309, 107] on span "Low Carb Cheesy Tofu Scramble with Potato Hash (35652)" at bounding box center [452, 105] width 426 height 19
copy span "Cheesy Tofu Scramble with Potato Hash"
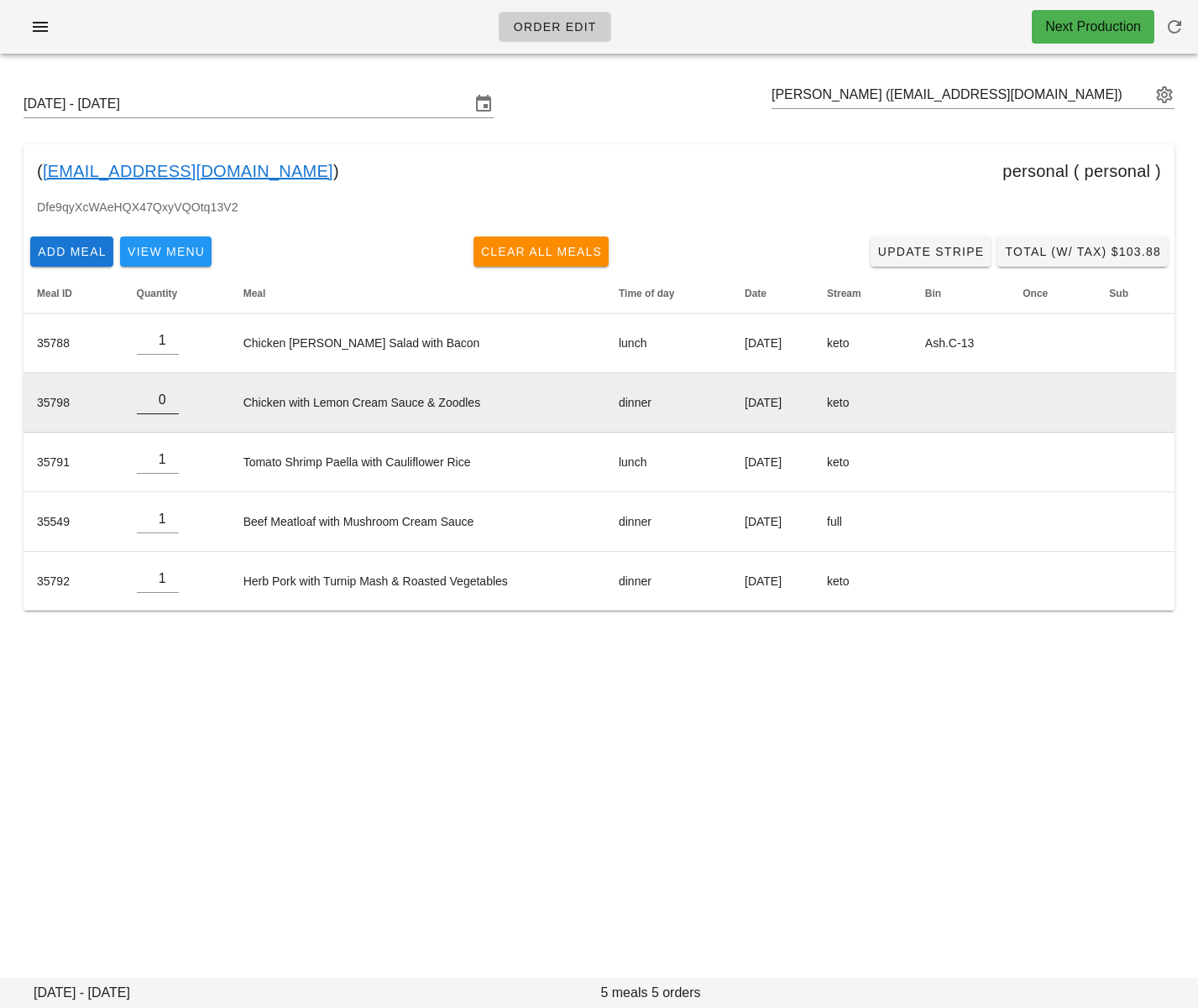
type input "0"
click at [169, 406] on input "0" at bounding box center [158, 400] width 42 height 26
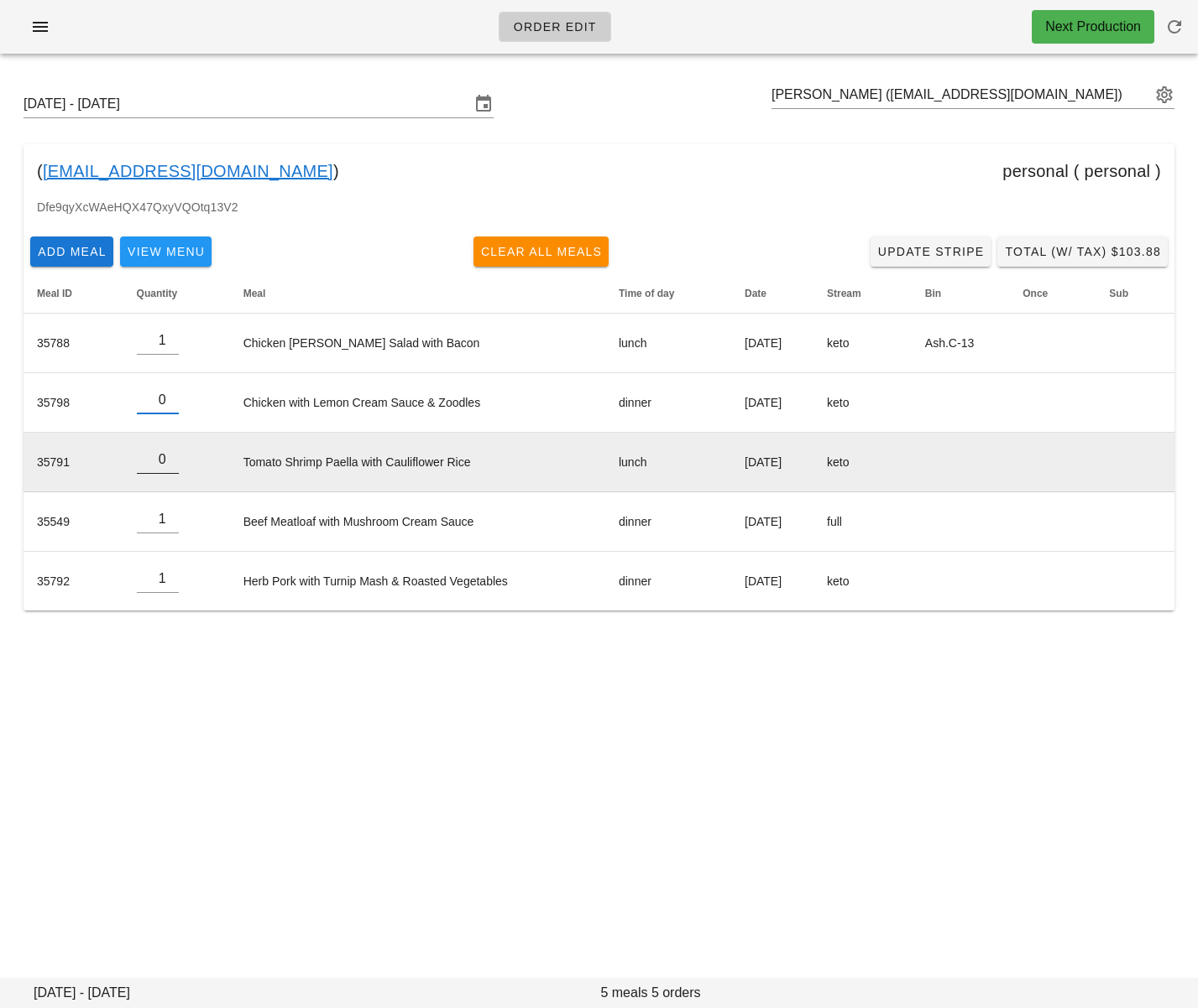
type input "0"
click at [171, 466] on input "0" at bounding box center [158, 459] width 42 height 26
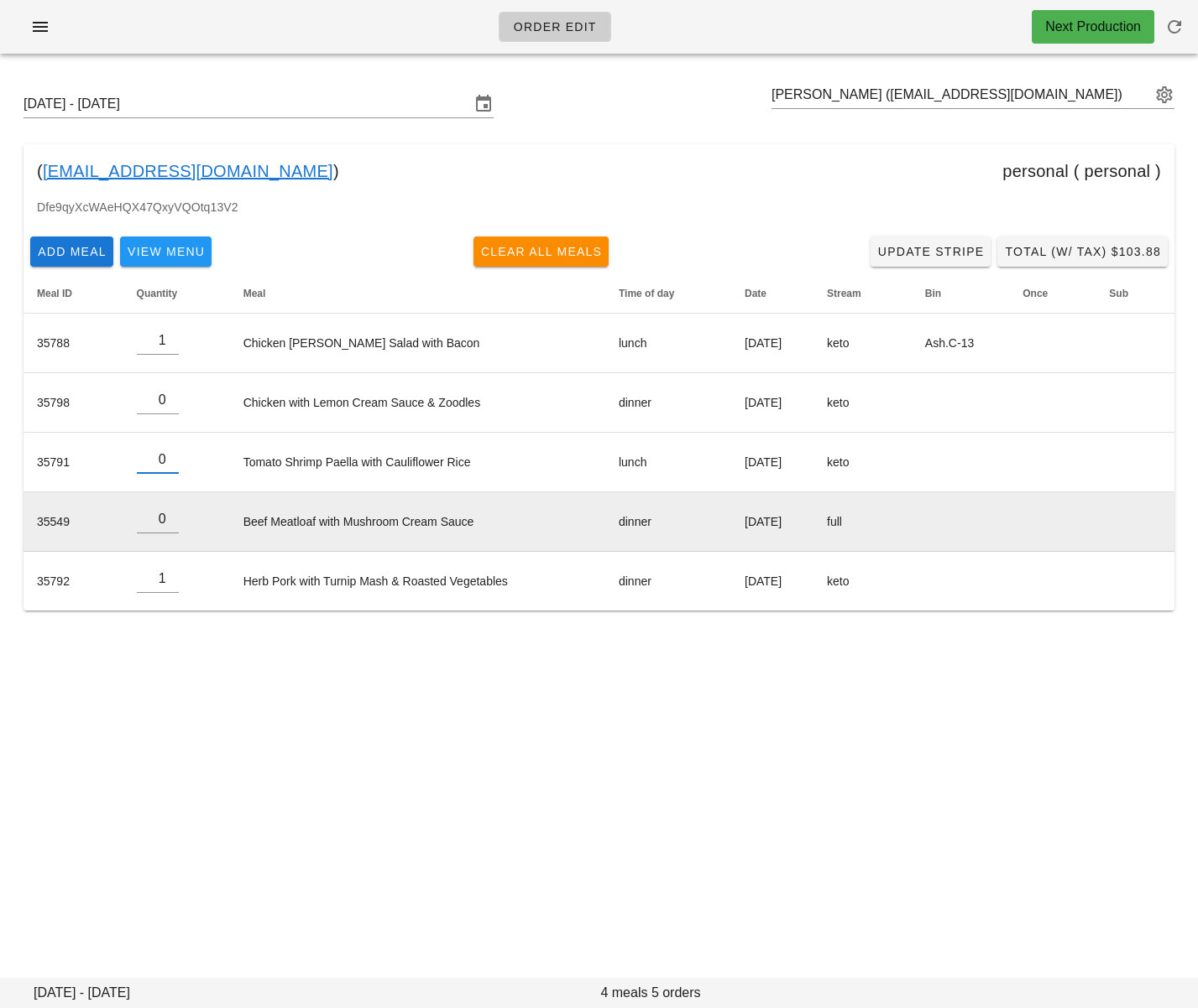
drag, startPoint x: 172, startPoint y: 523, endPoint x: 176, endPoint y: 537, distance: 14.6
type input "0"
click at [172, 523] on input "0" at bounding box center [158, 519] width 42 height 26
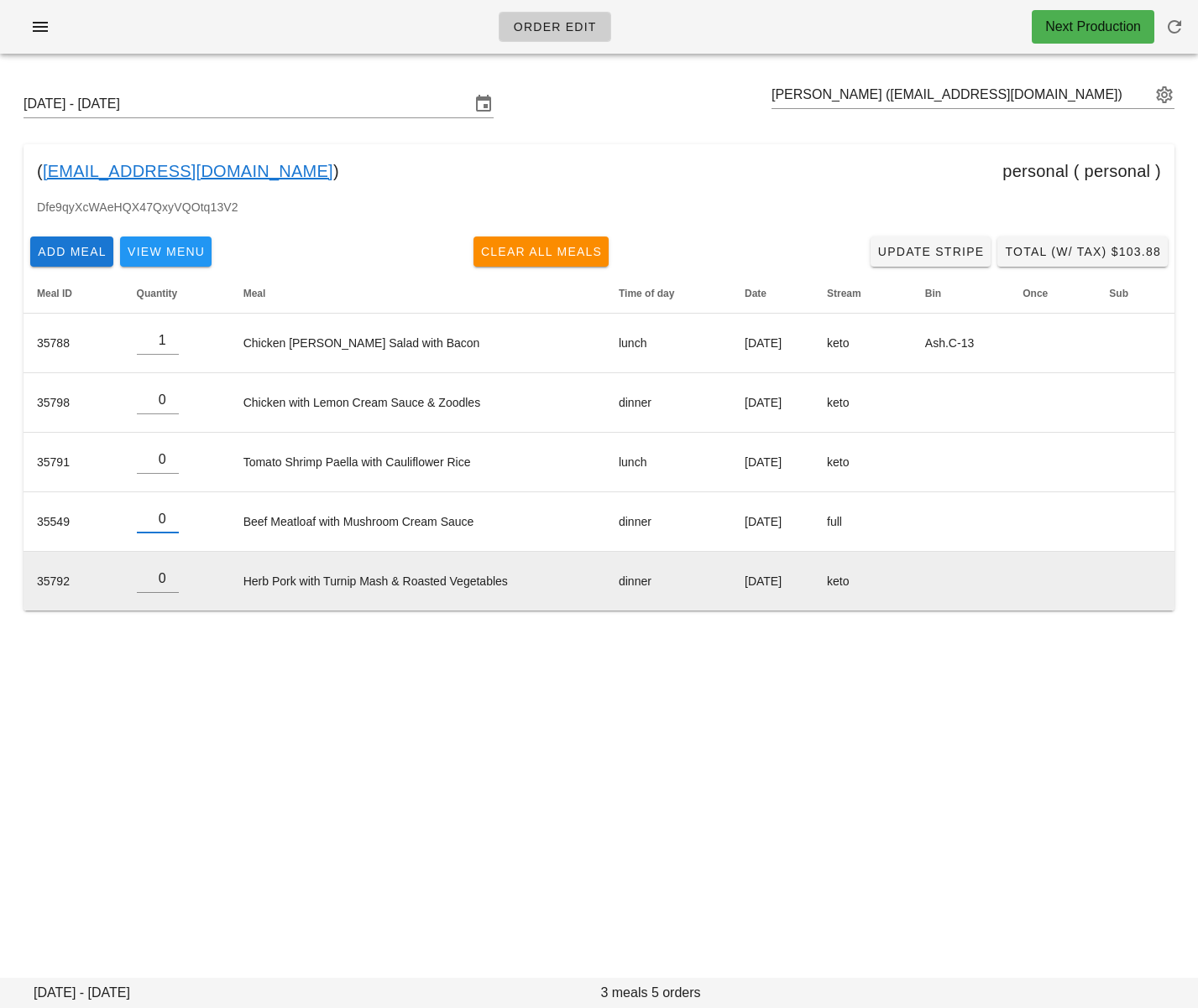
type input "0"
click at [169, 586] on input "0" at bounding box center [158, 579] width 42 height 26
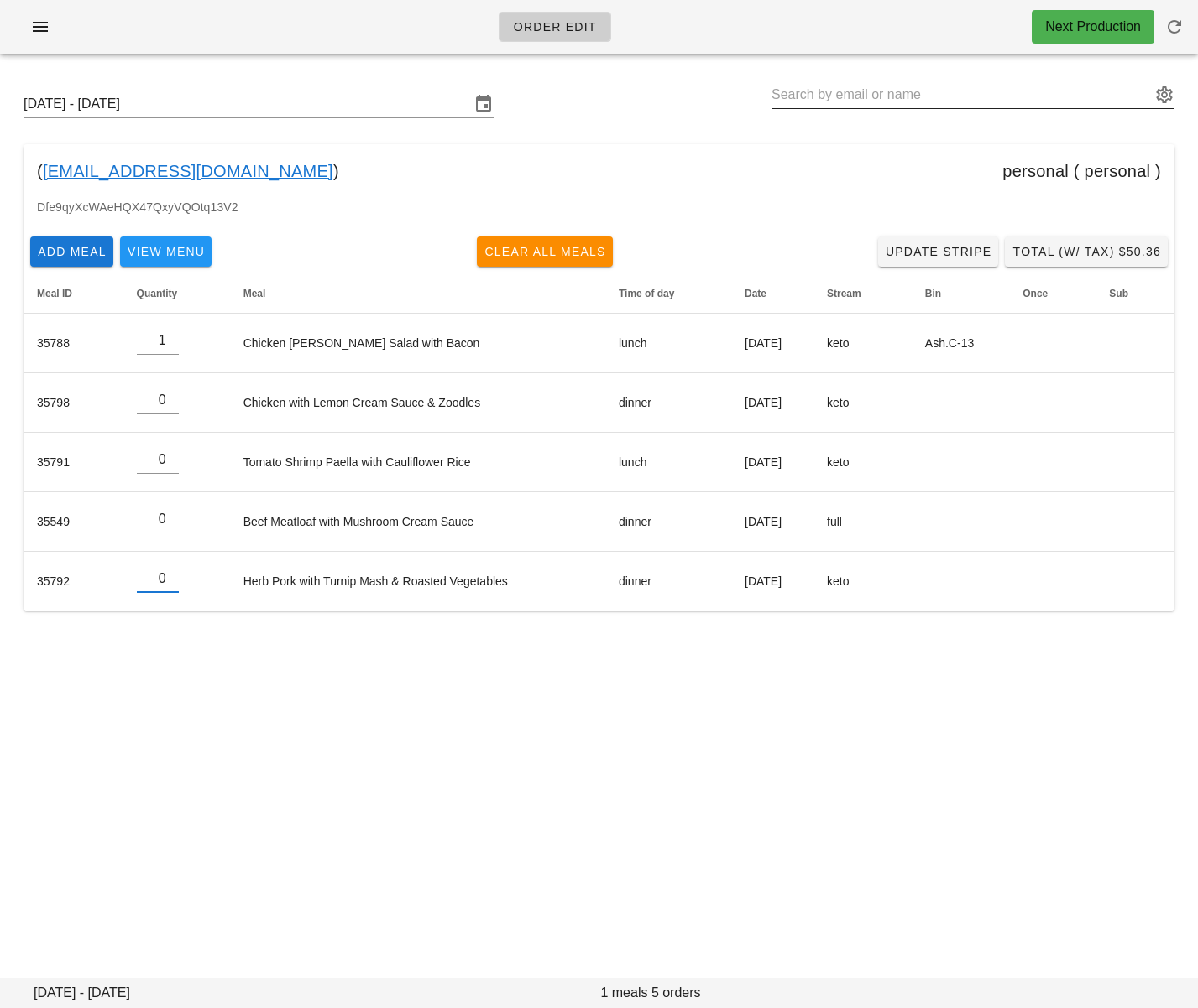
drag, startPoint x: 925, startPoint y: 103, endPoint x: 899, endPoint y: 99, distance: 26.3
click at [924, 103] on input "text" at bounding box center [961, 94] width 379 height 26
drag, startPoint x: 318, startPoint y: 179, endPoint x: 43, endPoint y: 182, distance: 275.0
click at [43, 182] on div "( laurrendoestherapy@gmail.com ) personal ( personal )" at bounding box center [599, 171] width 1150 height 54
copy div "laurrendoestherapy@gmail.com )"
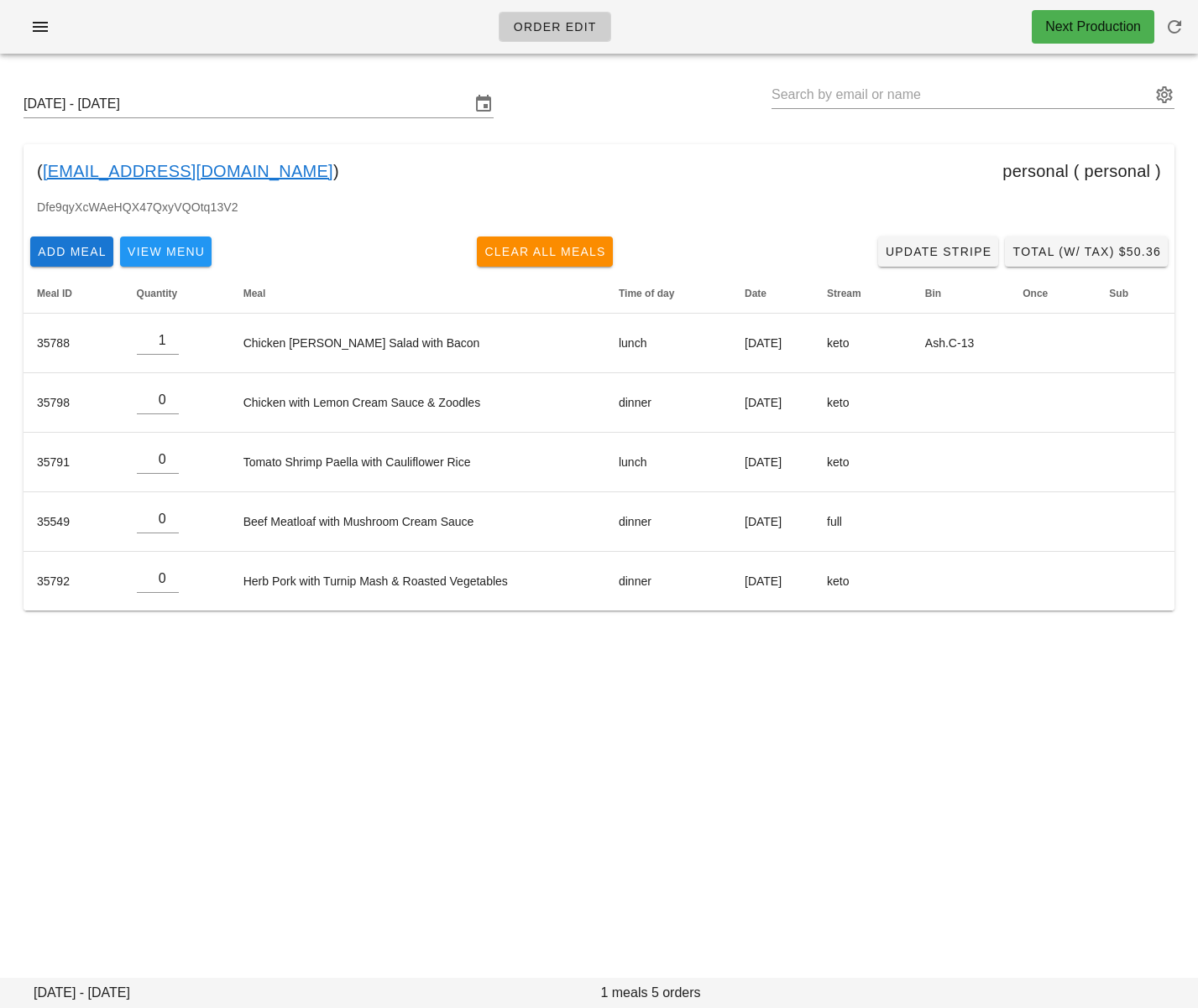
click at [508, 747] on div "Order Edit Next Production Sunday September 21 - Saturday September 27 ( laurre…" at bounding box center [599, 504] width 1198 height 1008
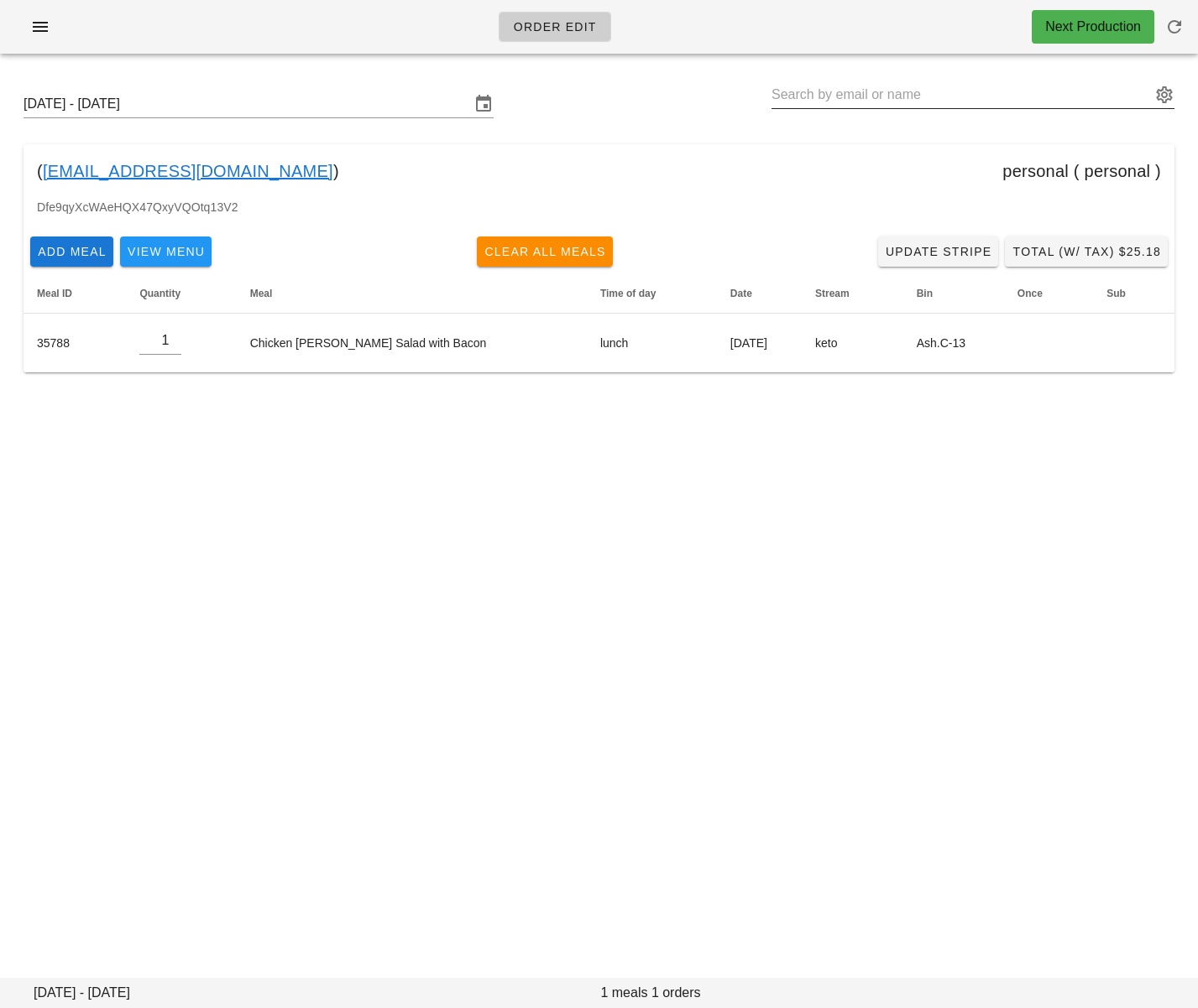
click at [803, 94] on input "text" at bounding box center [961, 94] width 379 height 26
paste input "[EMAIL_ADDRESS][DOMAIN_NAME]"
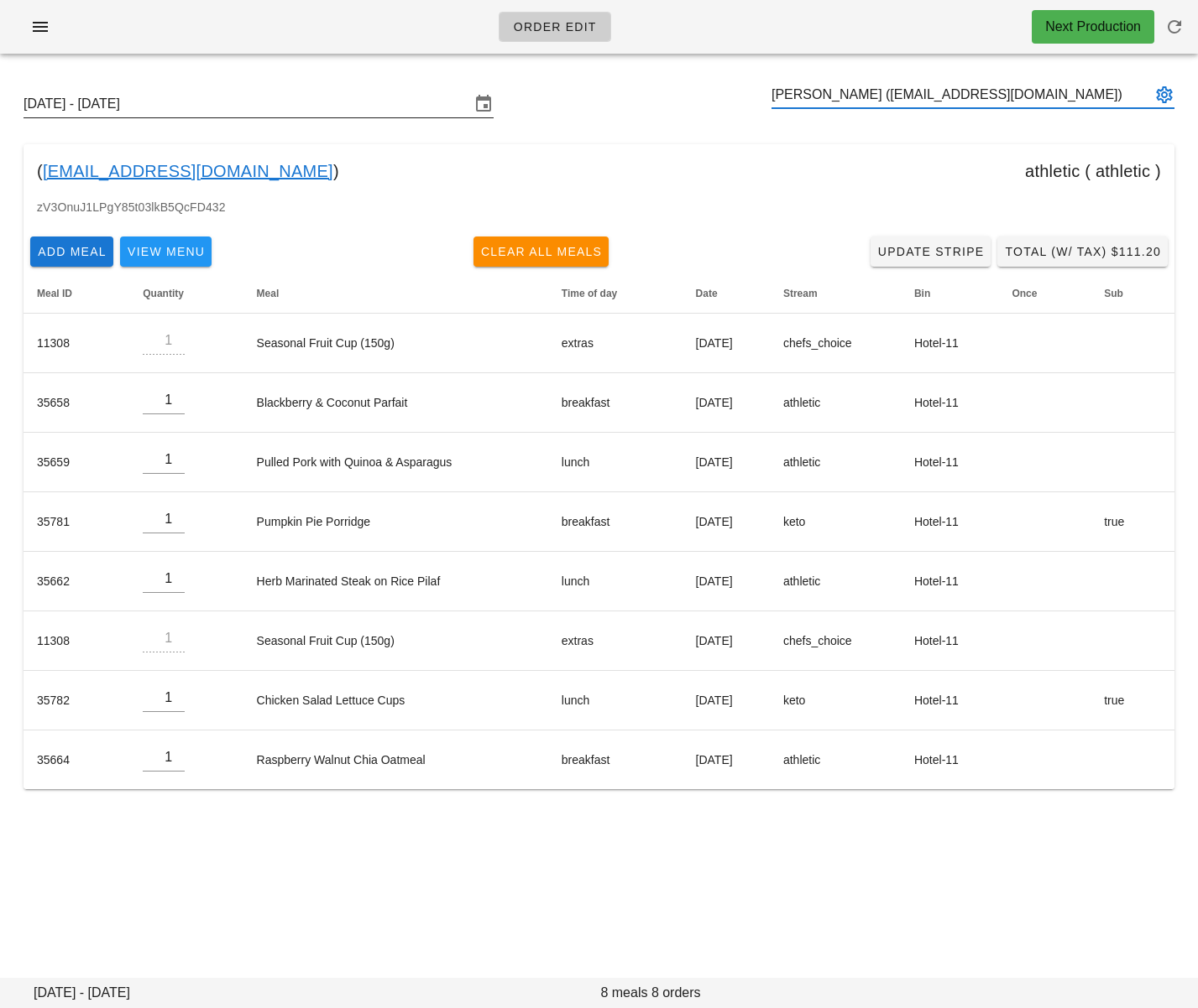
type input "[PERSON_NAME] ([EMAIL_ADDRESS][DOMAIN_NAME])"
click at [290, 110] on input "[DATE] - [DATE]" at bounding box center [247, 104] width 446 height 26
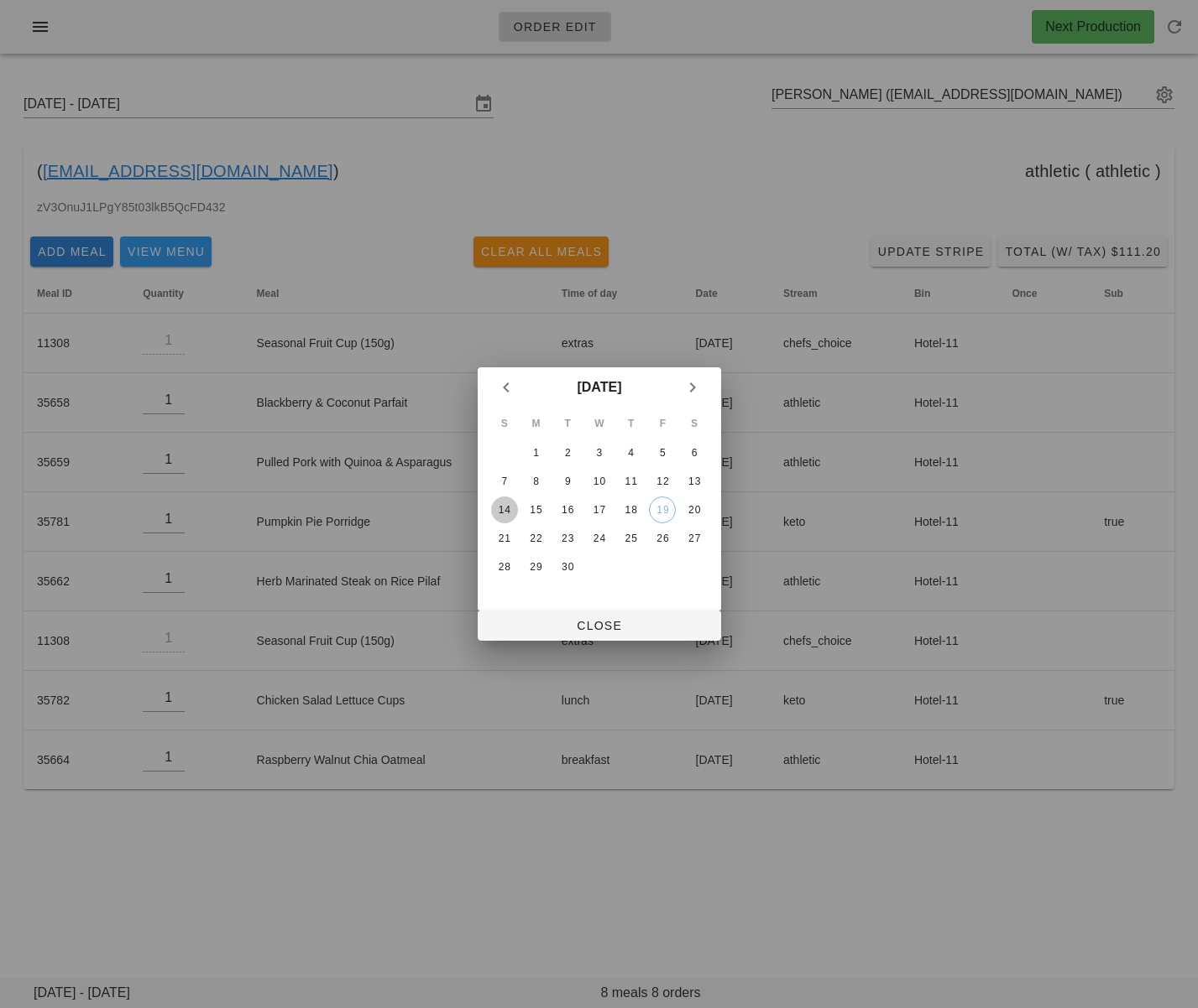
click at [506, 506] on div "14" at bounding box center [503, 509] width 26 height 11
click at [579, 620] on span "Close" at bounding box center [599, 626] width 217 height 13
type input "[DATE] - [DATE]"
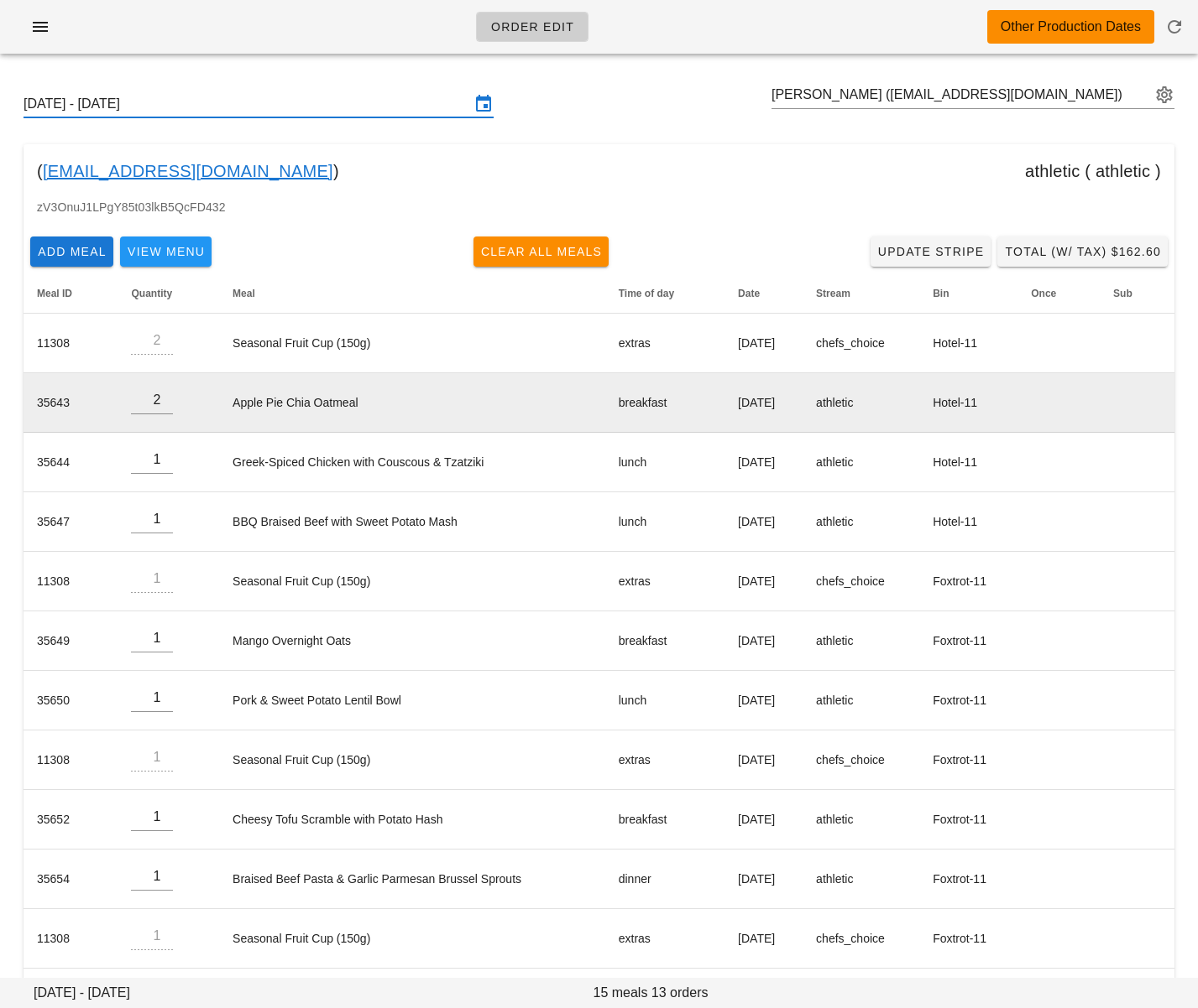
scroll to position [130, 0]
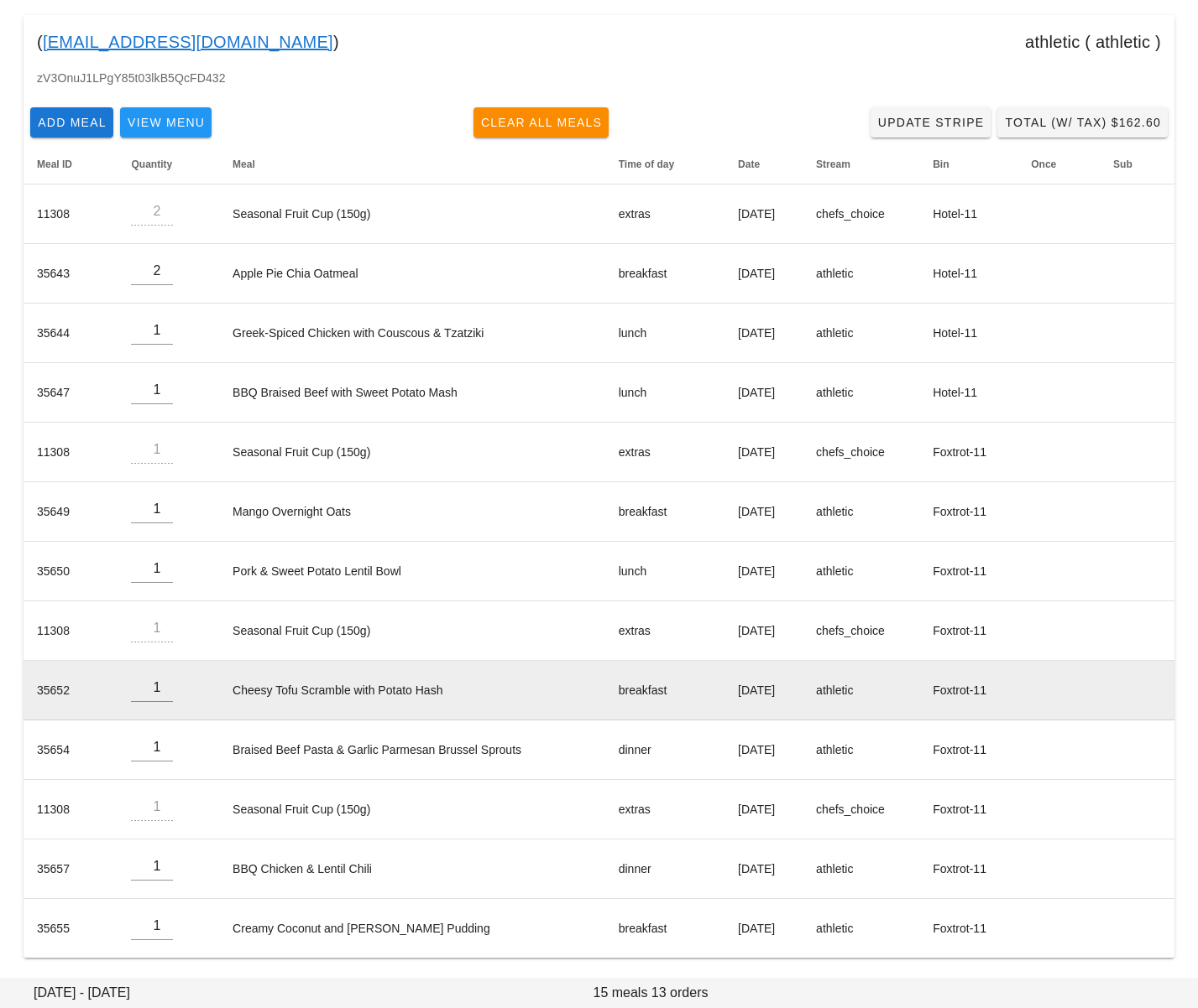
drag, startPoint x: 688, startPoint y: 693, endPoint x: 766, endPoint y: 690, distance: 78.1
click at [766, 690] on td "[DATE]" at bounding box center [763, 691] width 78 height 60
copy td "[DATE]"
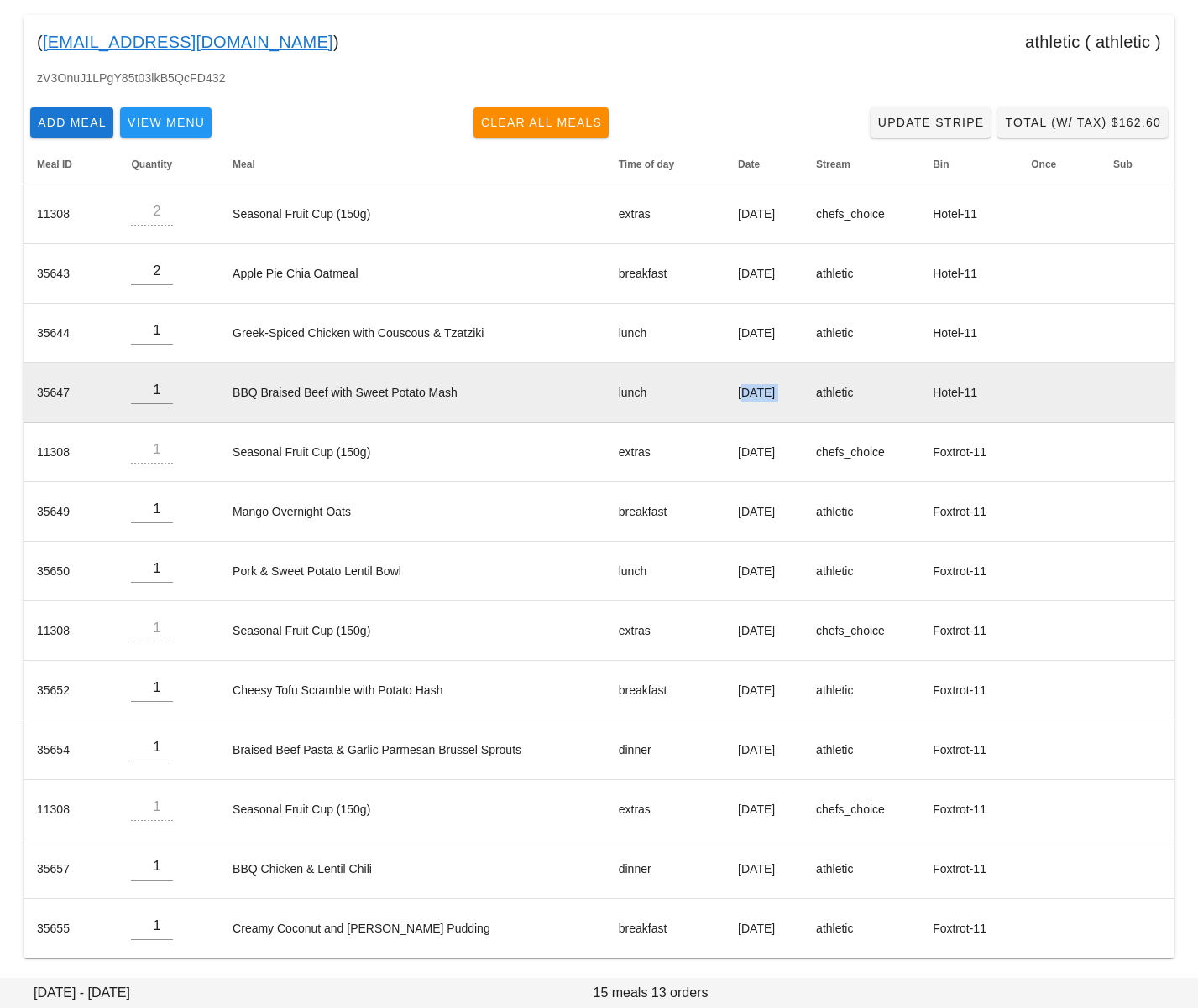
drag, startPoint x: 690, startPoint y: 400, endPoint x: 828, endPoint y: 398, distance: 138.0
click at [827, 398] on tr "35647 1 BBQ Braised Beef with Sweet Potato Mash lunch [DATE] athletic Hotel-11" at bounding box center [599, 393] width 1150 height 60
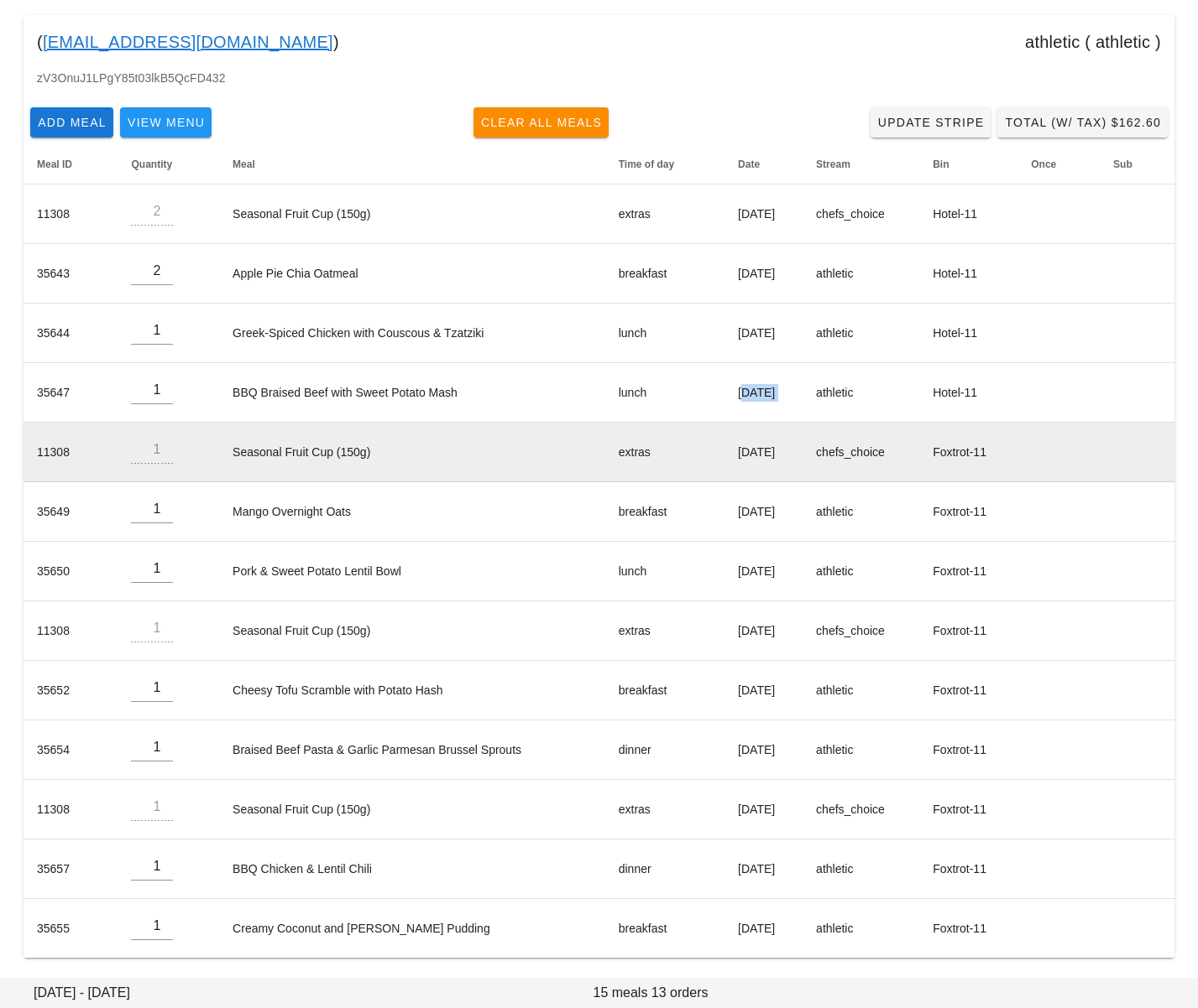
copy td "[DATE]"
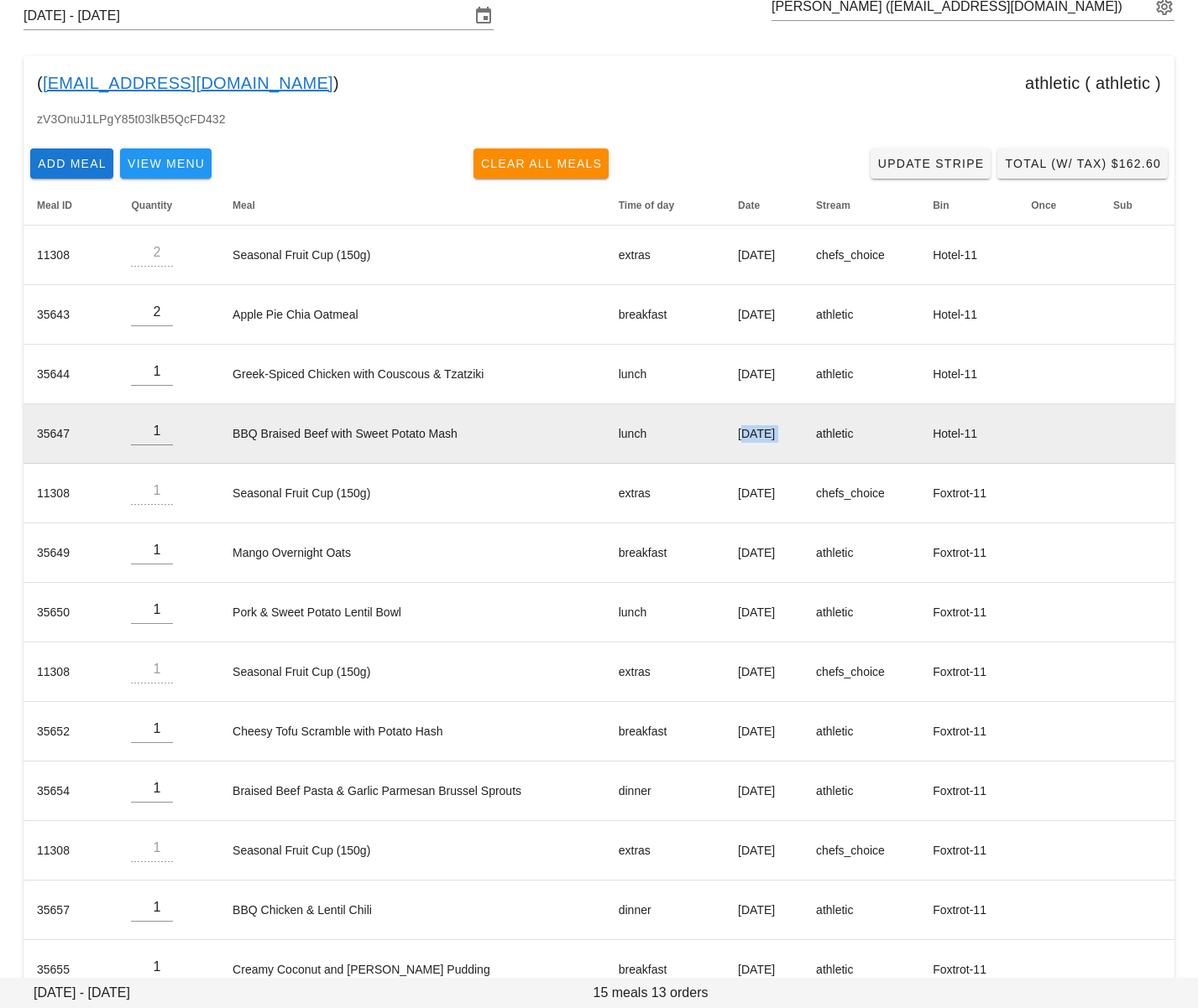
scroll to position [0, 0]
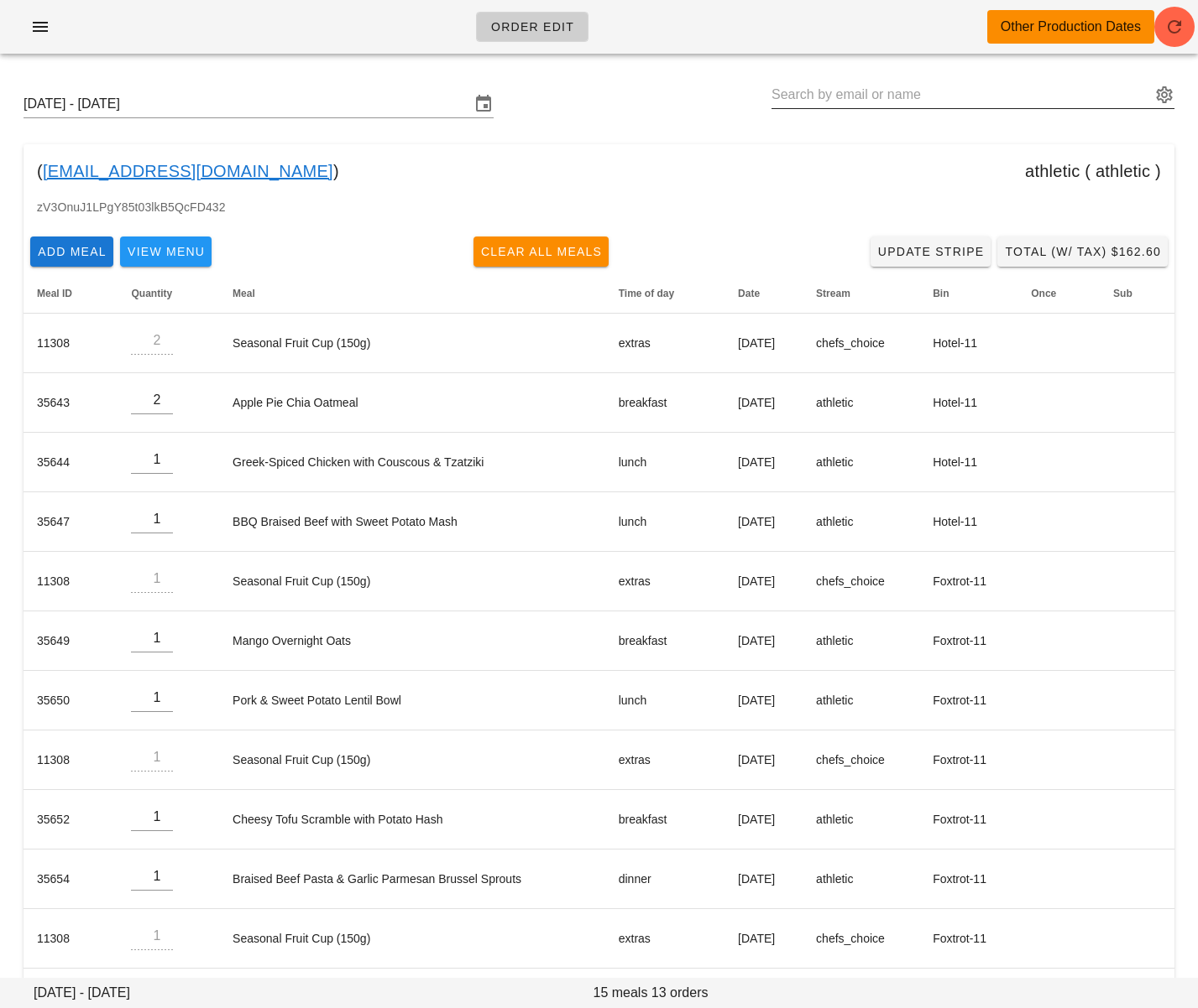
click at [894, 100] on input "text" at bounding box center [961, 94] width 379 height 26
